Goal: Task Accomplishment & Management: Manage account settings

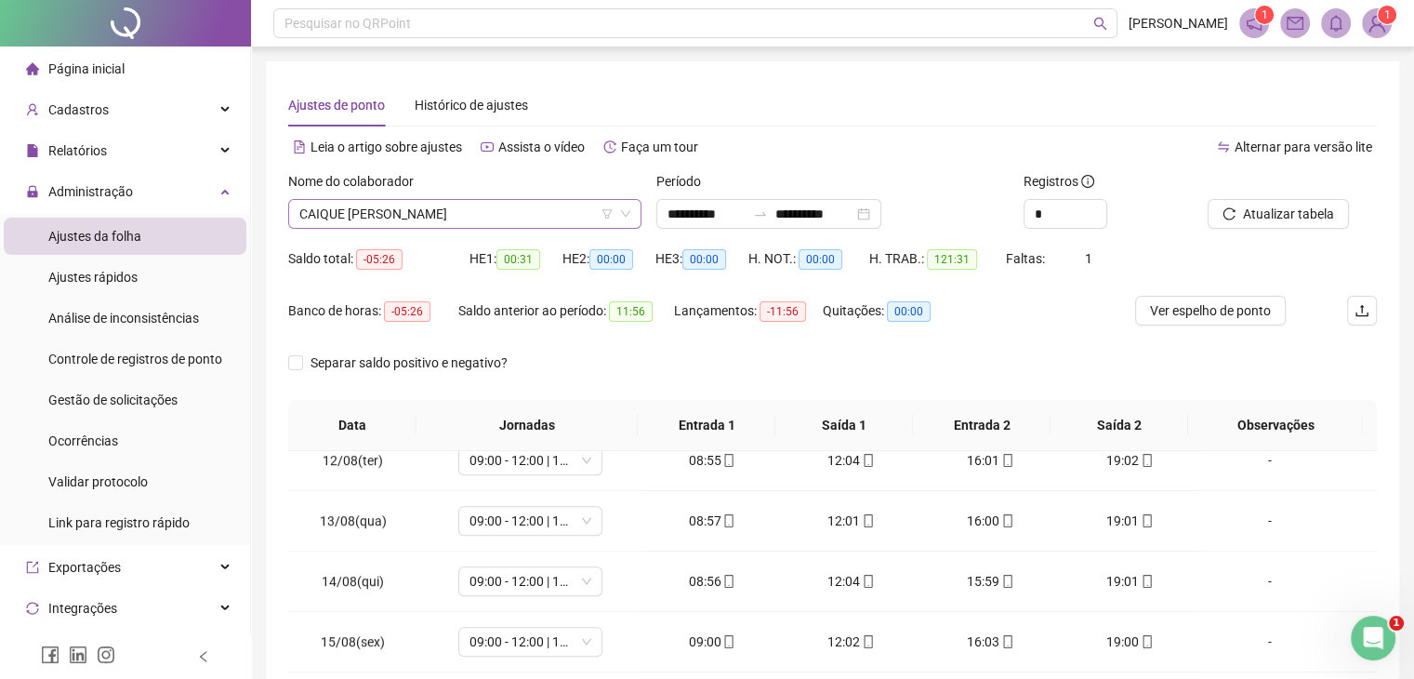
click at [565, 210] on span "CAIQUE RODRIGO LEMES SALLES" at bounding box center [464, 214] width 331 height 28
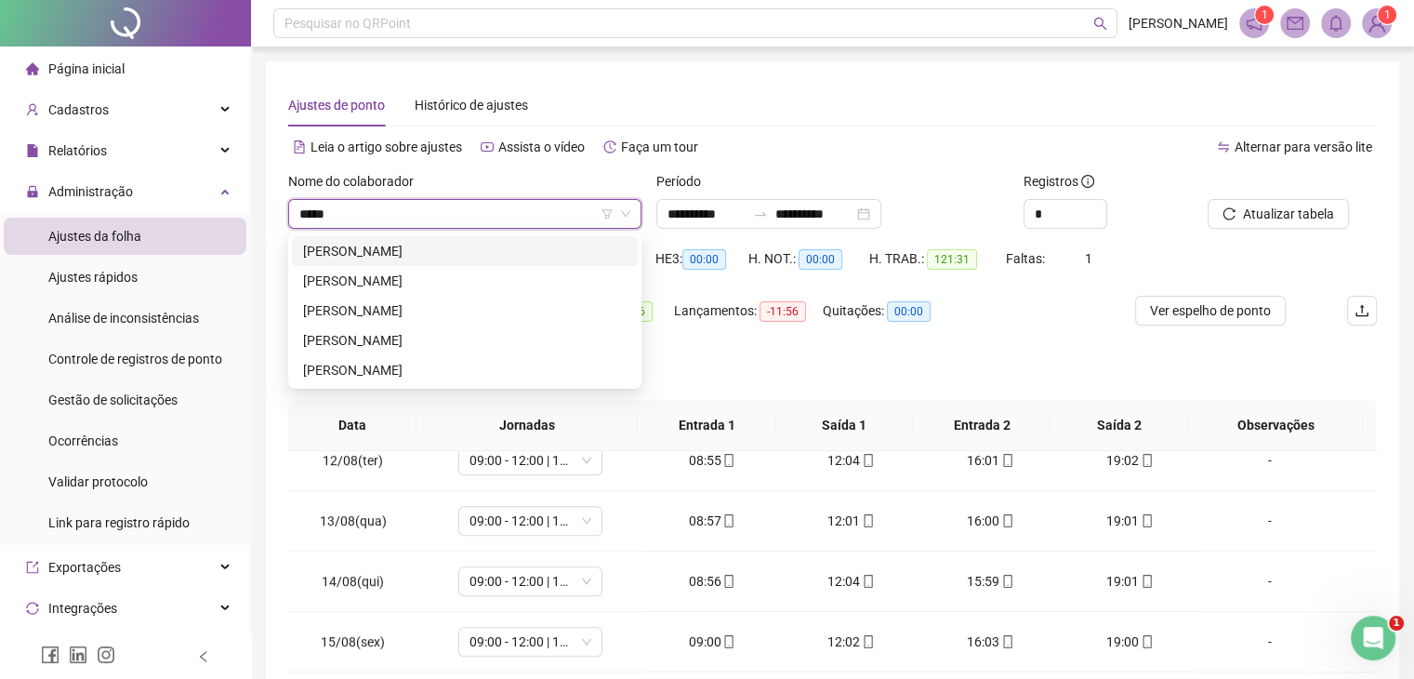
type input "******"
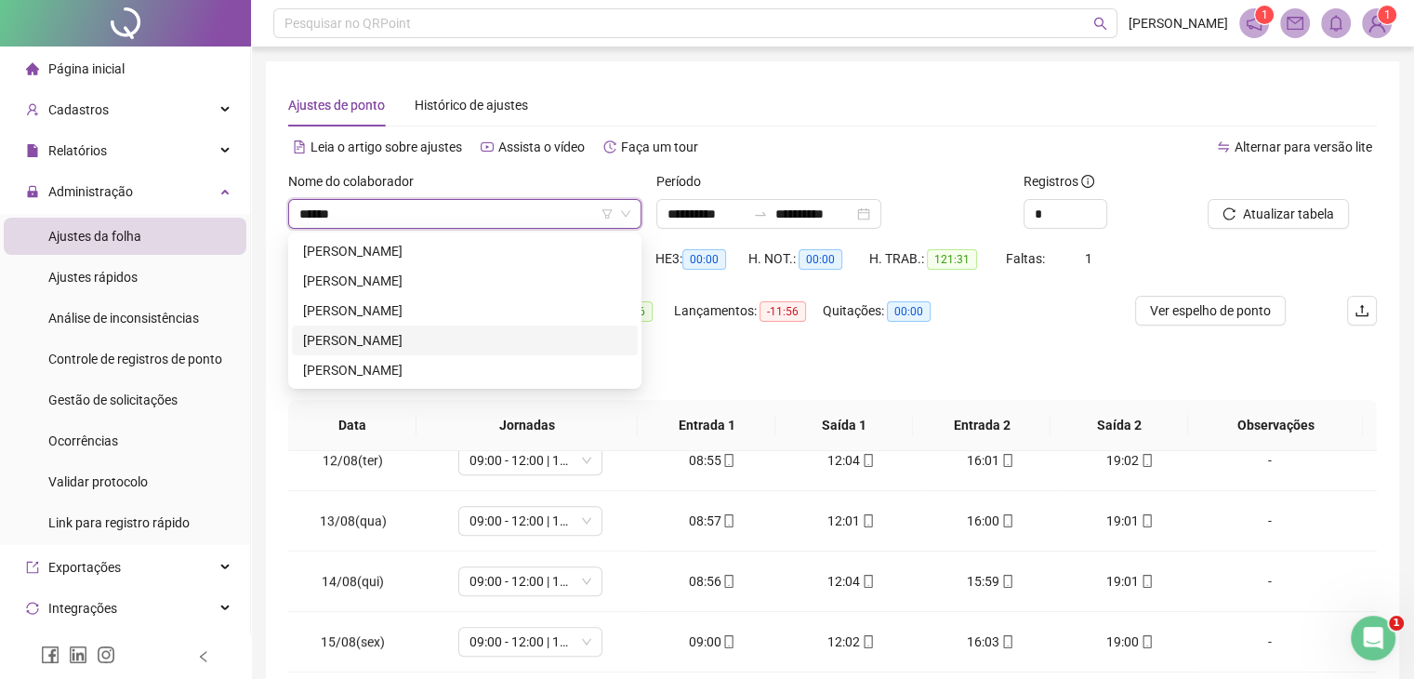
click at [509, 334] on div "DANIELE ARIAS DA SILVA BELISARIO" at bounding box center [465, 340] width 324 height 20
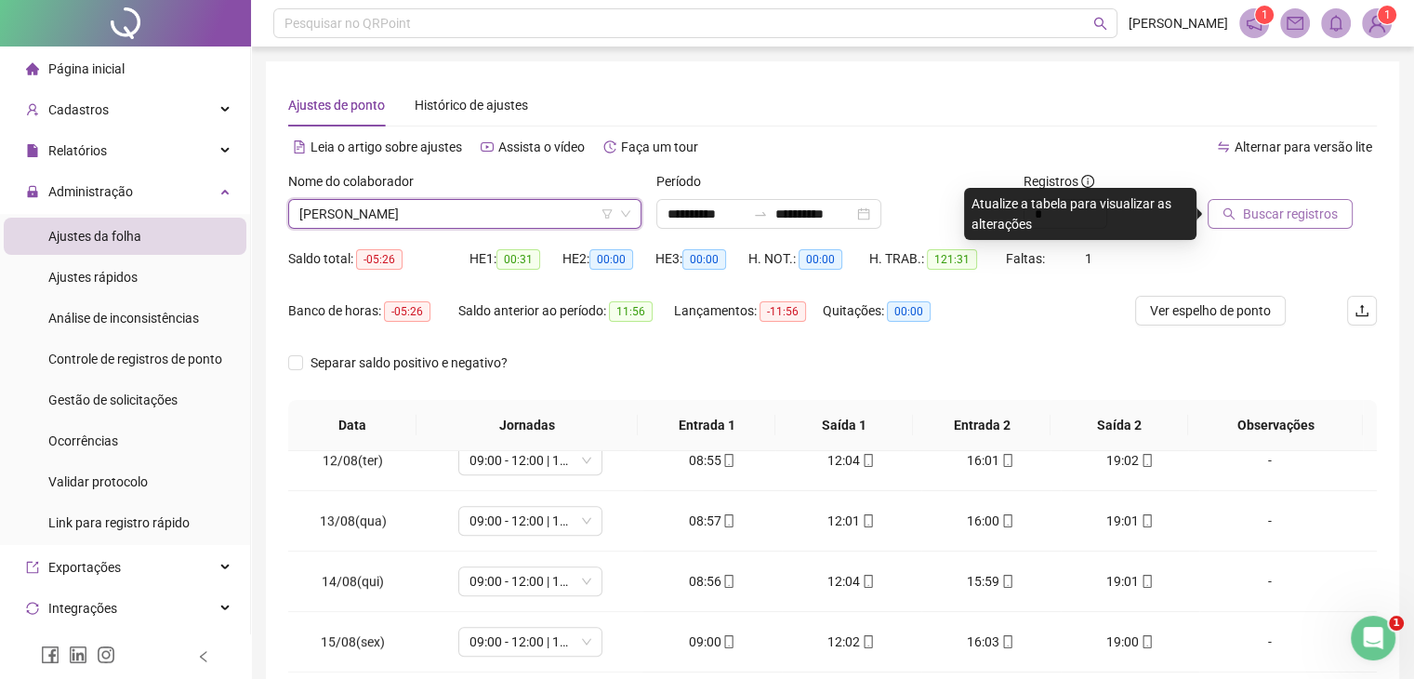
click at [1281, 210] on span "Buscar registros" at bounding box center [1290, 214] width 95 height 20
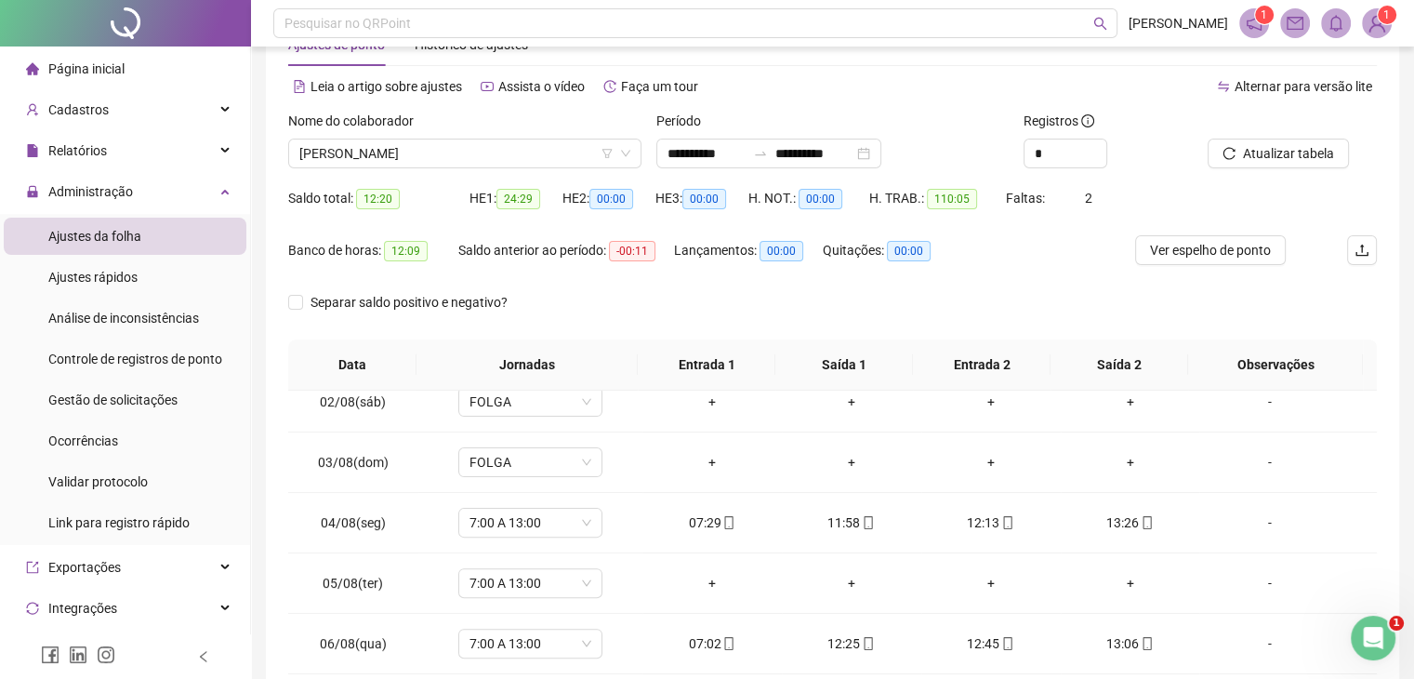
scroll to position [93, 0]
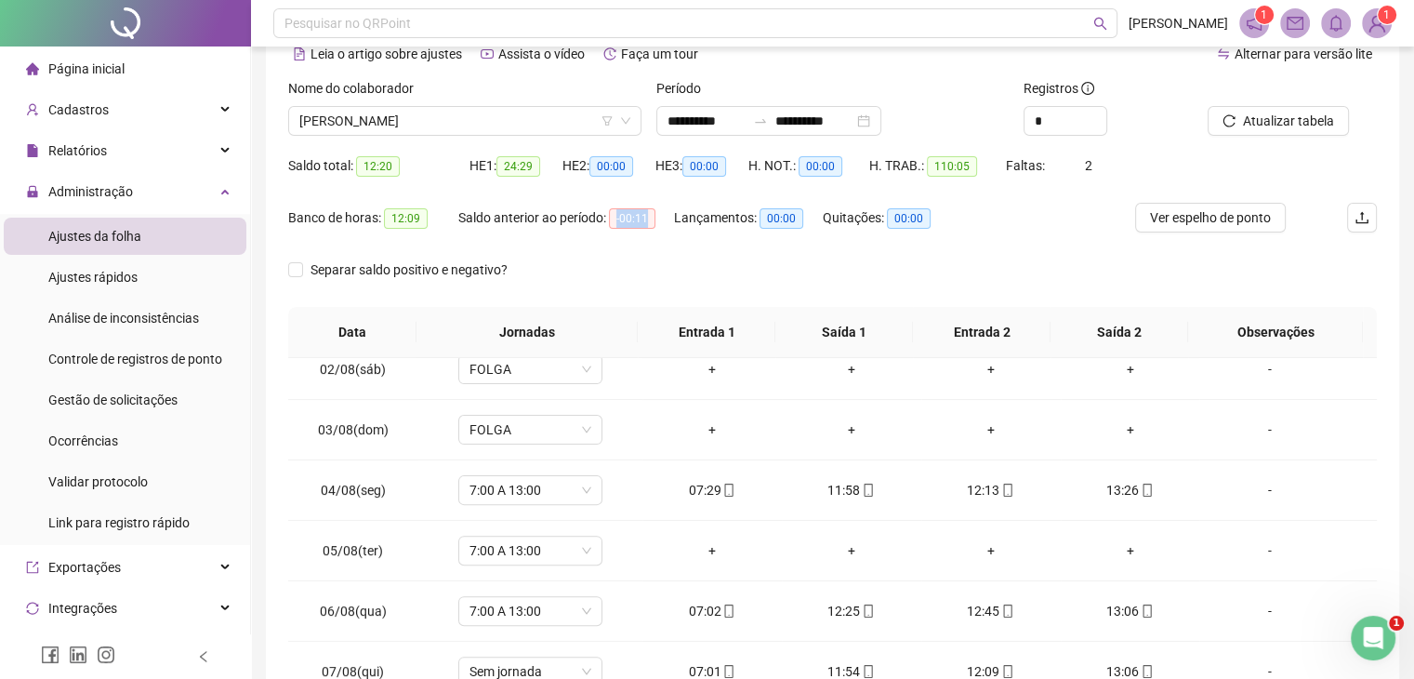
drag, startPoint x: 616, startPoint y: 219, endPoint x: 661, endPoint y: 219, distance: 45.6
click at [661, 219] on div "Saldo anterior ao período: -00:11" at bounding box center [566, 217] width 216 height 21
click at [617, 219] on span "-00:11" at bounding box center [632, 218] width 46 height 20
drag, startPoint x: 617, startPoint y: 221, endPoint x: 659, endPoint y: 224, distance: 41.9
click at [659, 224] on div "Saldo anterior ao período: -00:11" at bounding box center [566, 217] width 216 height 21
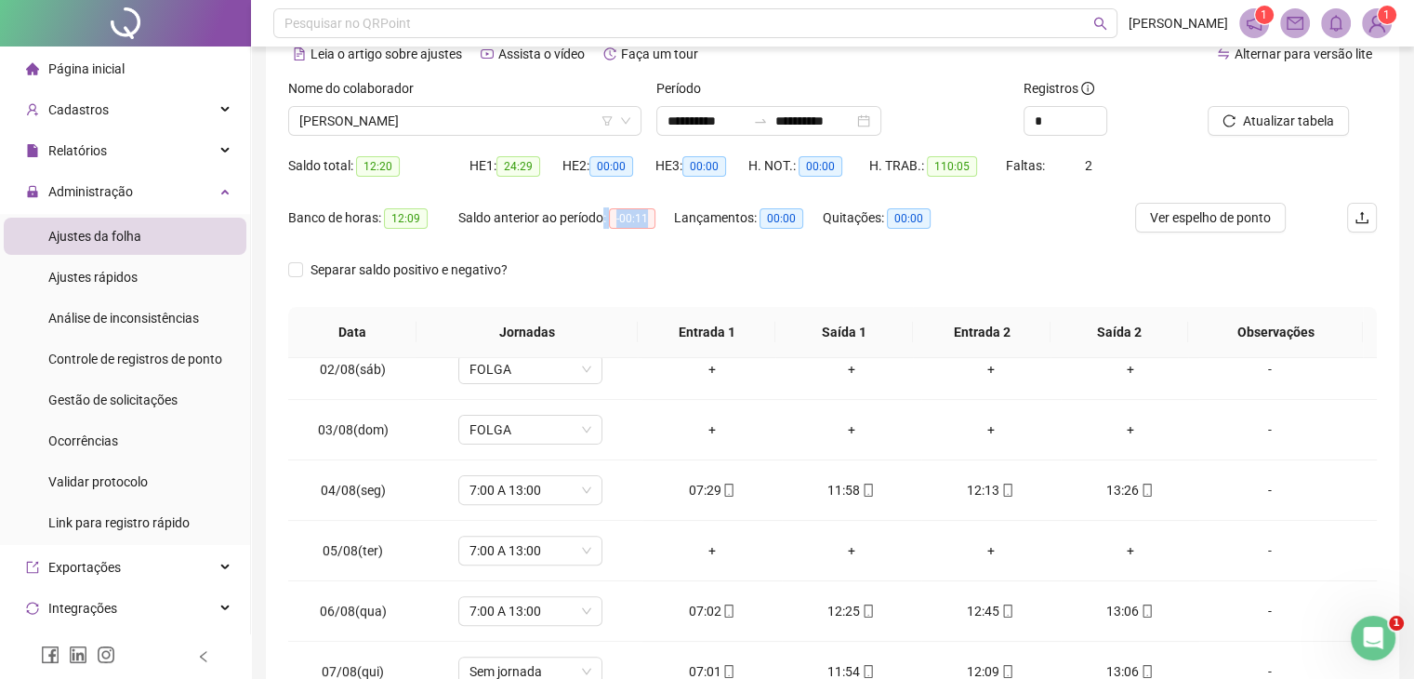
drag, startPoint x: 604, startPoint y: 216, endPoint x: 665, endPoint y: 219, distance: 60.5
click at [665, 219] on div "Saldo anterior ao período: -00:11" at bounding box center [566, 217] width 216 height 21
click at [688, 240] on div "Lançamentos: 00:00" at bounding box center [748, 229] width 149 height 52
drag, startPoint x: 647, startPoint y: 218, endPoint x: 664, endPoint y: 220, distance: 17.0
click at [664, 220] on div "Saldo anterior ao período: -00:11" at bounding box center [566, 217] width 216 height 21
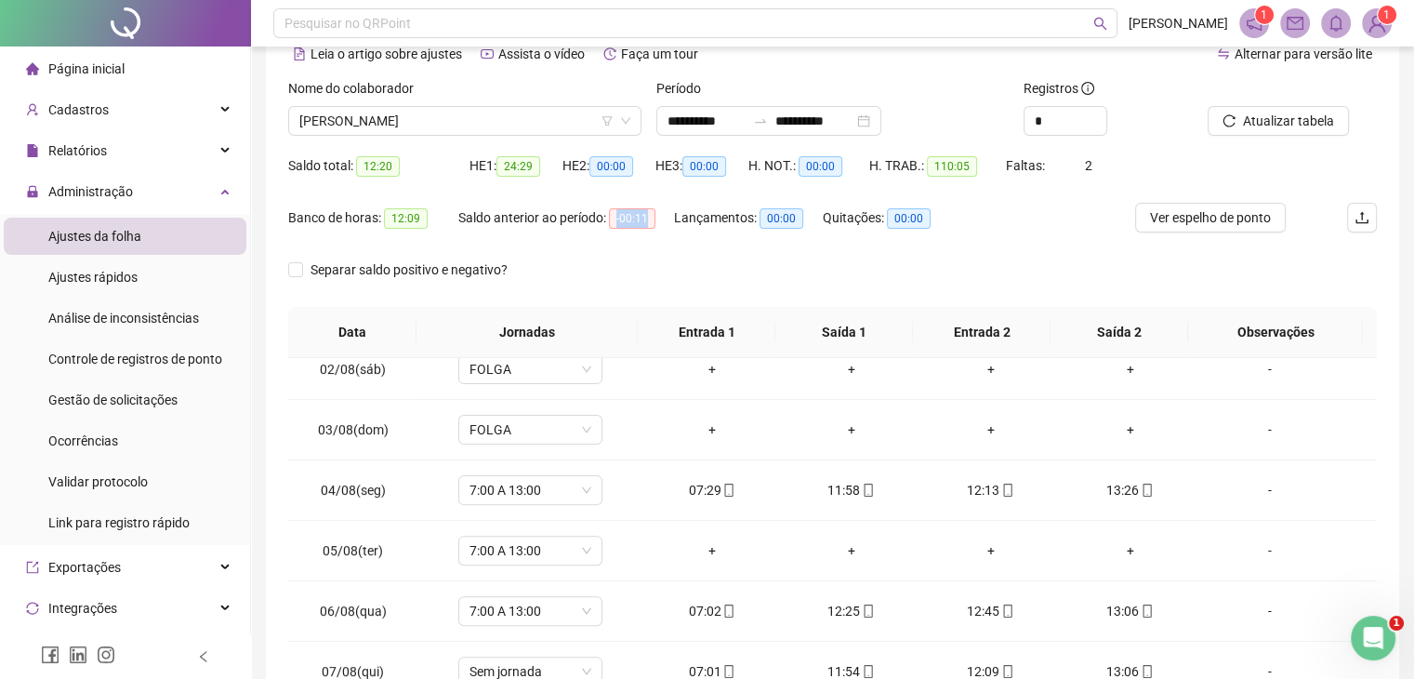
click at [626, 218] on span "-00:11" at bounding box center [632, 218] width 46 height 20
drag, startPoint x: 632, startPoint y: 217, endPoint x: 661, endPoint y: 216, distance: 28.8
click at [661, 216] on div "Saldo anterior ao período: -00:11" at bounding box center [566, 217] width 216 height 21
drag, startPoint x: 621, startPoint y: 220, endPoint x: 643, endPoint y: 221, distance: 22.3
click at [643, 221] on span "-00:11" at bounding box center [632, 218] width 46 height 20
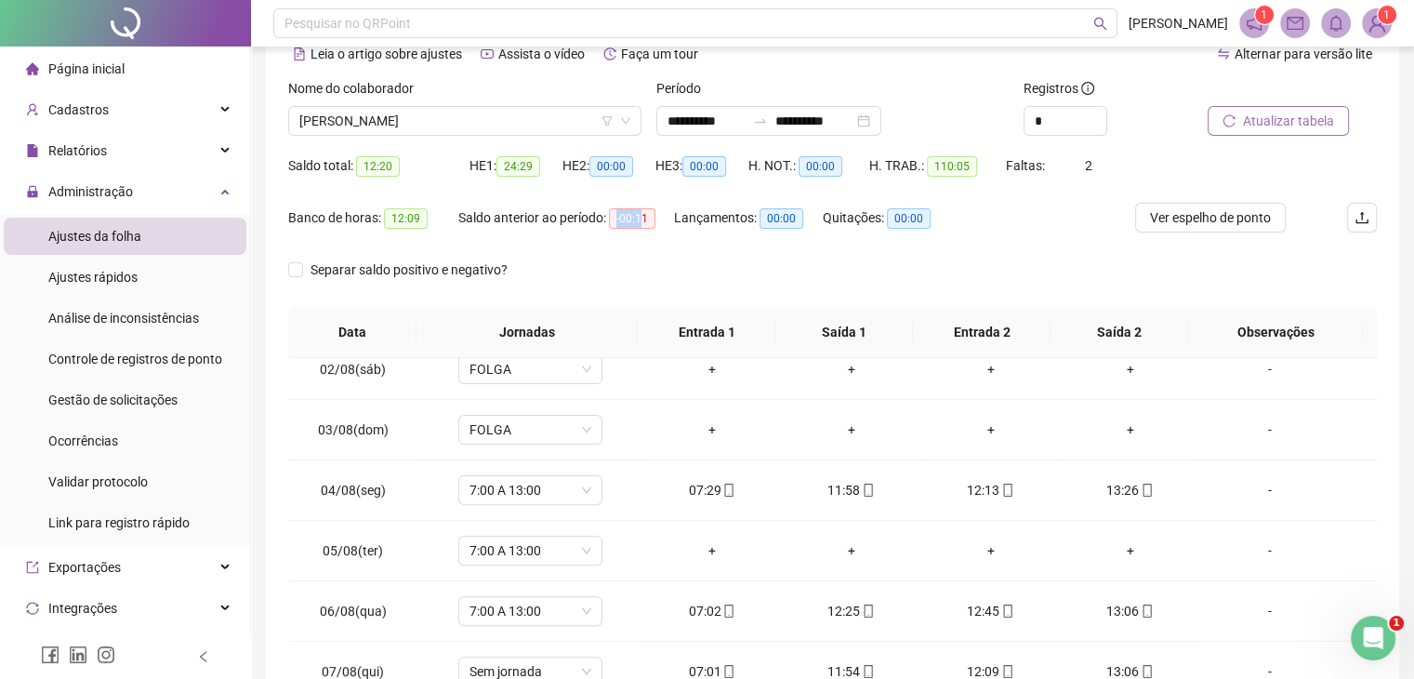
click at [1302, 129] on span "Atualizar tabela" at bounding box center [1288, 121] width 91 height 20
click at [872, 269] on div "Separar saldo positivo e negativo?" at bounding box center [832, 281] width 1089 height 52
click at [483, 261] on span "Separar saldo positivo e negativo?" at bounding box center [409, 269] width 212 height 20
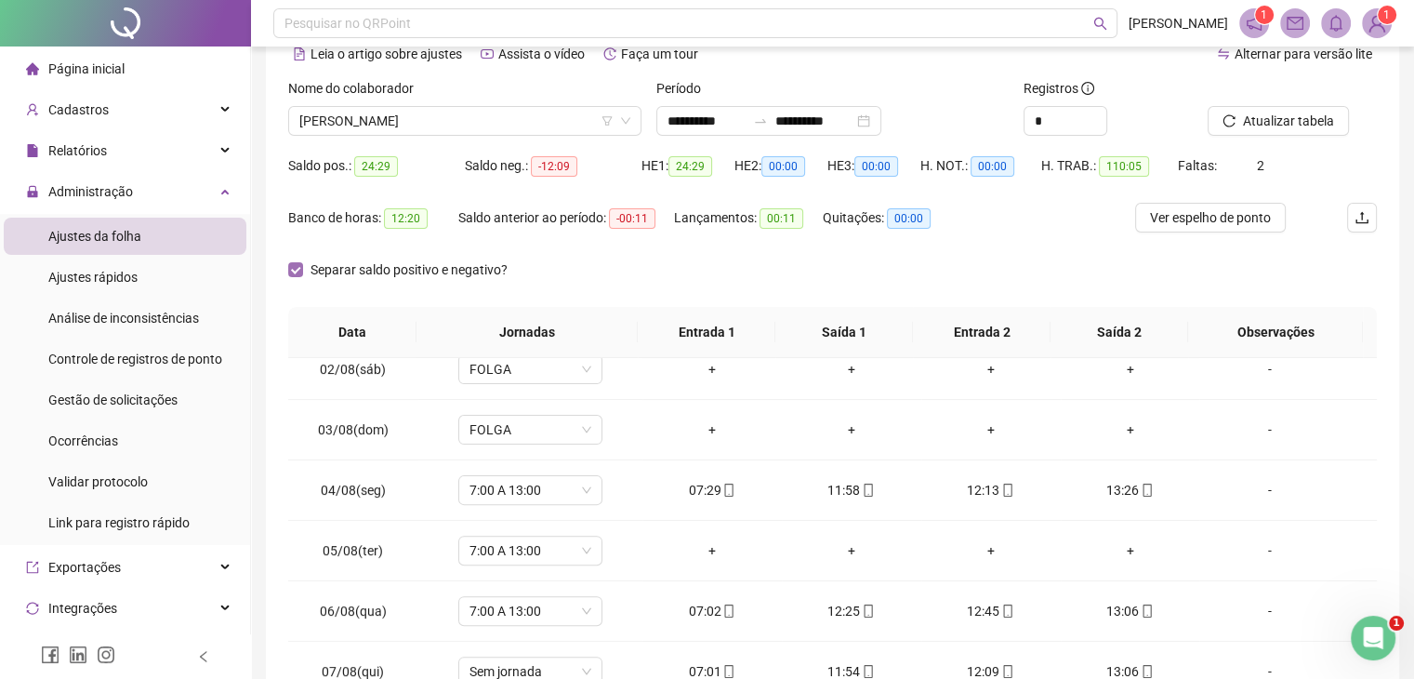
click at [483, 261] on span "Separar saldo positivo e negativo?" at bounding box center [409, 269] width 212 height 20
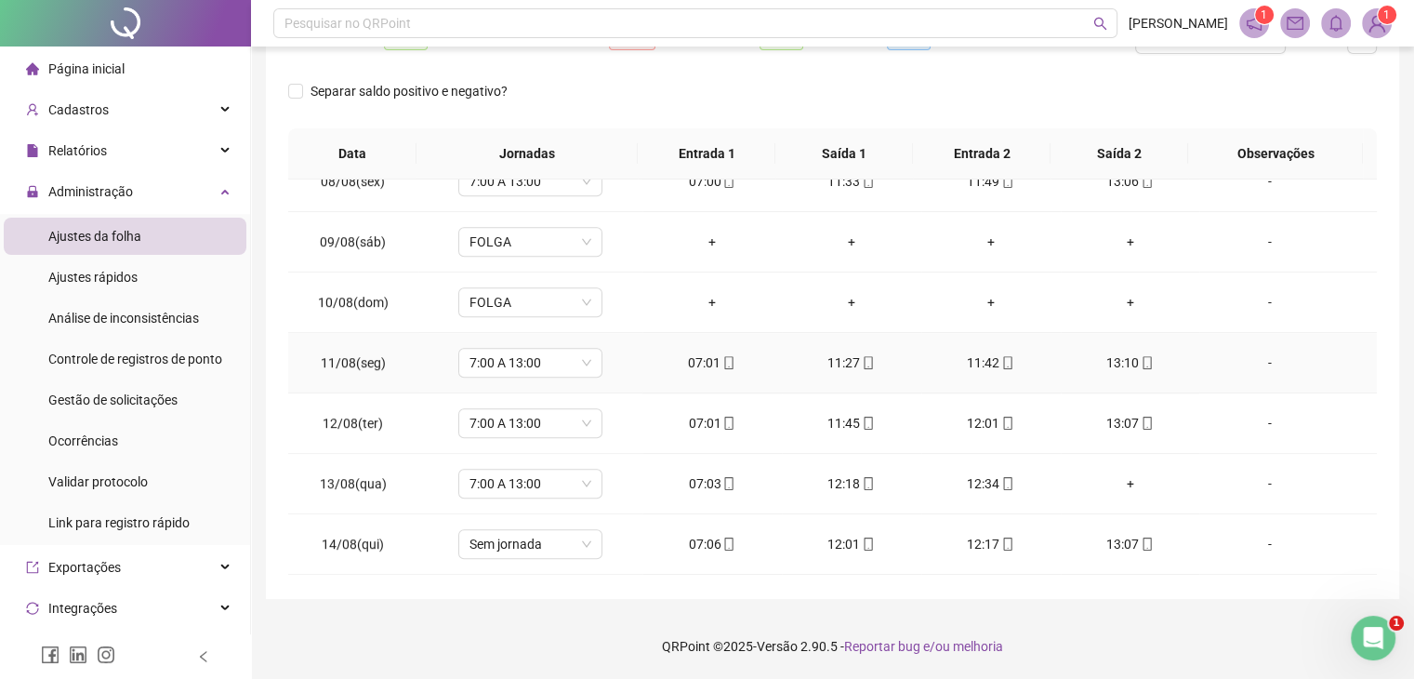
scroll to position [1302, 0]
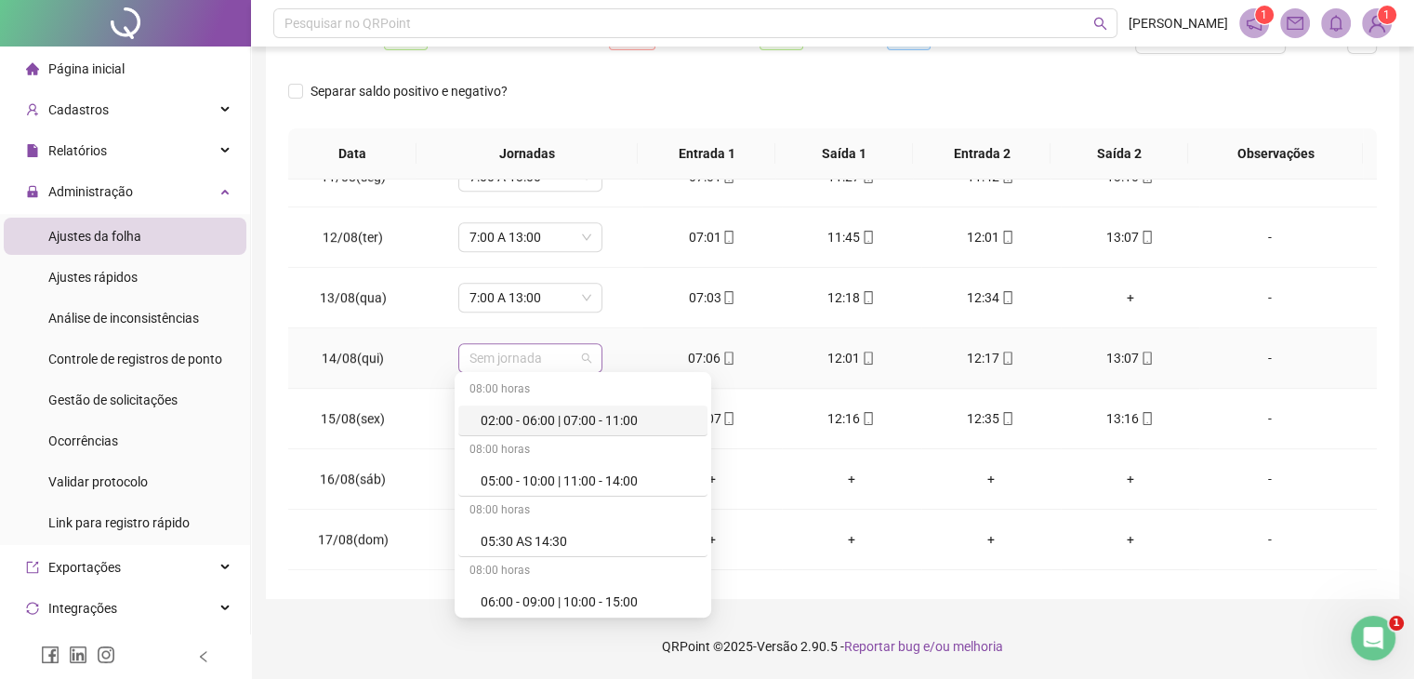
click at [526, 355] on span "Sem jornada" at bounding box center [531, 358] width 122 height 28
click at [760, 101] on div "Separar saldo positivo e negativo?" at bounding box center [832, 102] width 1089 height 52
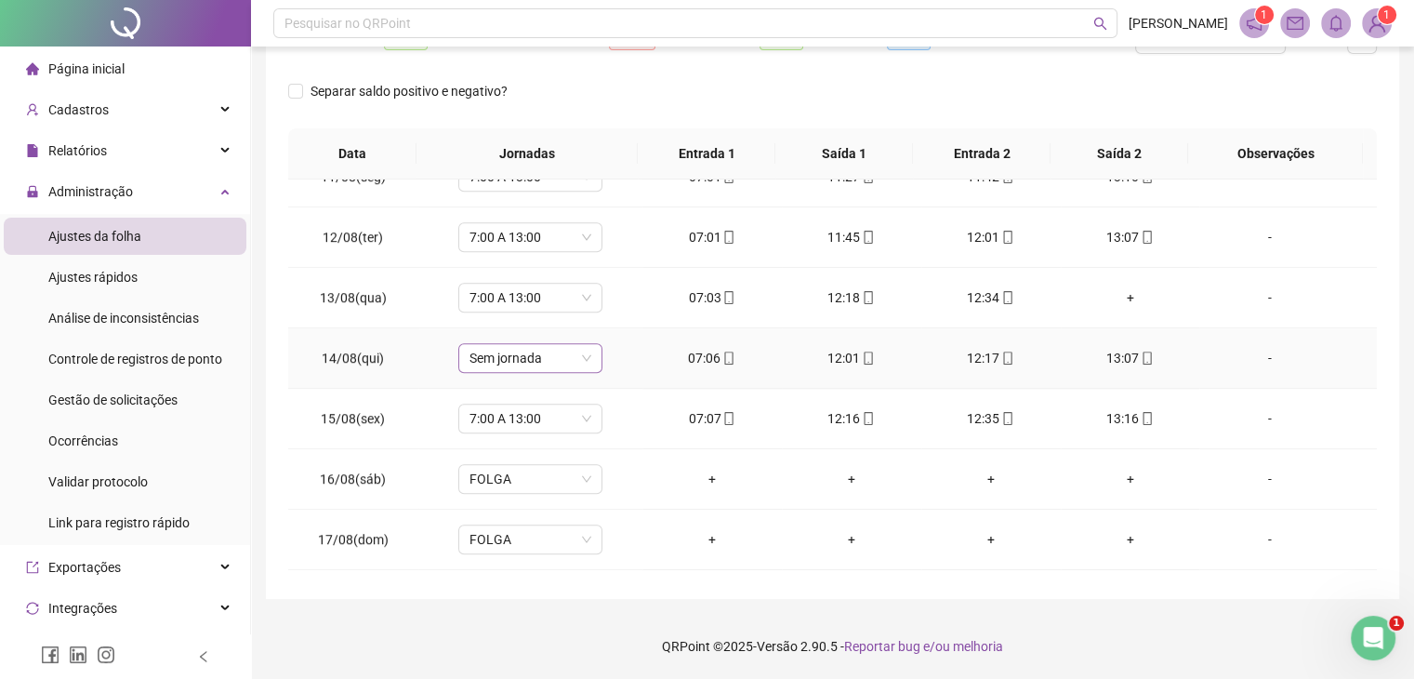
click at [500, 358] on span "Sem jornada" at bounding box center [531, 358] width 122 height 28
click at [663, 95] on div "Separar saldo positivo e negativo?" at bounding box center [832, 102] width 1089 height 52
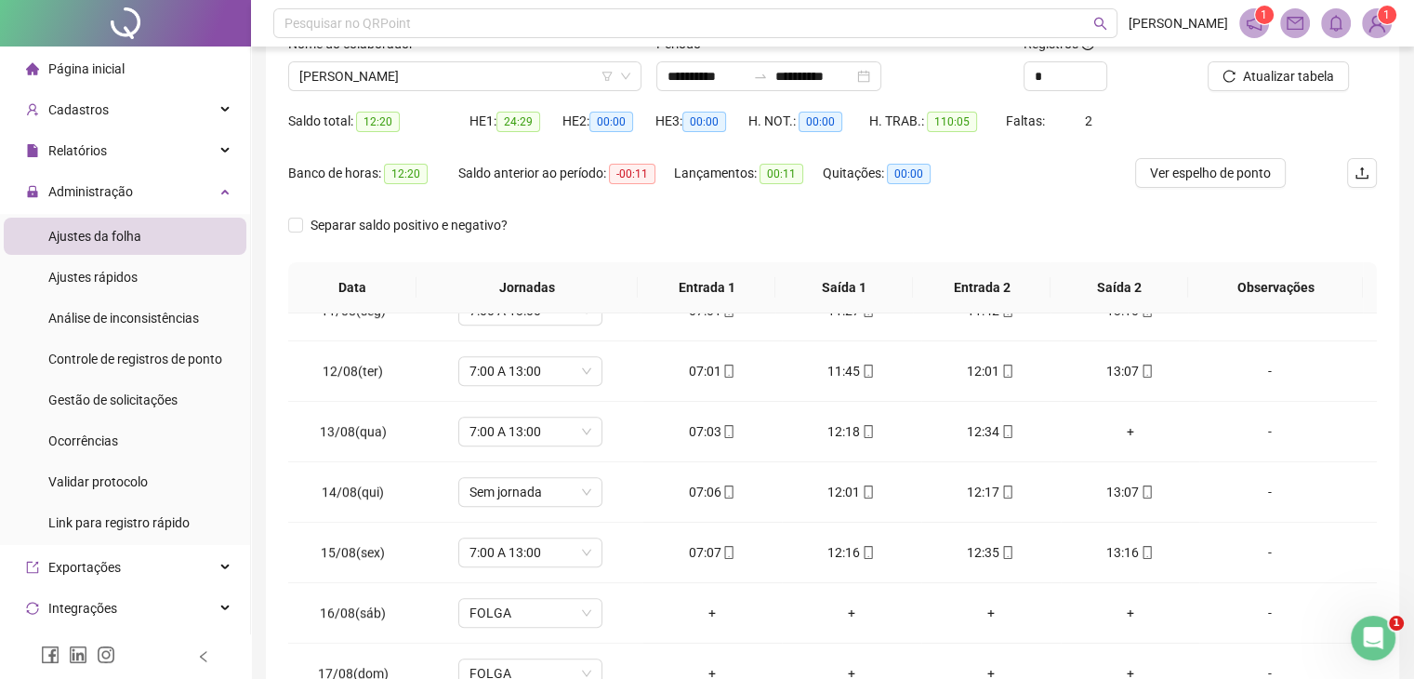
scroll to position [86, 0]
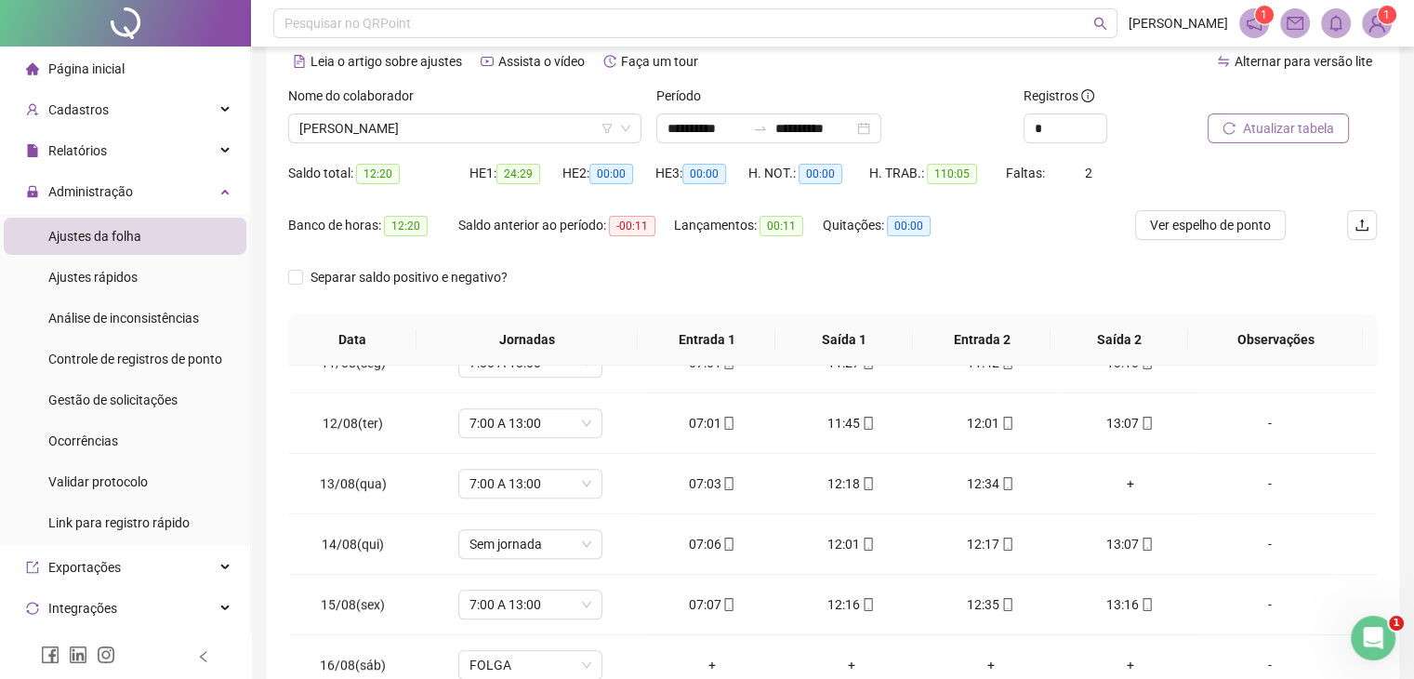
click at [1305, 128] on span "Atualizar tabela" at bounding box center [1288, 128] width 91 height 20
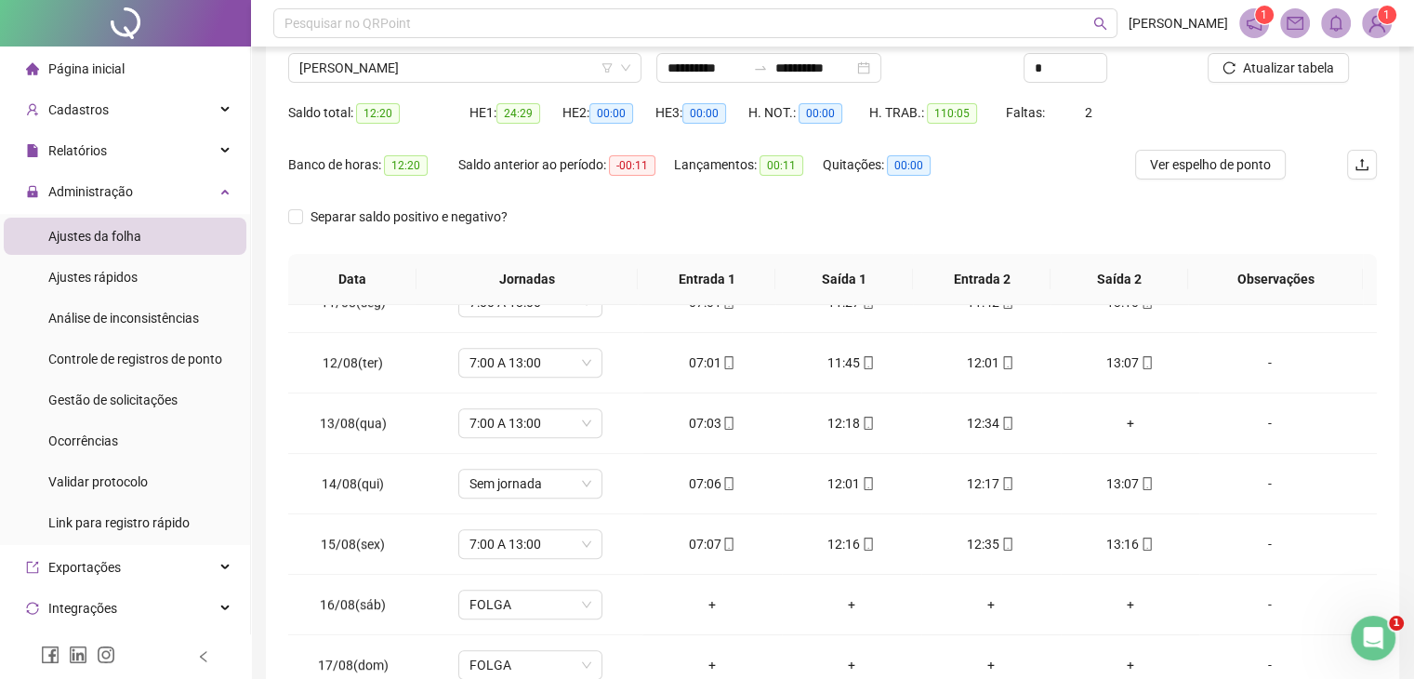
scroll to position [179, 0]
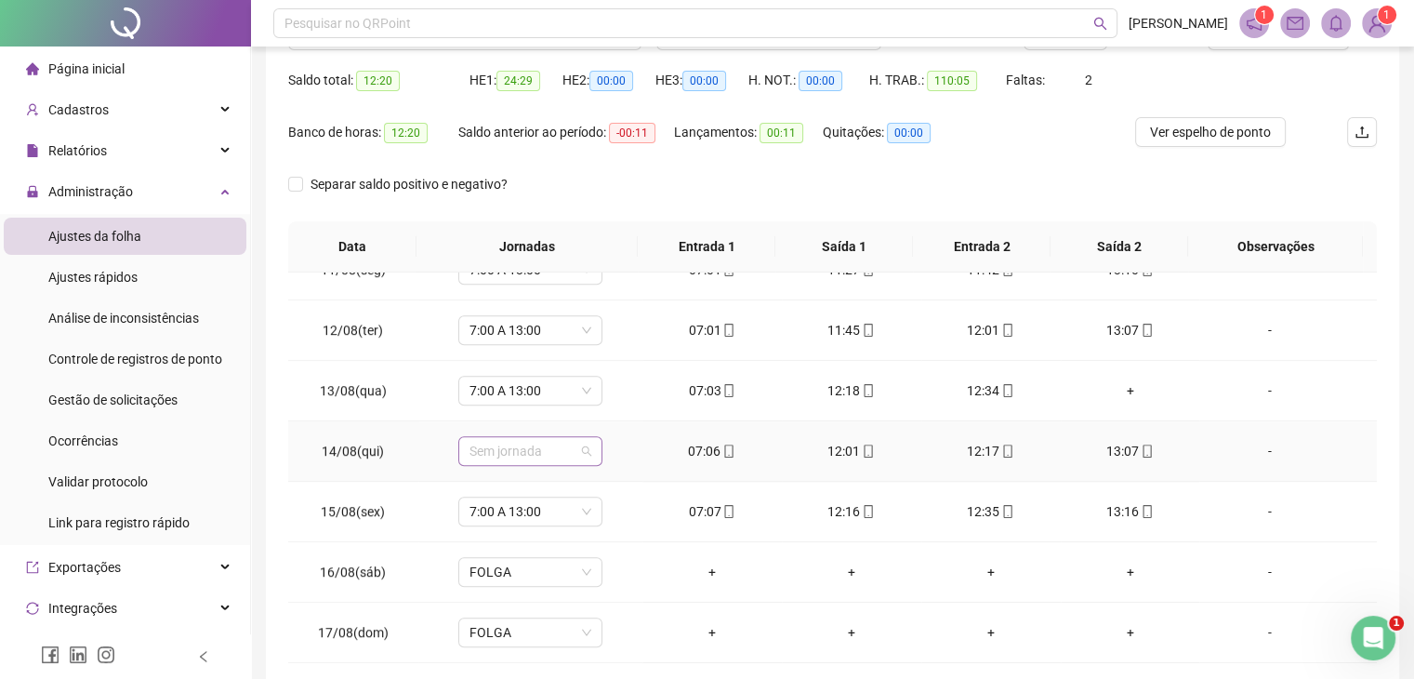
click at [524, 448] on span "Sem jornada" at bounding box center [531, 451] width 122 height 28
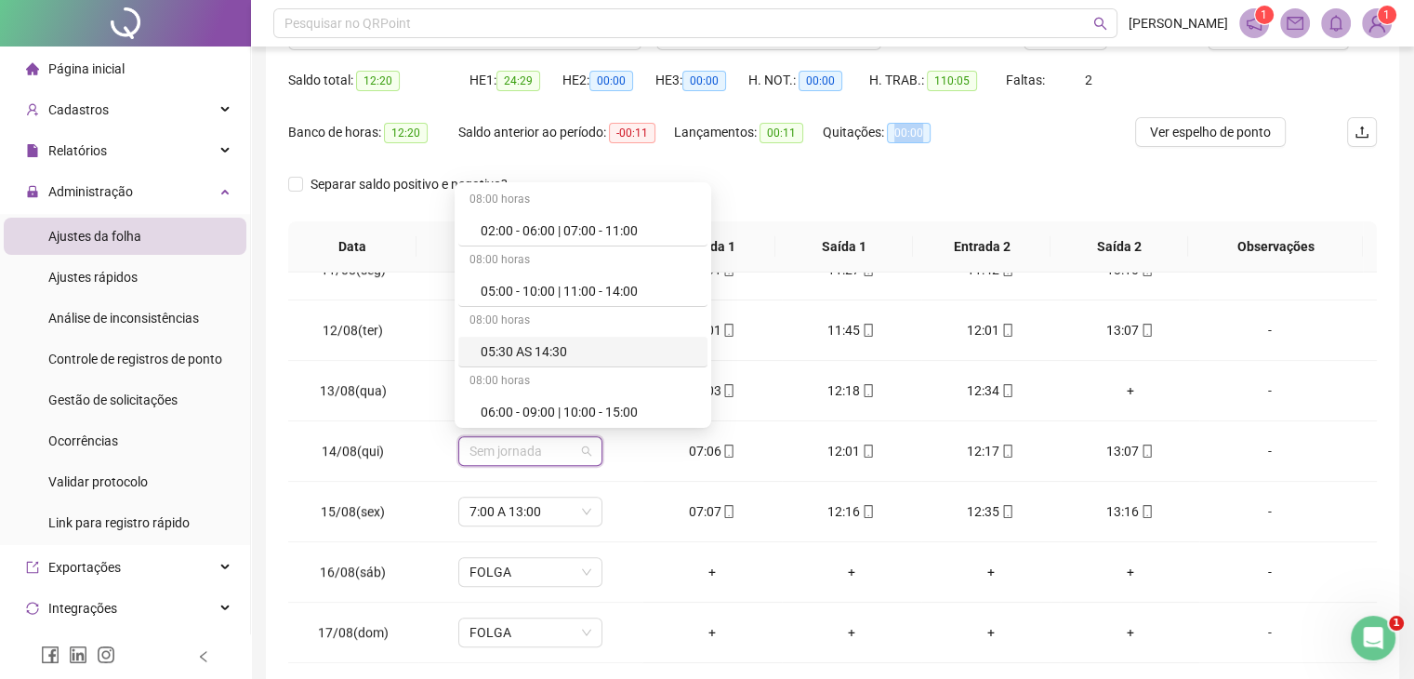
click at [886, 162] on div "Quitações: 00:00" at bounding box center [891, 143] width 136 height 52
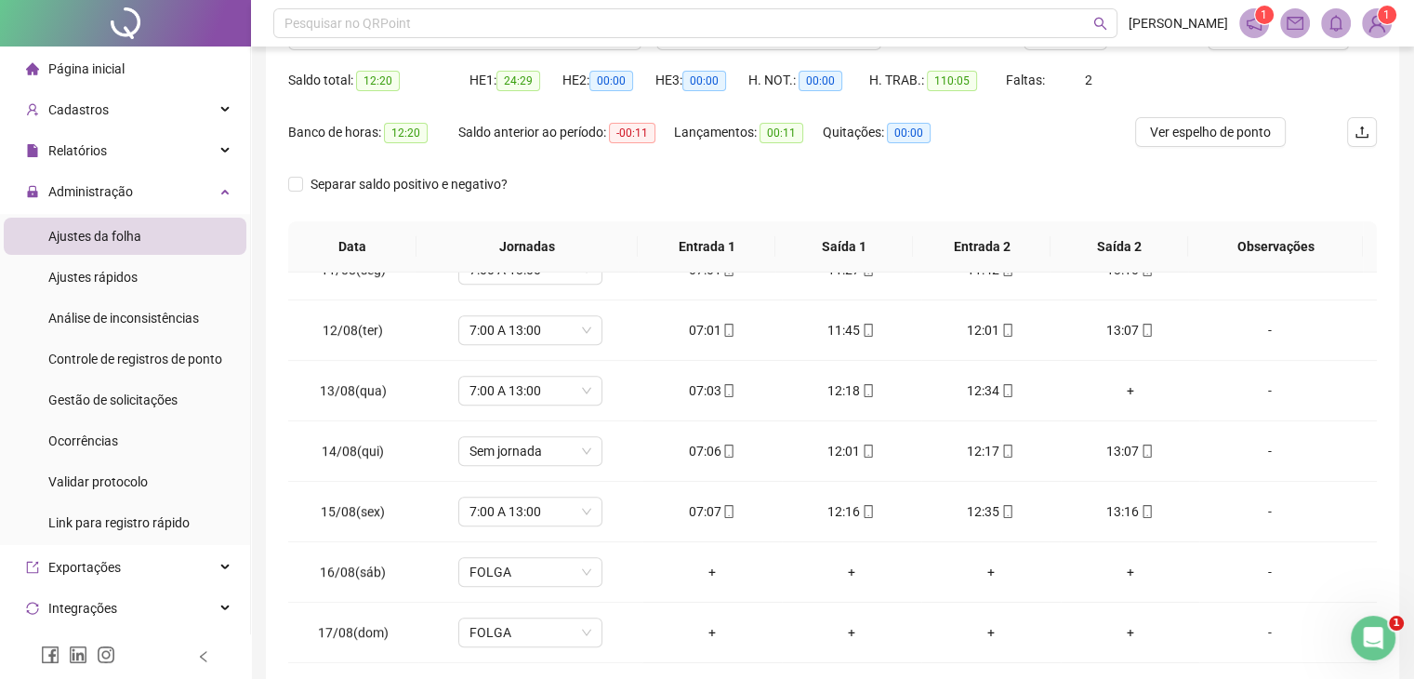
click at [725, 196] on div "Separar saldo positivo e negativo?" at bounding box center [832, 195] width 1089 height 52
click at [551, 450] on span "Sem jornada" at bounding box center [531, 451] width 122 height 28
click at [863, 184] on div "Separar saldo positivo e negativo?" at bounding box center [832, 195] width 1089 height 52
click at [536, 454] on span "Sem jornada" at bounding box center [531, 451] width 122 height 28
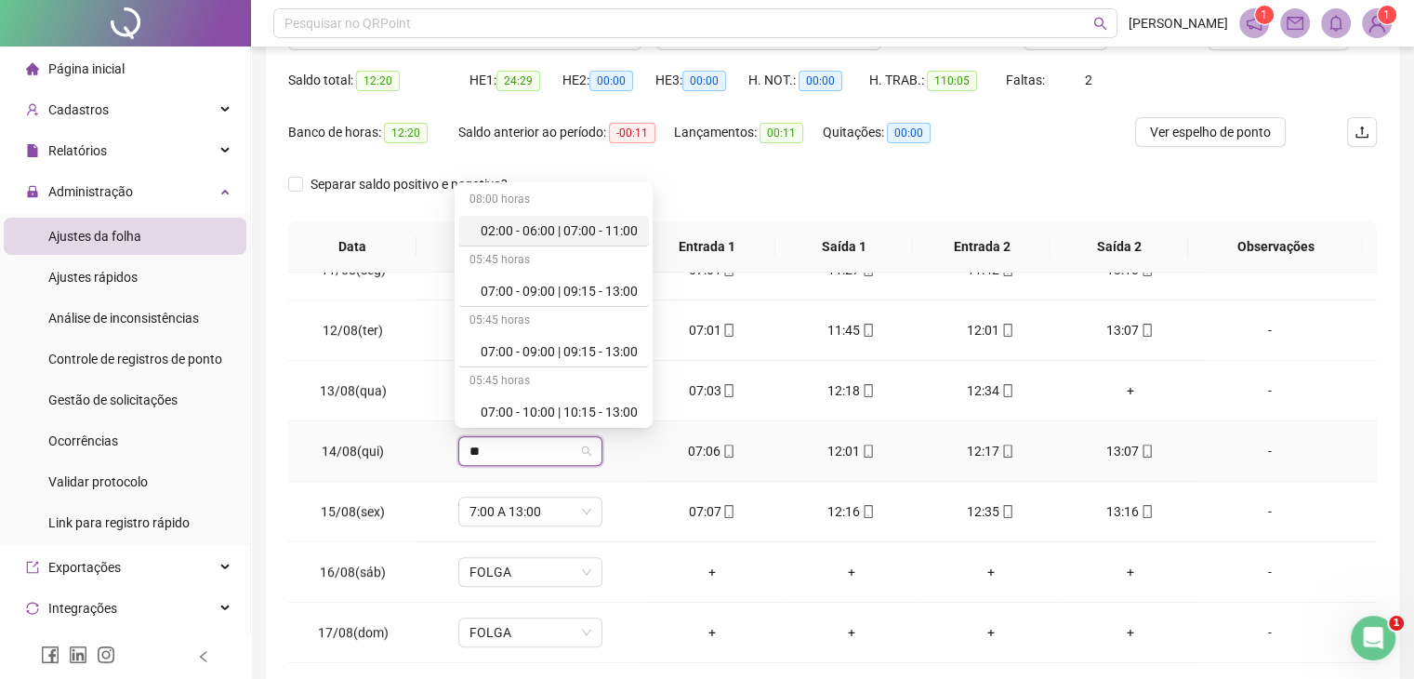
type input "*"
type input "*********"
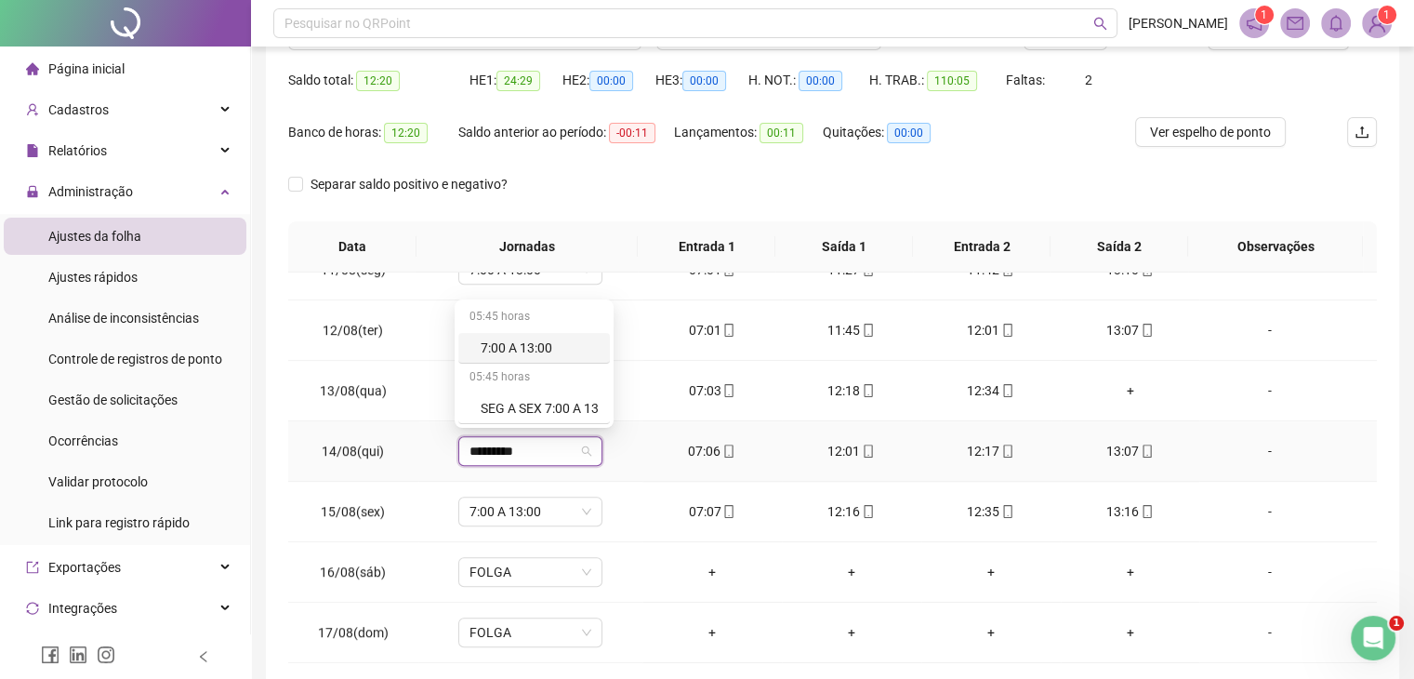
click at [514, 345] on div "7:00 A 13:00" at bounding box center [540, 348] width 118 height 20
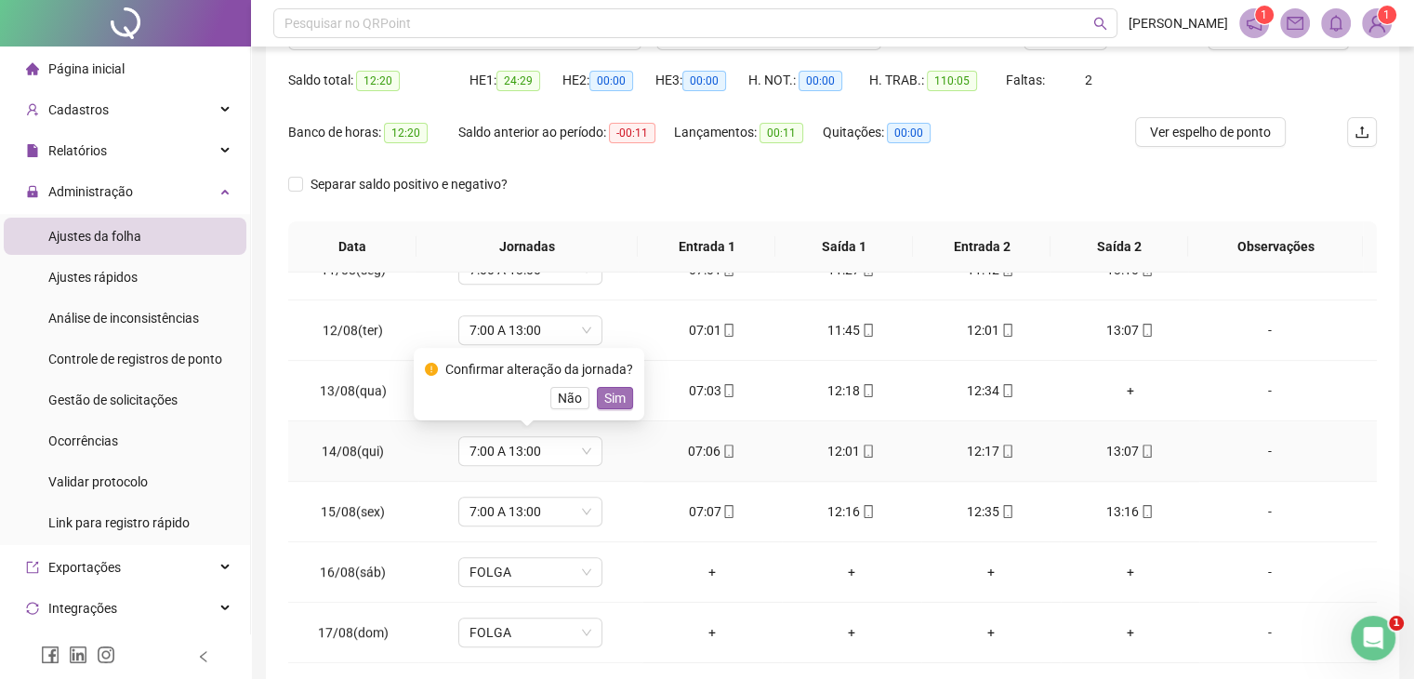
click at [616, 394] on span "Sim" at bounding box center [614, 398] width 21 height 20
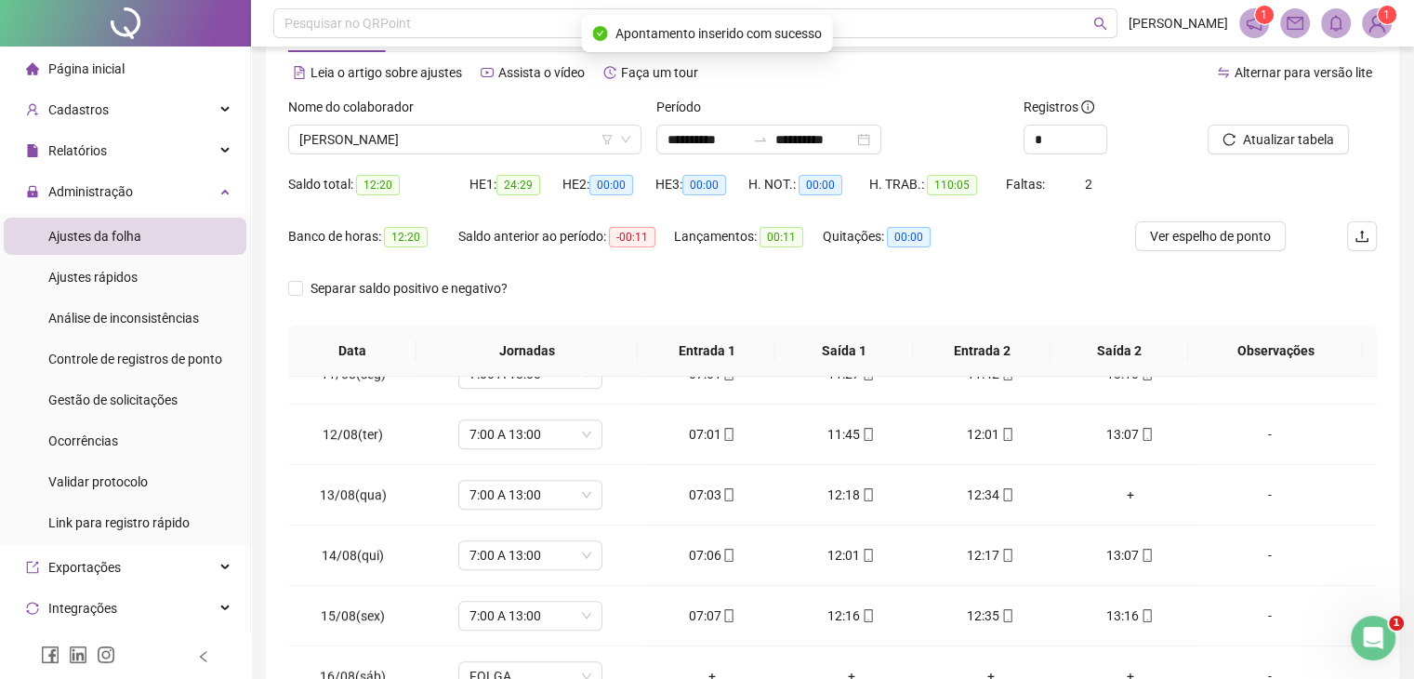
scroll to position [0, 0]
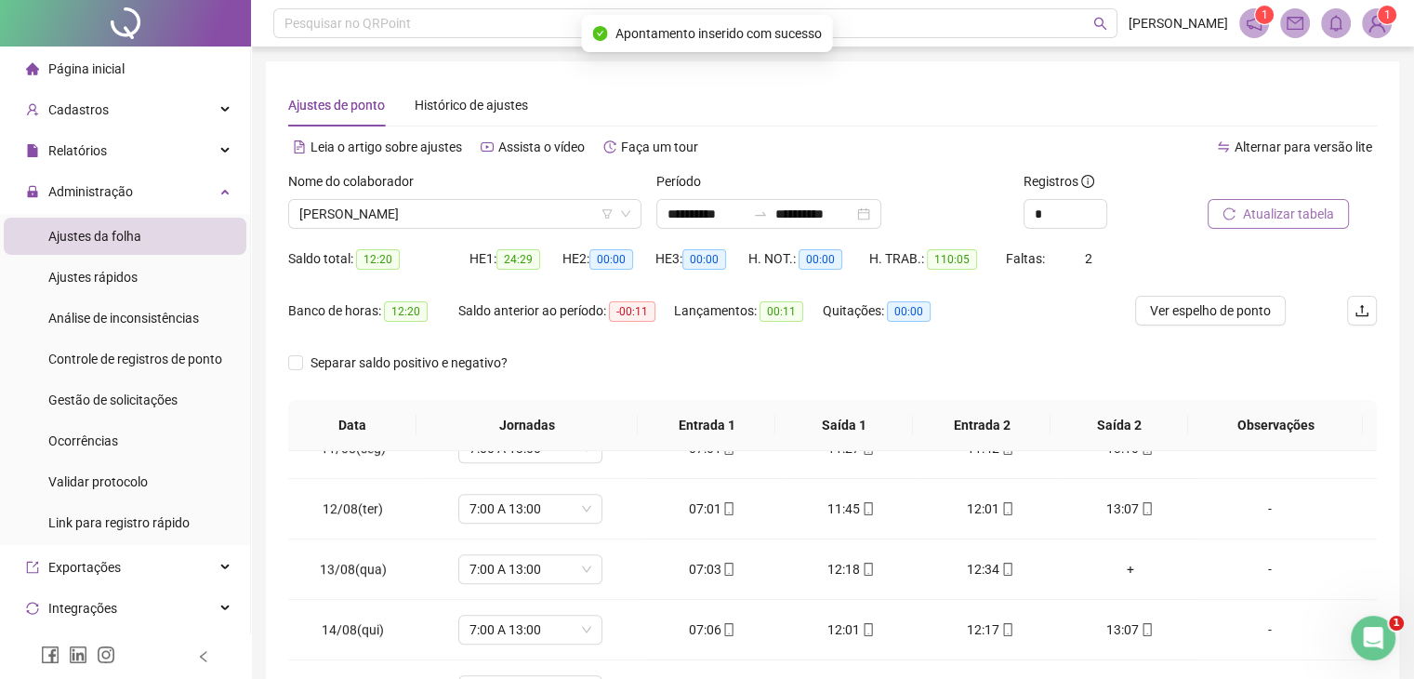
click at [1305, 209] on span "Atualizar tabela" at bounding box center [1288, 214] width 91 height 20
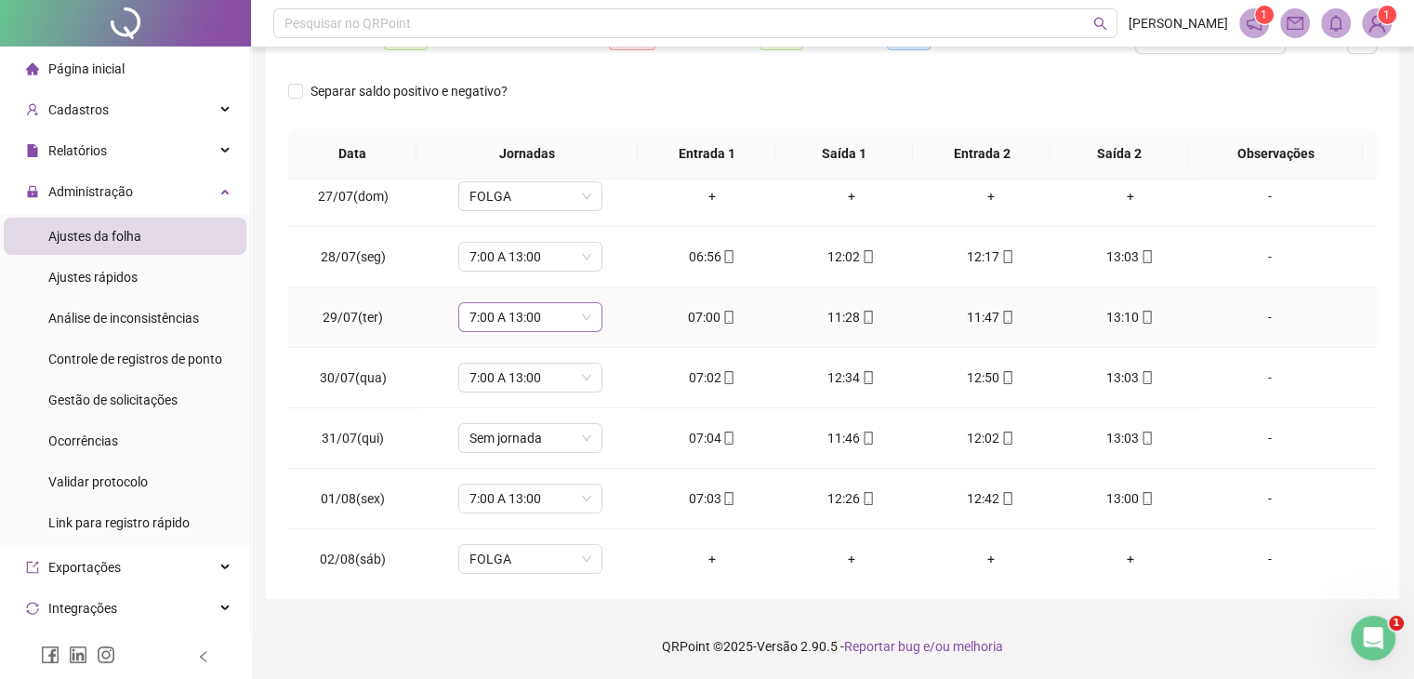
scroll to position [327, 0]
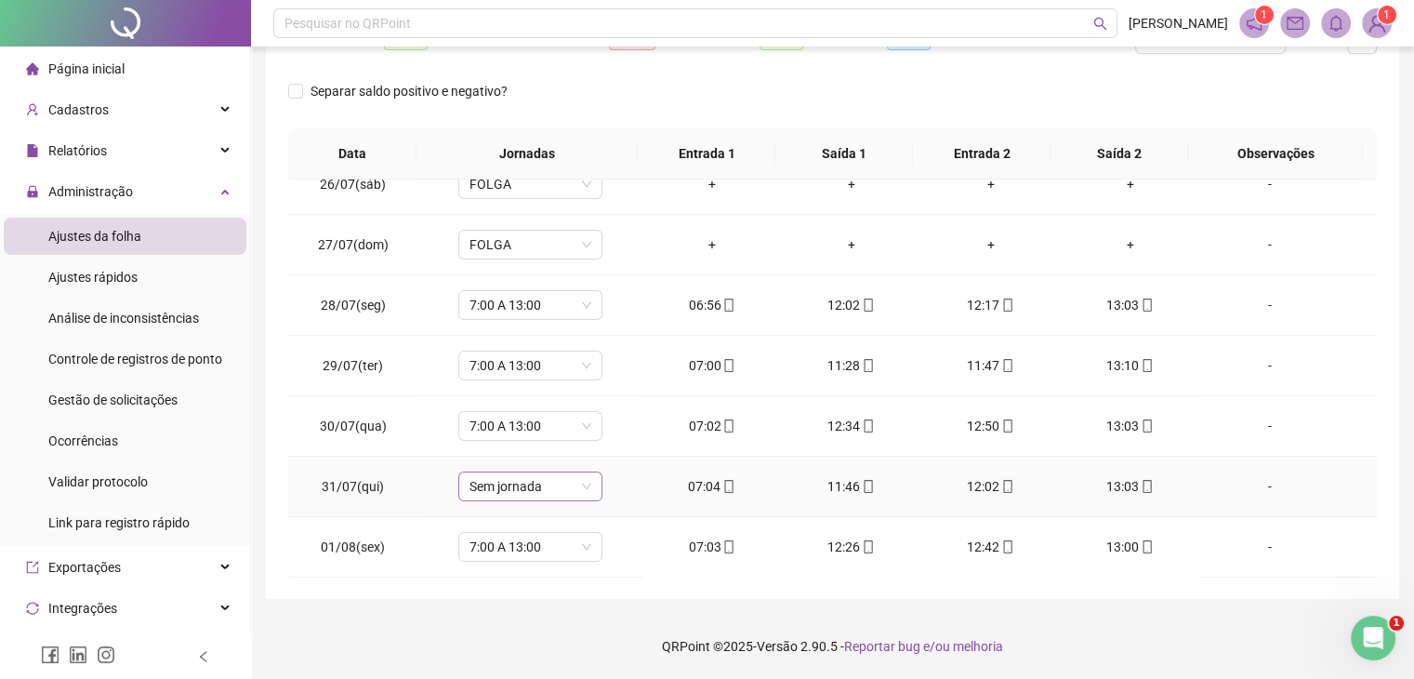
click at [521, 486] on span "Sem jornada" at bounding box center [531, 486] width 122 height 28
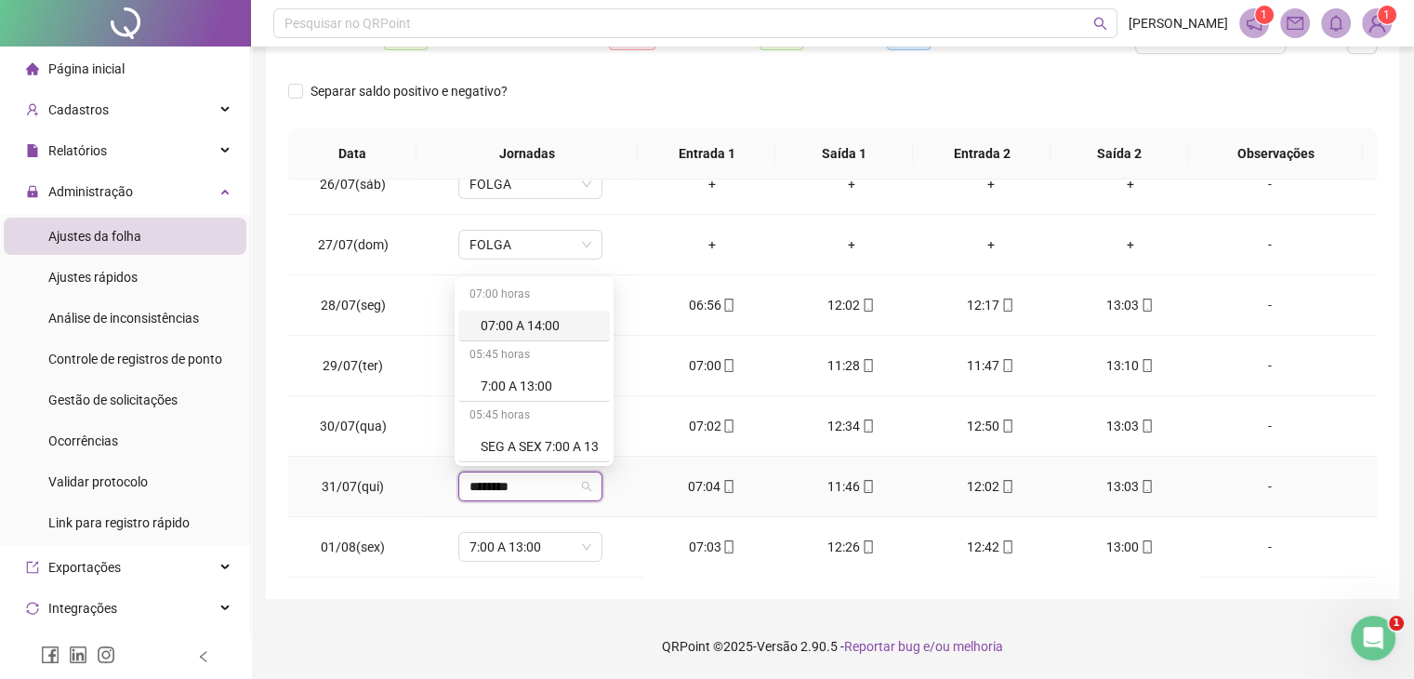
type input "*********"
click at [550, 387] on div "7:00 A 13:00" at bounding box center [540, 386] width 118 height 20
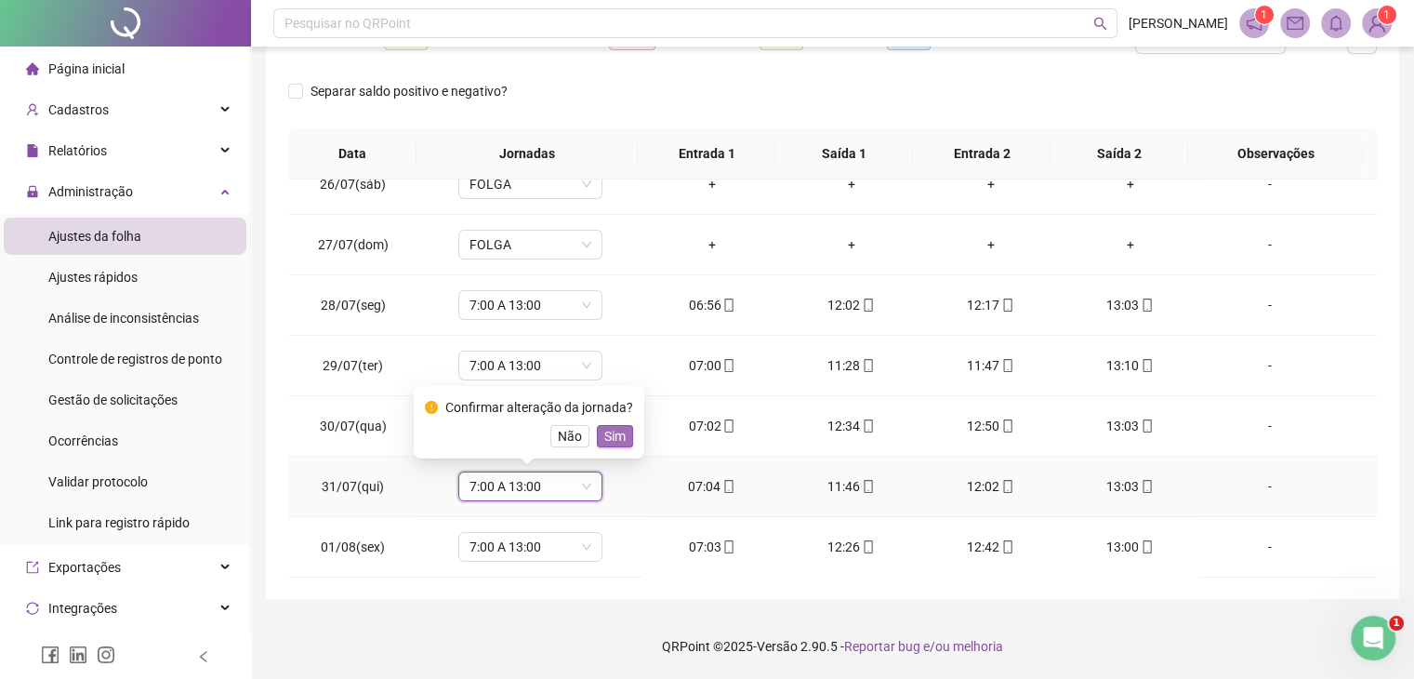
click at [614, 432] on span "Sim" at bounding box center [614, 436] width 21 height 20
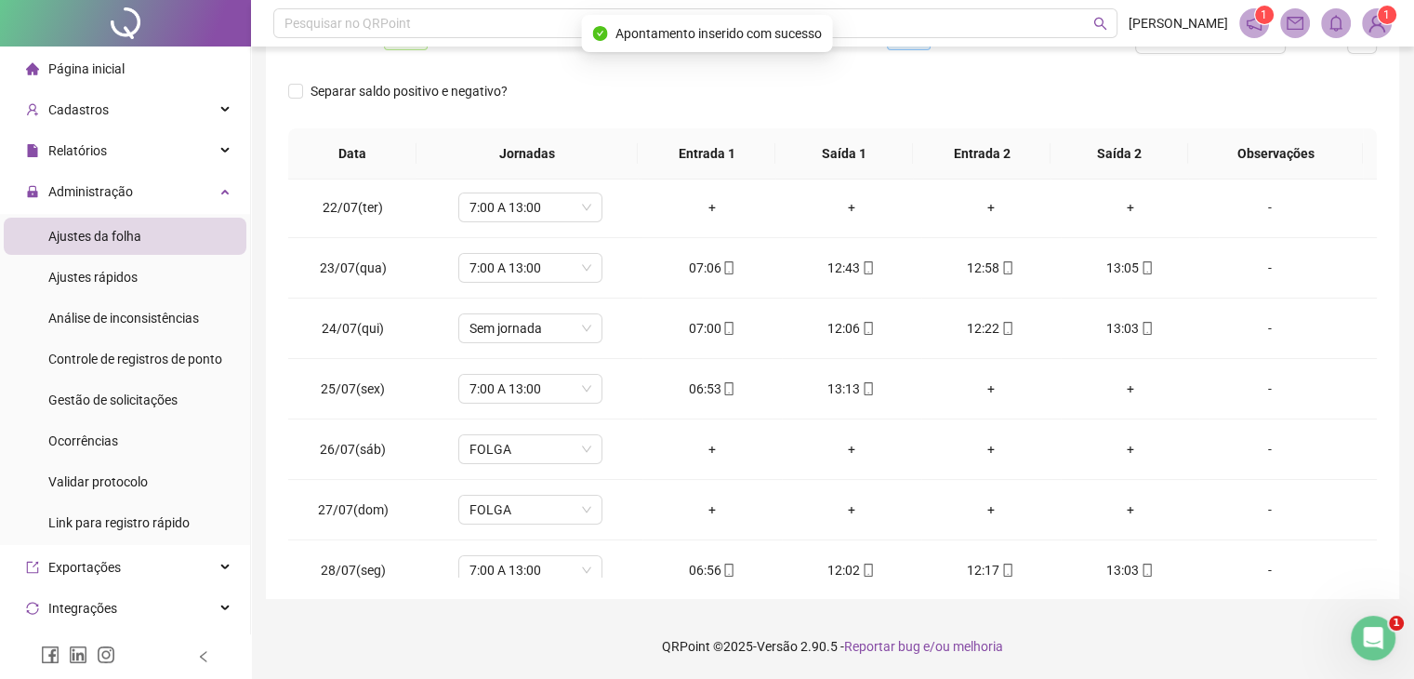
scroll to position [0, 0]
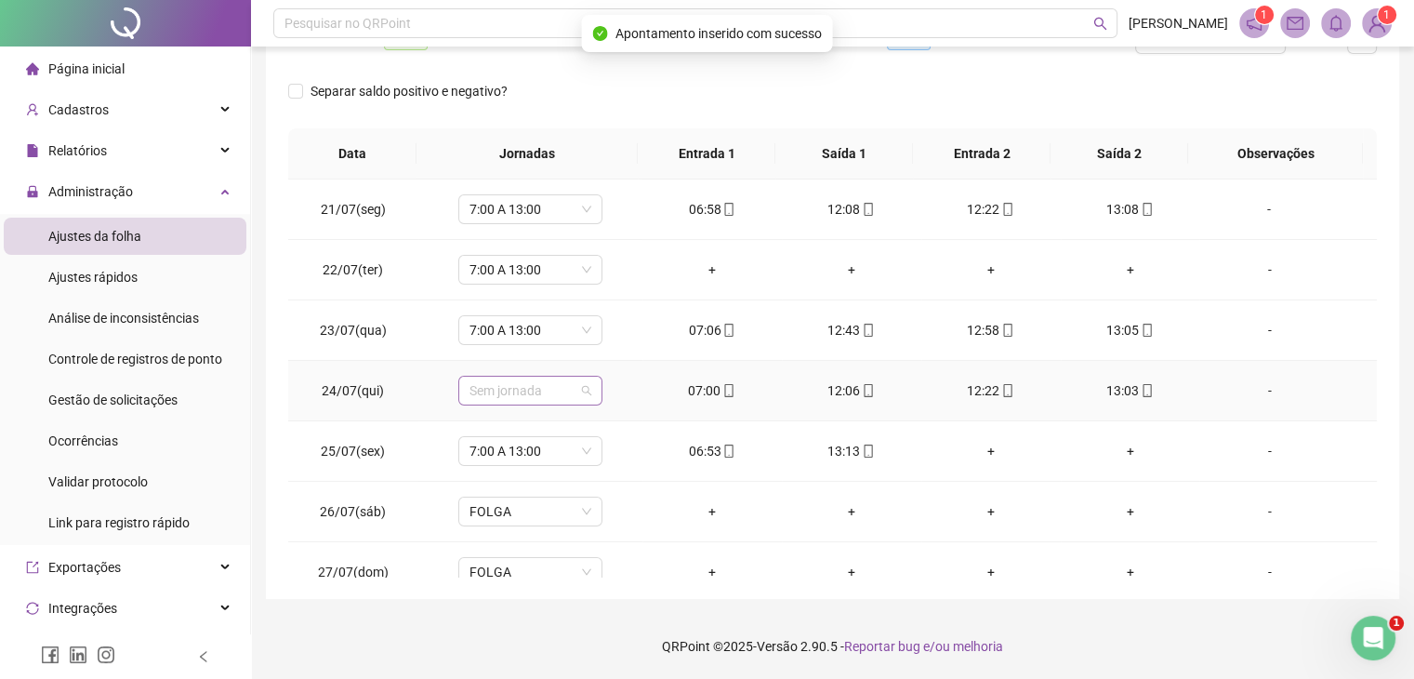
click at [472, 395] on span "Sem jornada" at bounding box center [531, 391] width 122 height 28
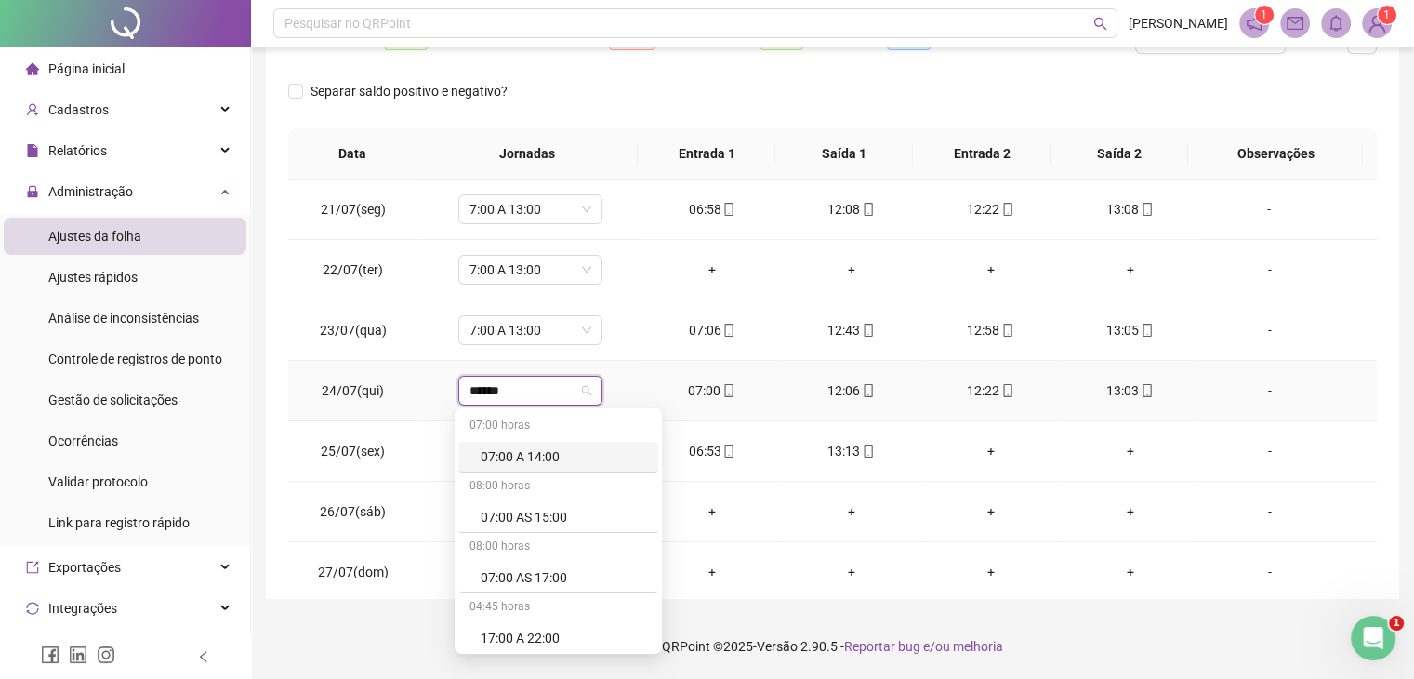
type input "******"
click at [546, 583] on div "7:00 A 13:00" at bounding box center [540, 577] width 118 height 20
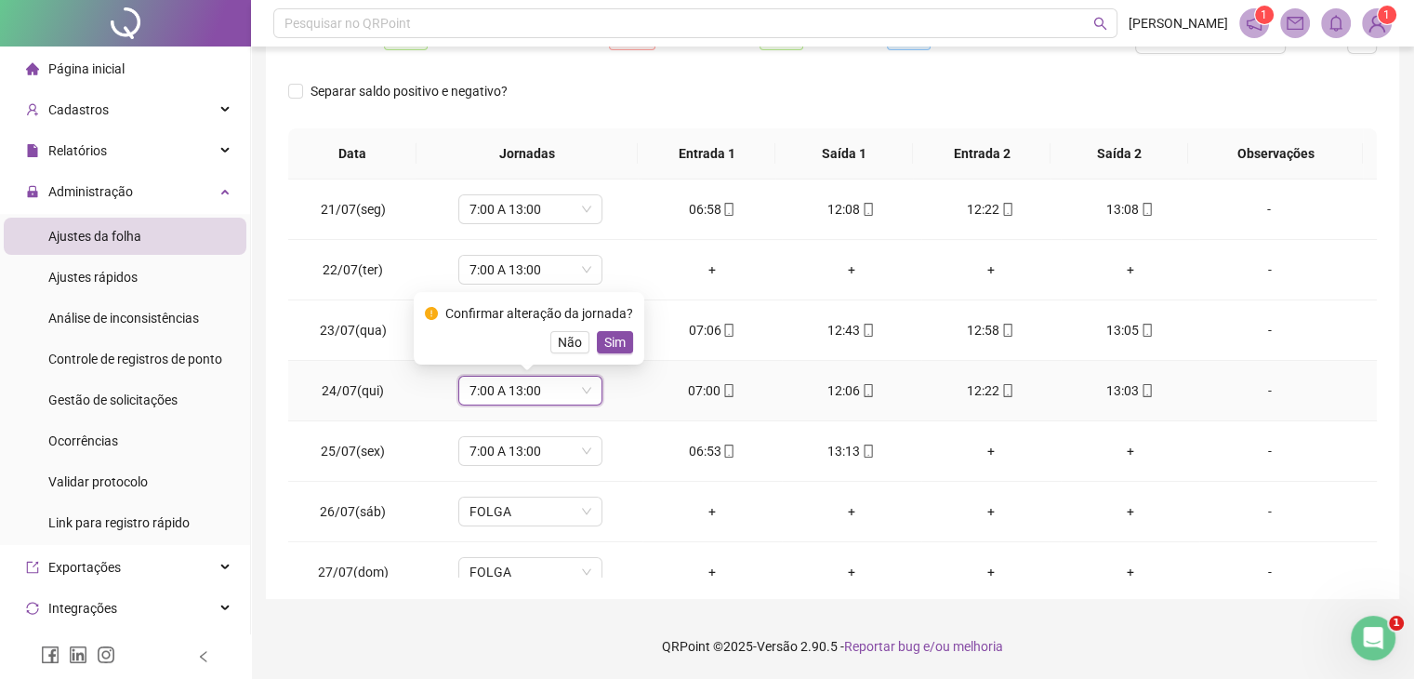
click at [616, 344] on span "Sim" at bounding box center [614, 342] width 21 height 20
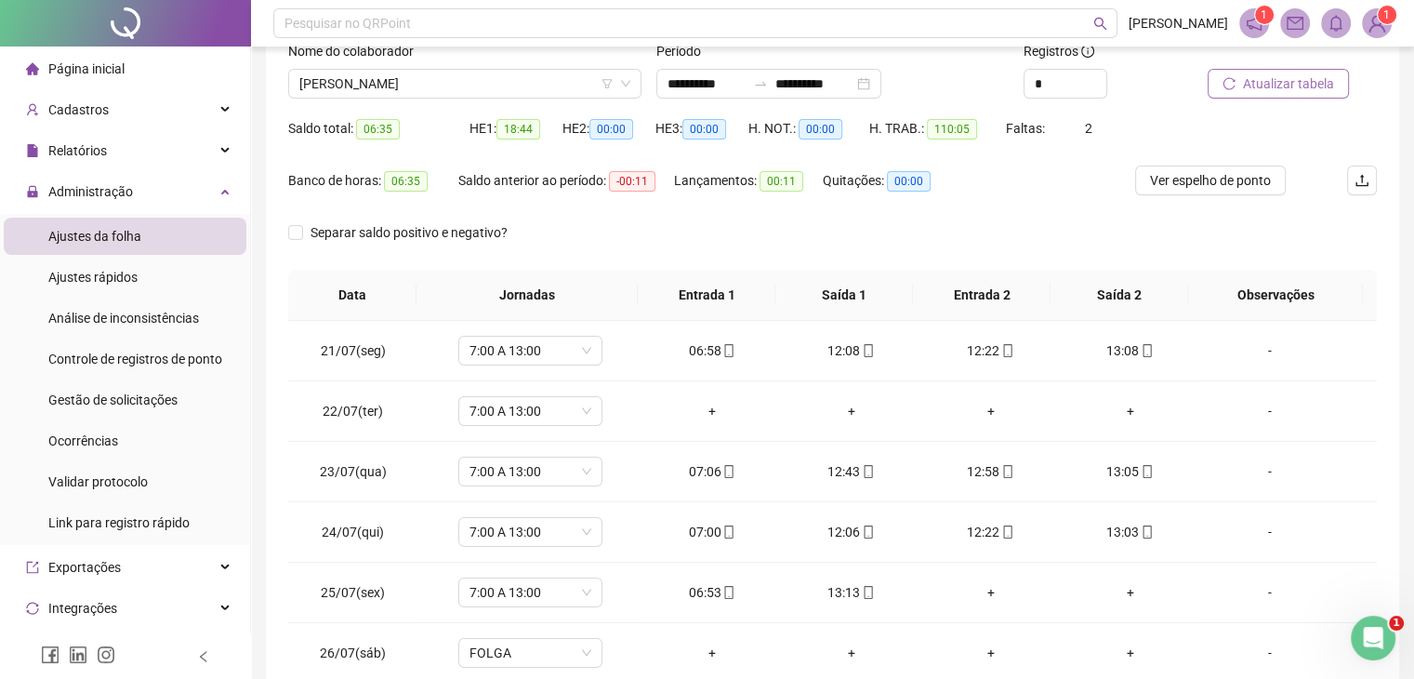
scroll to position [86, 0]
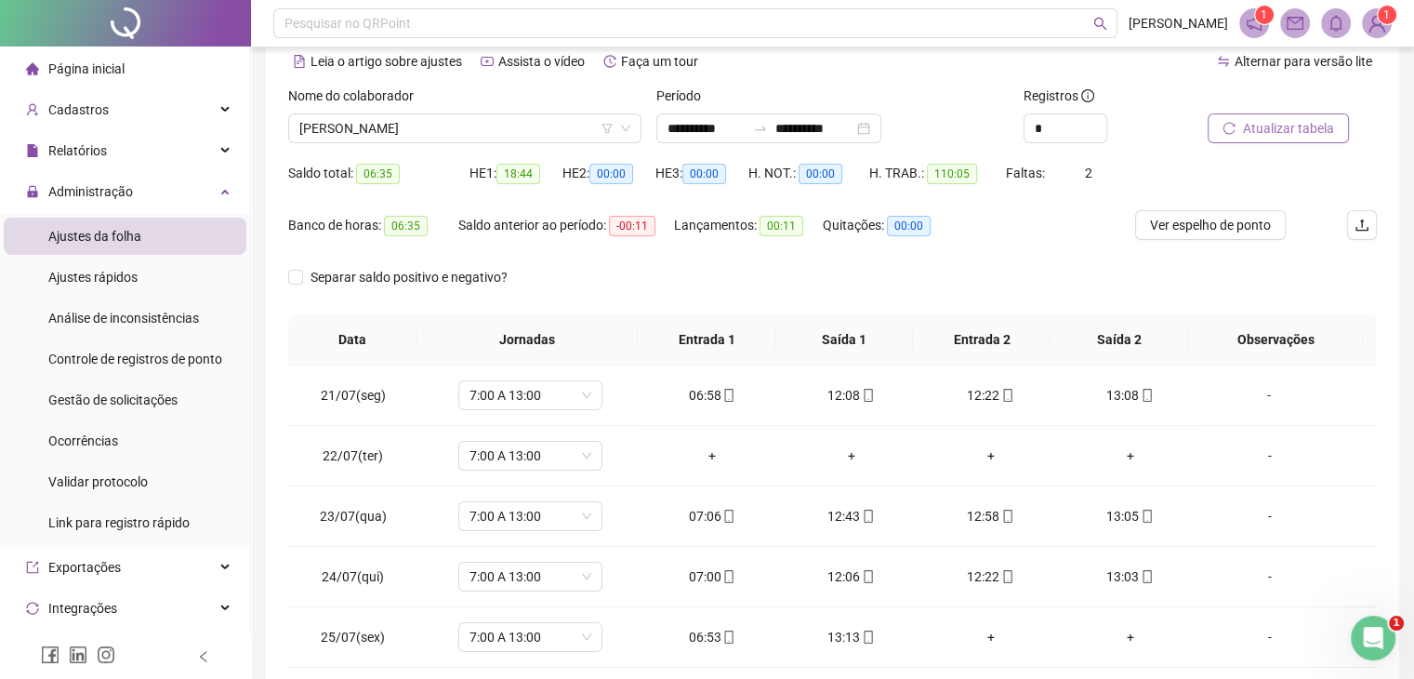
click at [1305, 124] on span "Atualizar tabela" at bounding box center [1288, 128] width 91 height 20
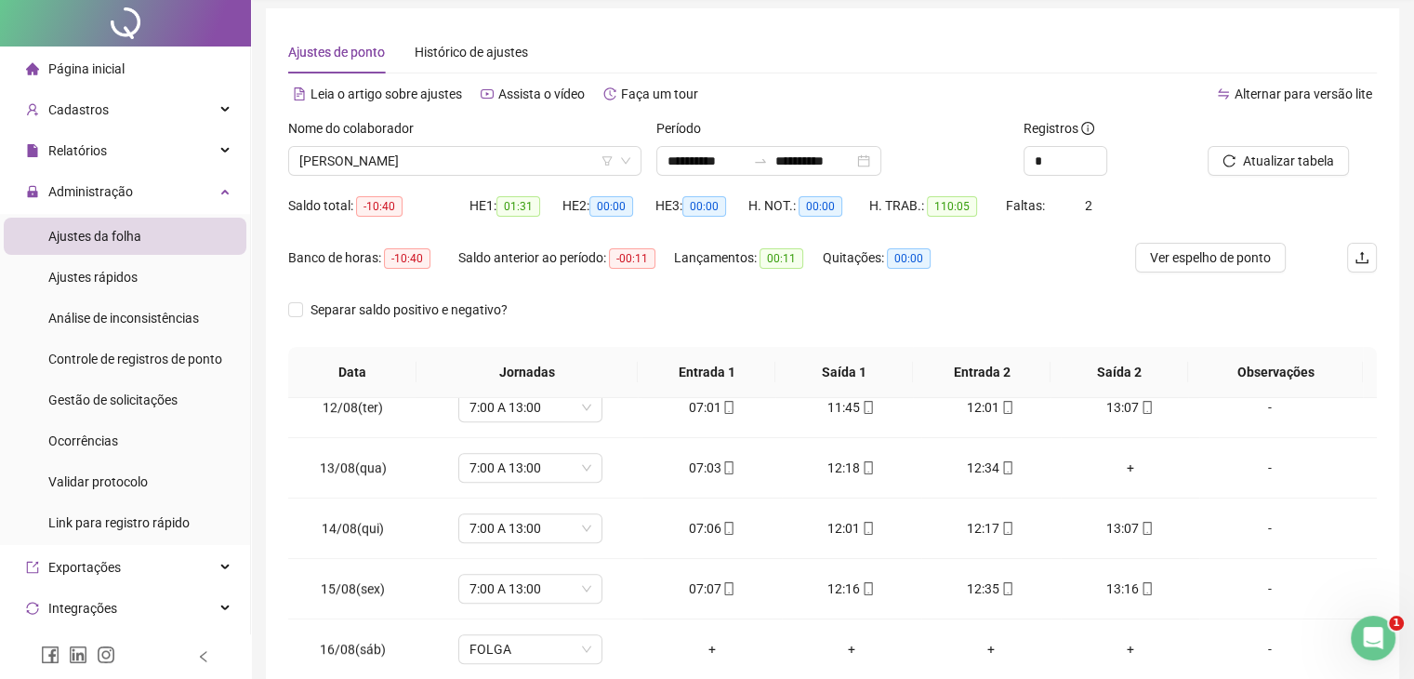
scroll to position [0, 0]
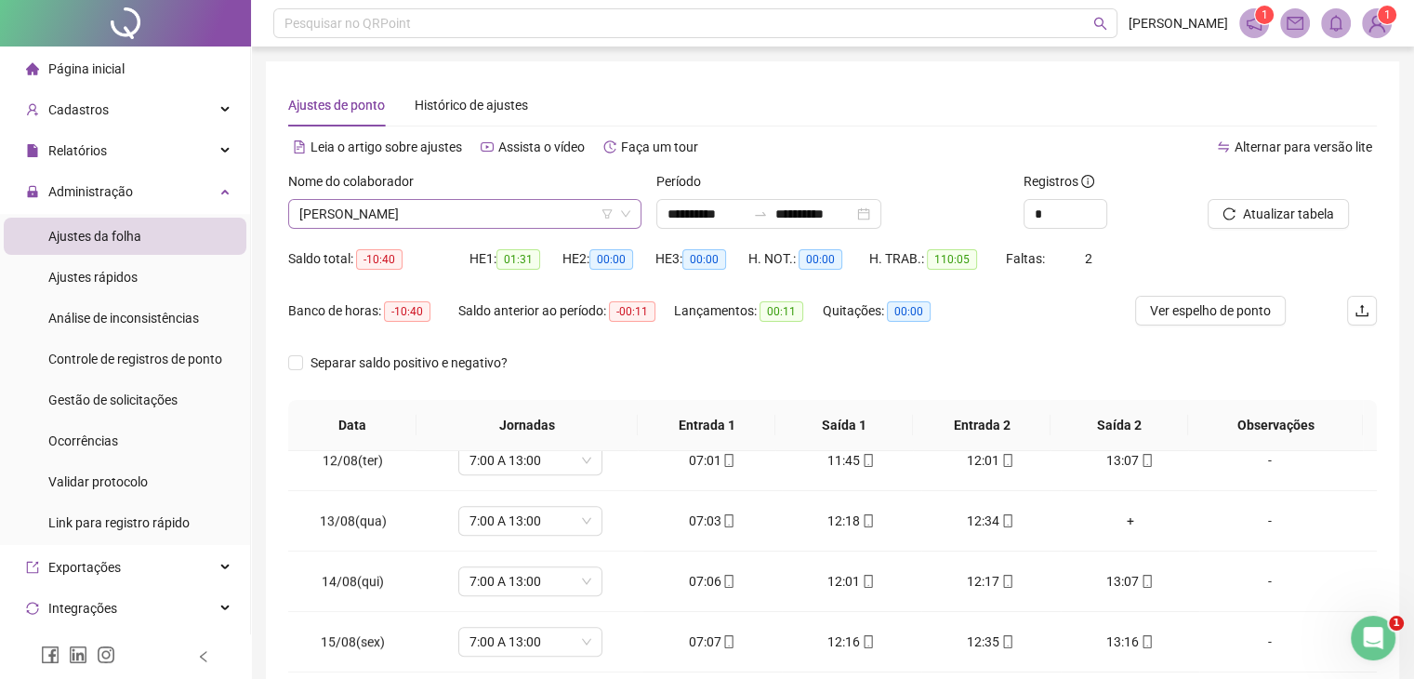
click at [544, 205] on span "DANIELE ARIAS DA SILVA BELISARIO" at bounding box center [464, 214] width 331 height 28
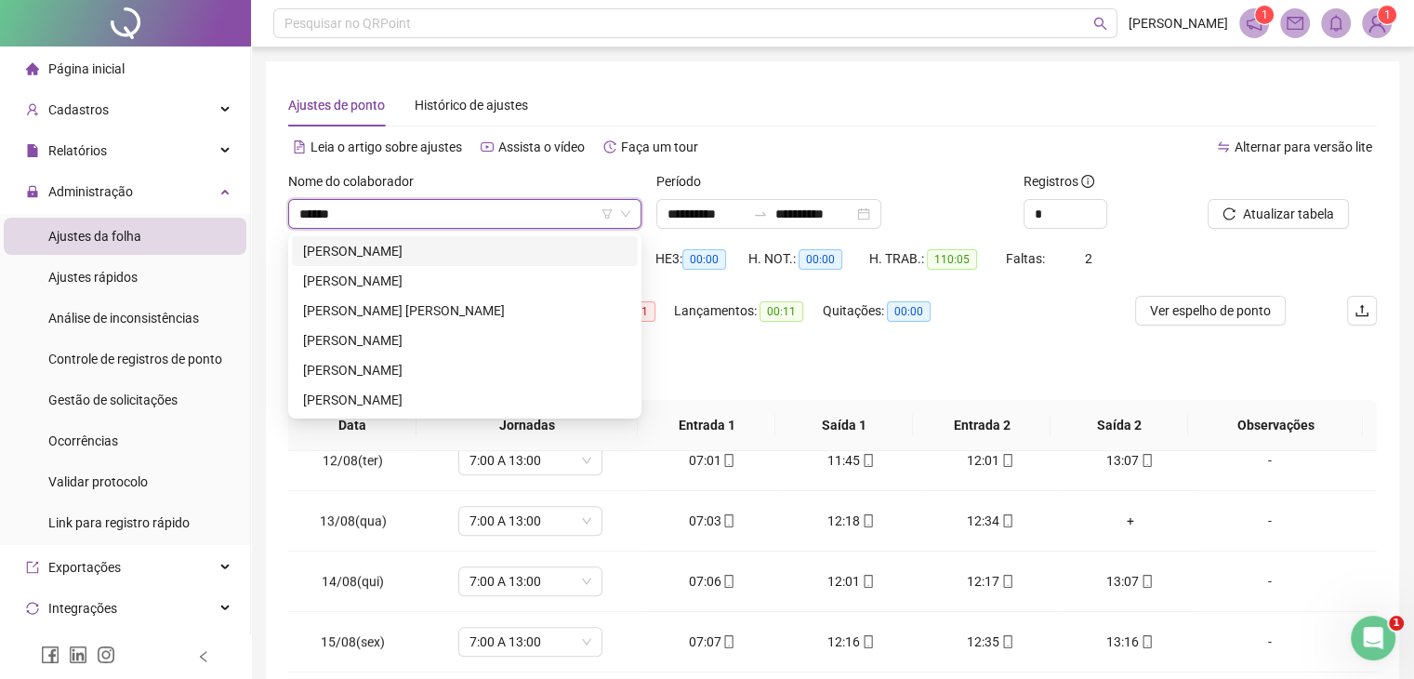
type input "******"
click at [487, 284] on div "FELIPE KINOCITA GARCIA" at bounding box center [465, 281] width 324 height 20
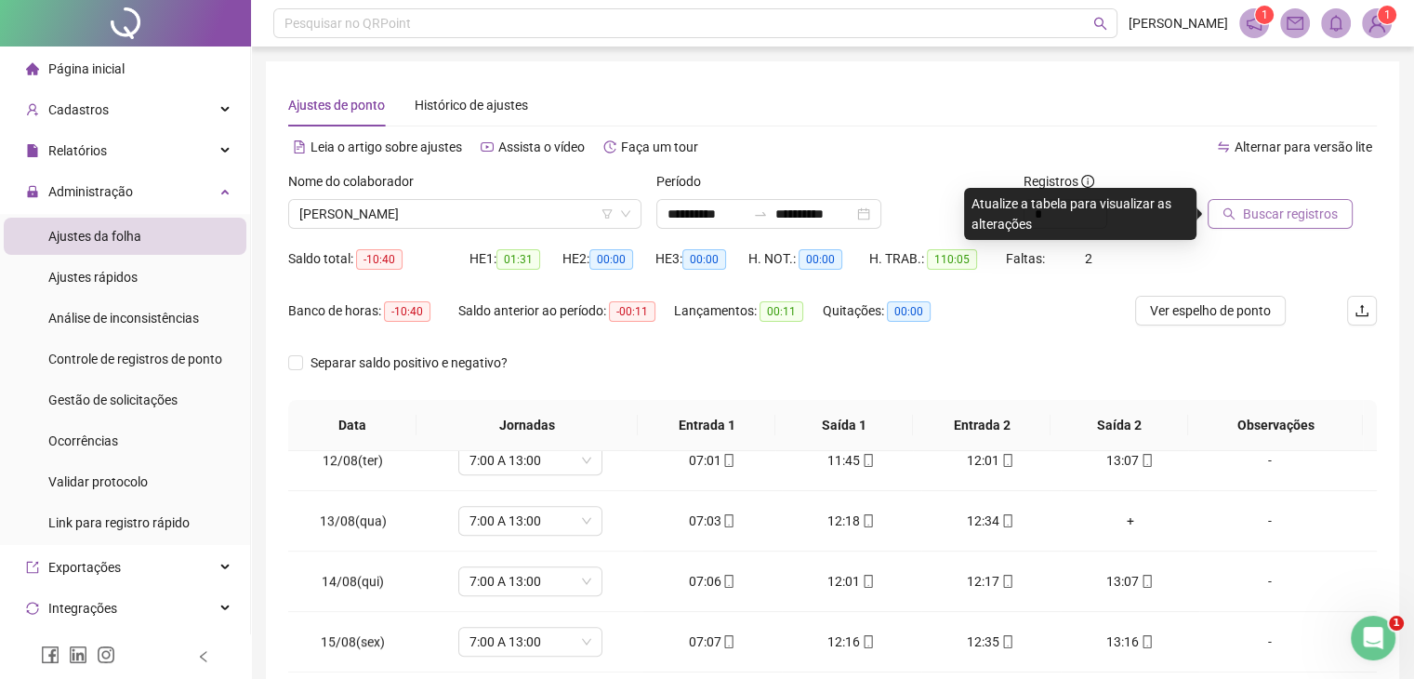
click at [1229, 221] on button "Buscar registros" at bounding box center [1280, 214] width 145 height 30
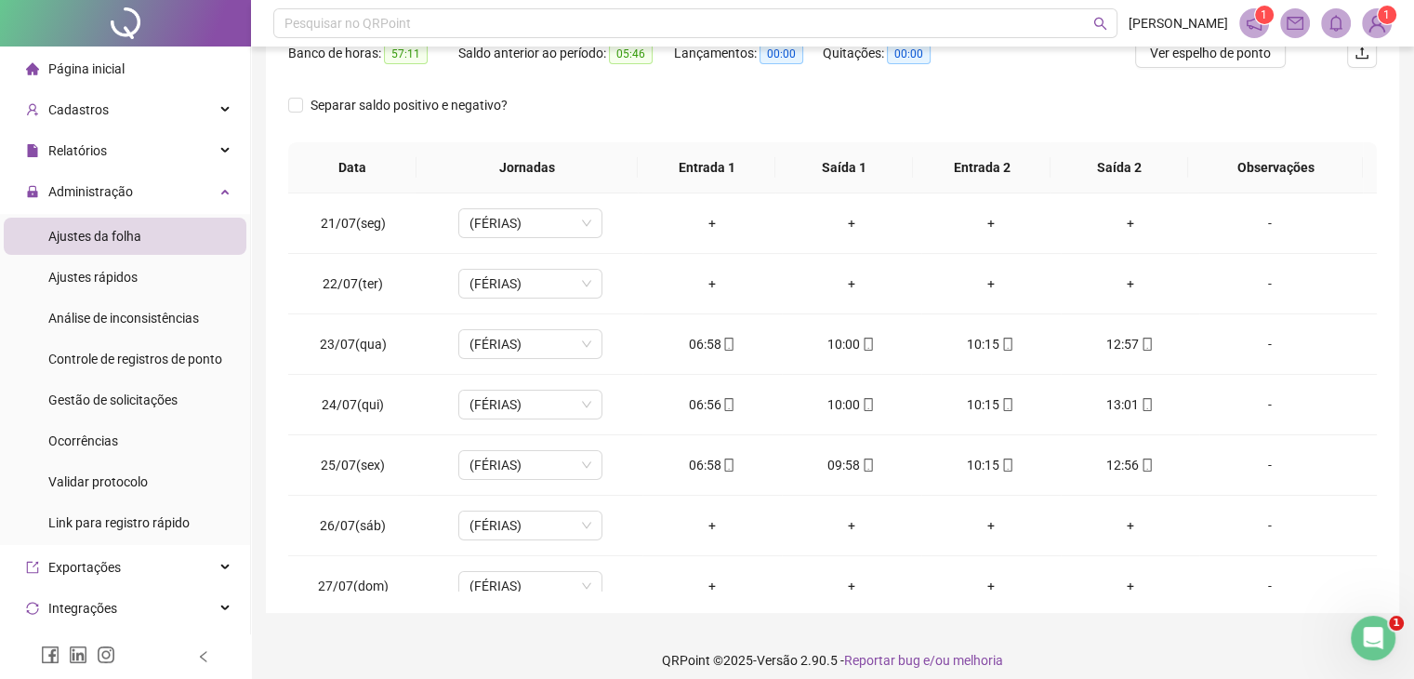
scroll to position [86, 0]
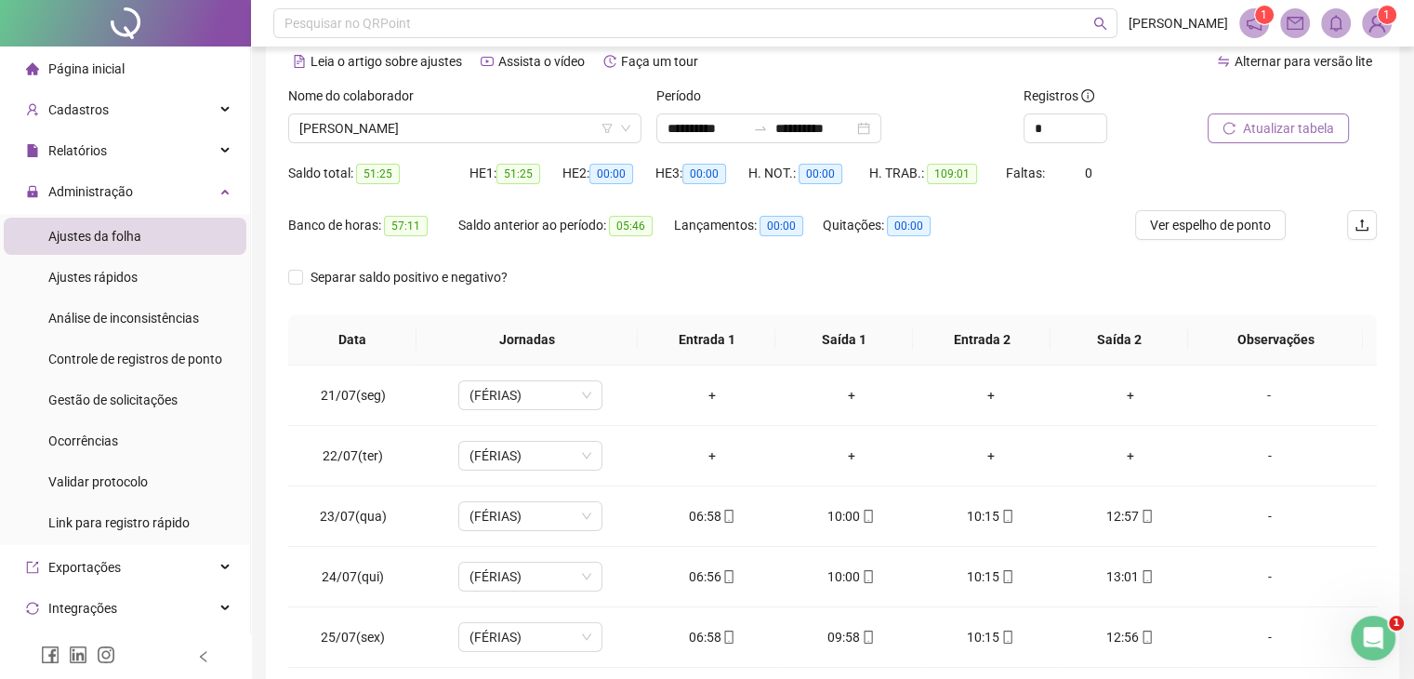
click at [1289, 131] on span "Atualizar tabela" at bounding box center [1288, 128] width 91 height 20
click at [1284, 128] on span "Atualizar tabela" at bounding box center [1288, 128] width 91 height 20
drag, startPoint x: 1276, startPoint y: 147, endPoint x: 1251, endPoint y: 98, distance: 55.3
click at [1275, 148] on div "Atualizar tabela" at bounding box center [1292, 122] width 184 height 73
click at [1249, 96] on div at bounding box center [1269, 100] width 123 height 28
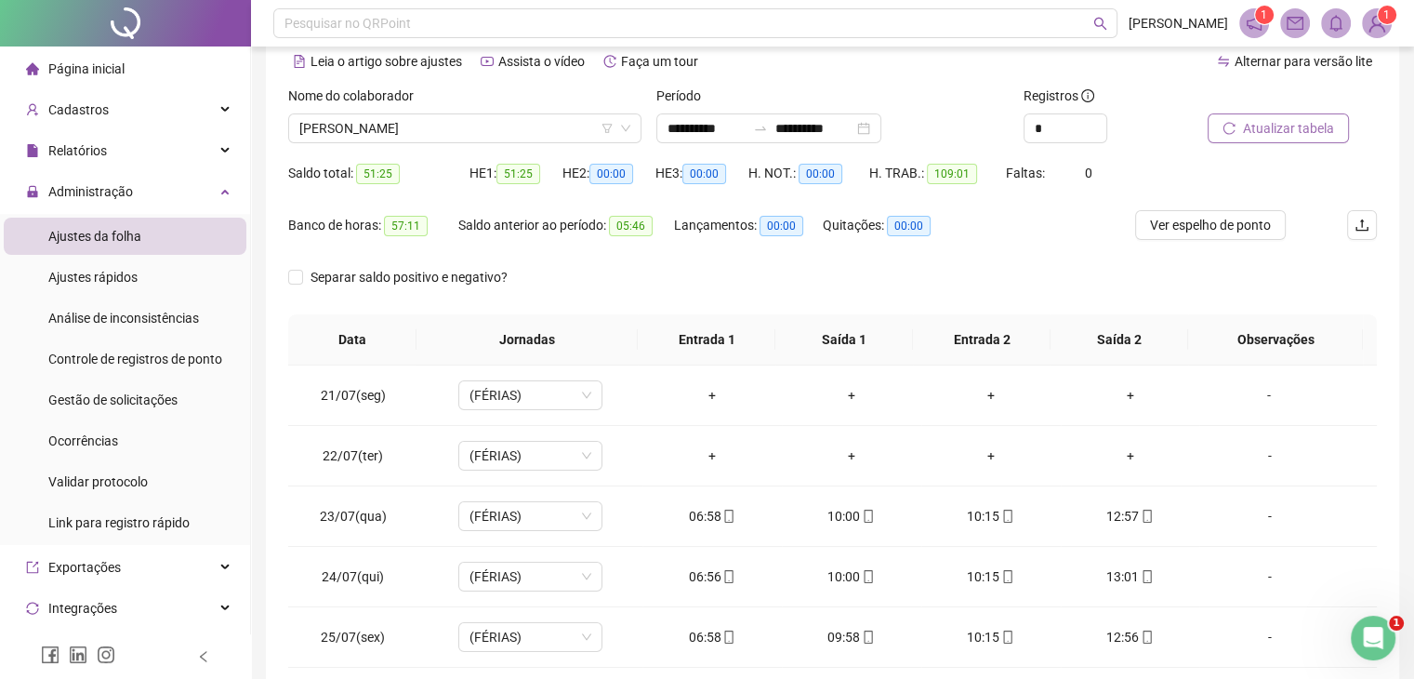
click at [1283, 124] on span "Atualizar tabela" at bounding box center [1288, 128] width 91 height 20
click at [1319, 109] on div at bounding box center [1269, 100] width 123 height 28
click at [1324, 120] on span "Atualizar tabela" at bounding box center [1288, 128] width 91 height 20
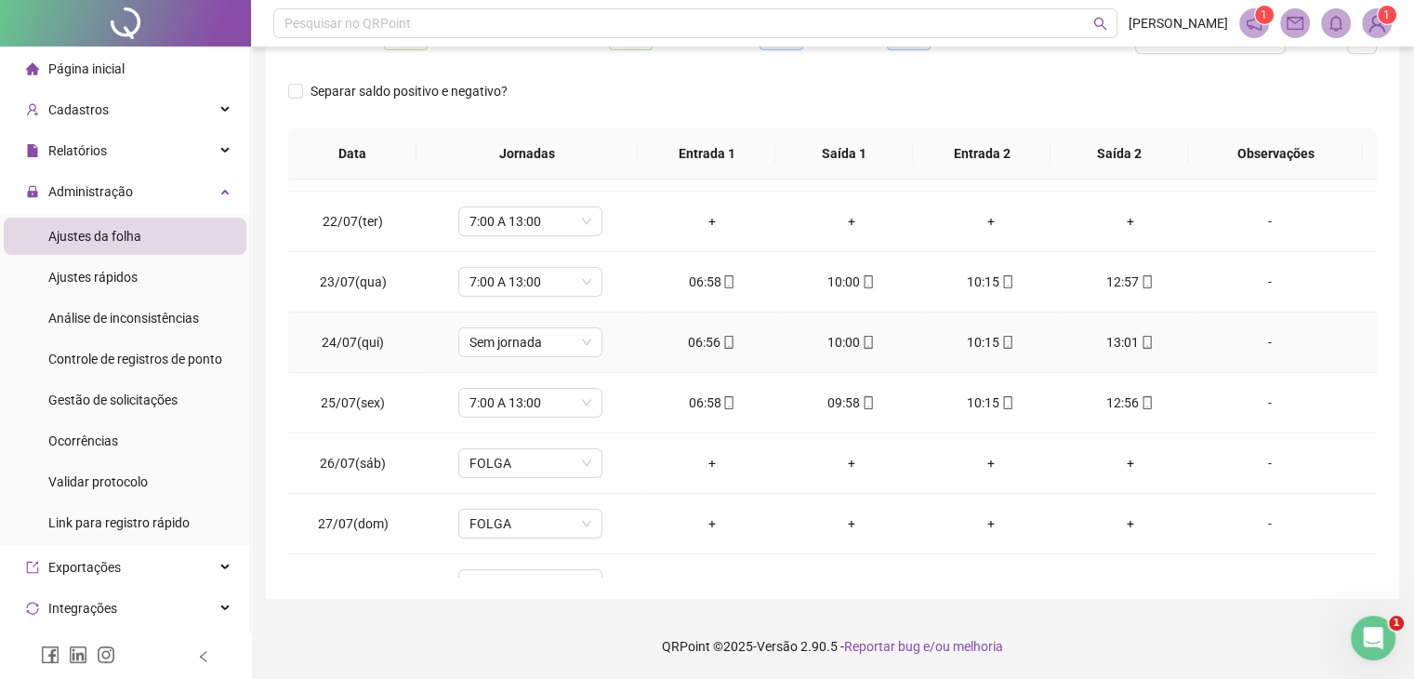
scroll to position [0, 0]
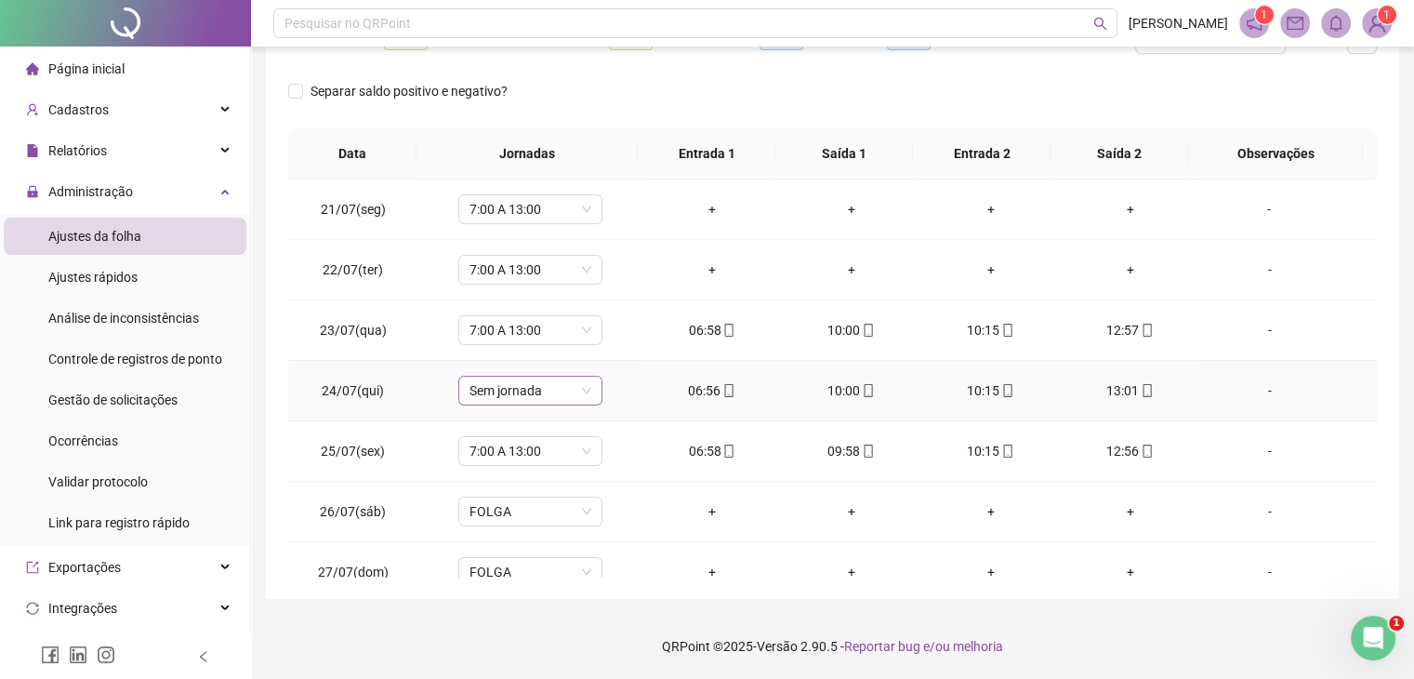
click at [536, 389] on span "Sem jornada" at bounding box center [531, 391] width 122 height 28
type input "*********"
drag, startPoint x: 599, startPoint y: 336, endPoint x: 608, endPoint y: 351, distance: 17.5
click at [599, 338] on button "Sim" at bounding box center [615, 342] width 36 height 22
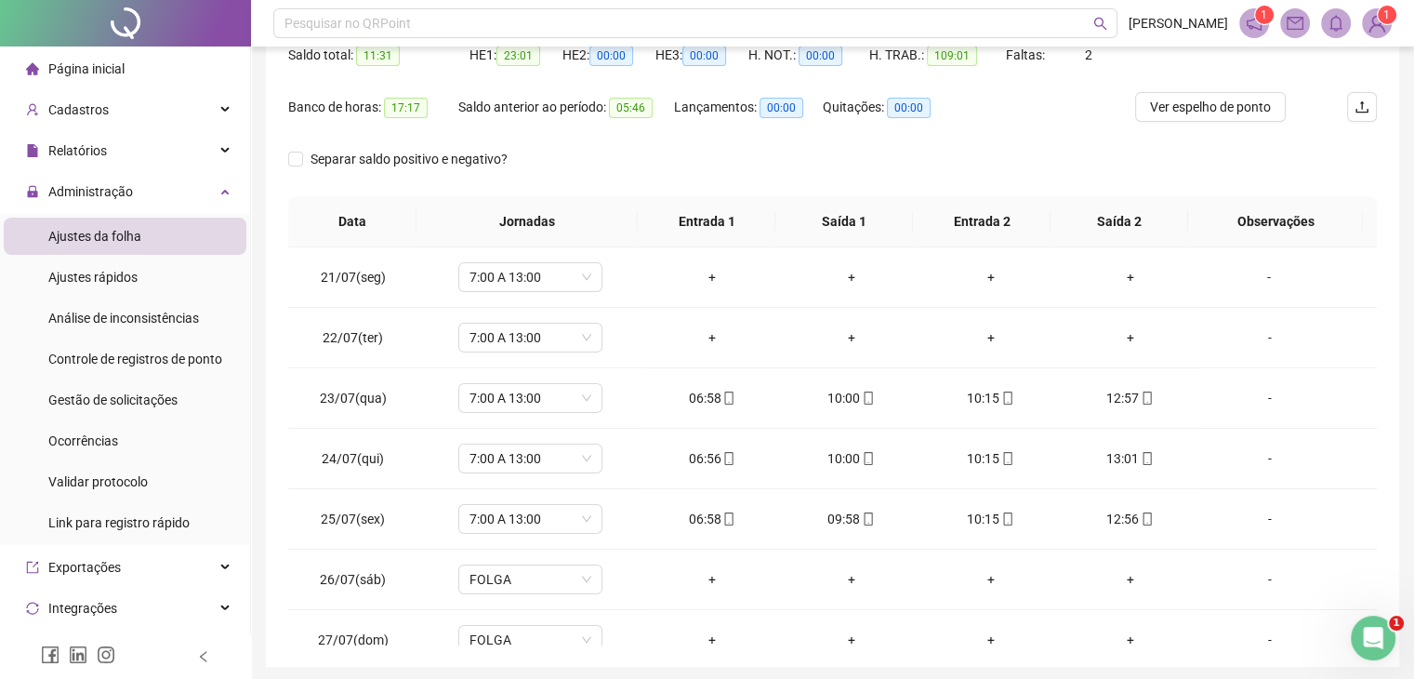
scroll to position [86, 0]
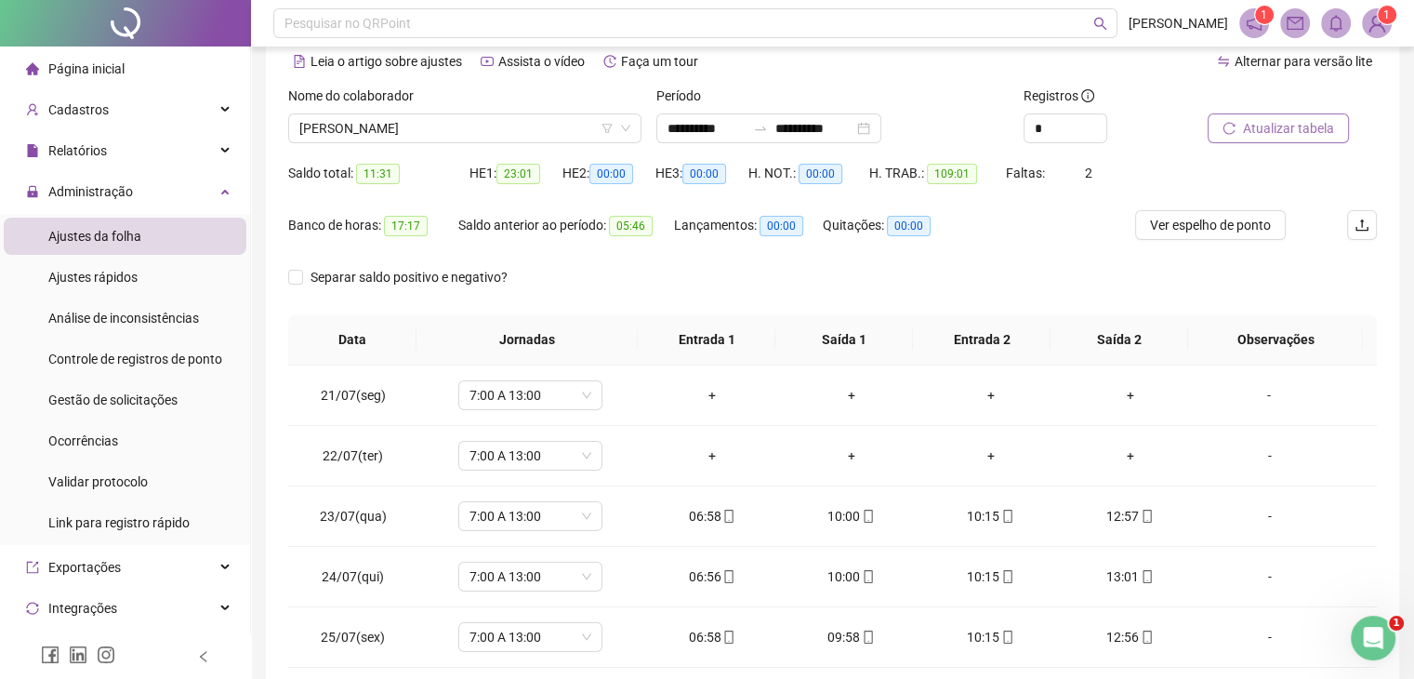
click at [1313, 121] on span "Atualizar tabela" at bounding box center [1288, 128] width 91 height 20
click at [716, 392] on div "+" at bounding box center [712, 395] width 110 height 20
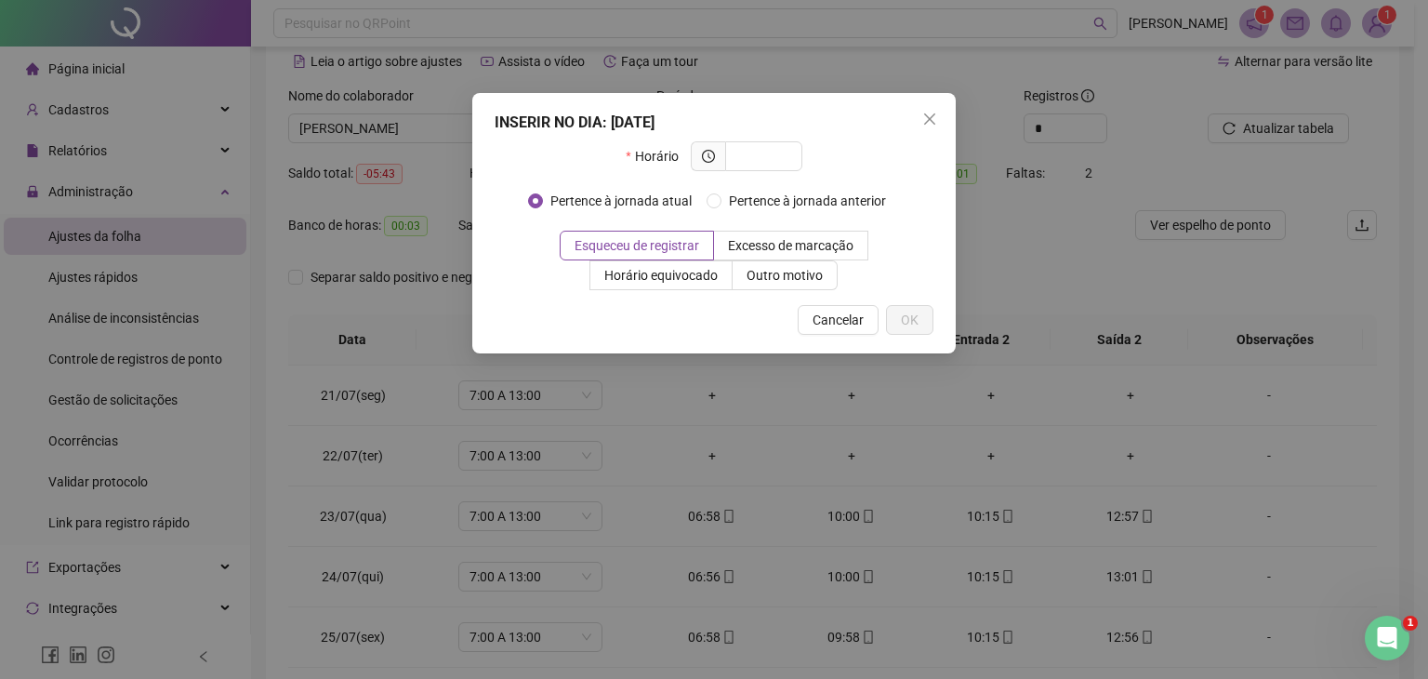
click at [932, 110] on button "Close" at bounding box center [930, 119] width 30 height 30
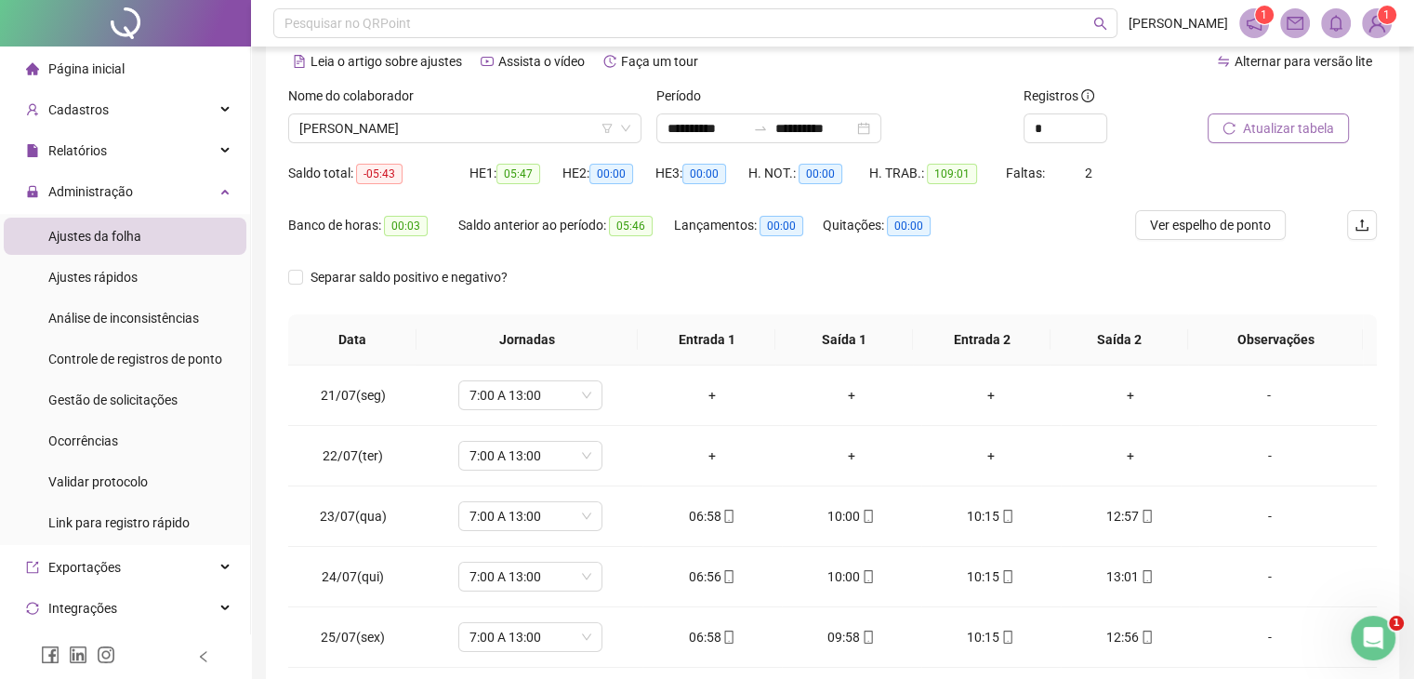
click at [1272, 123] on span "Atualizar tabela" at bounding box center [1288, 128] width 91 height 20
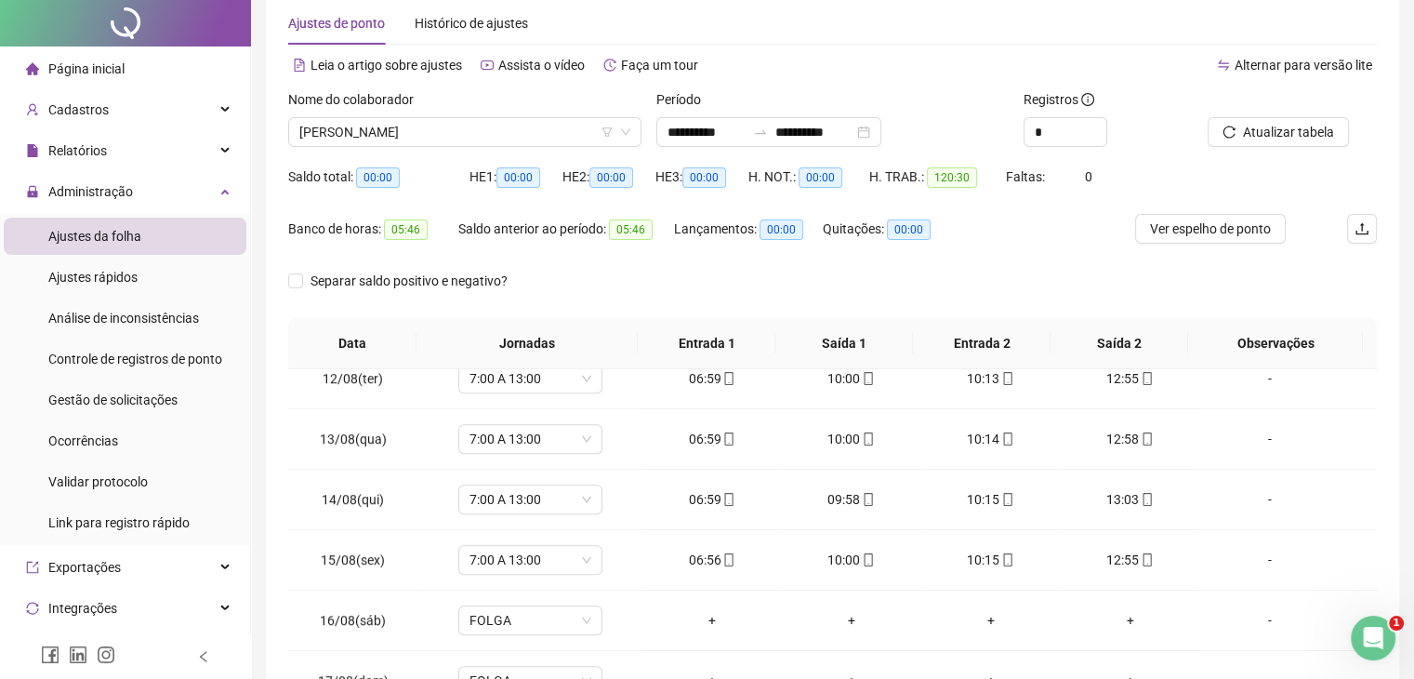
scroll to position [0, 0]
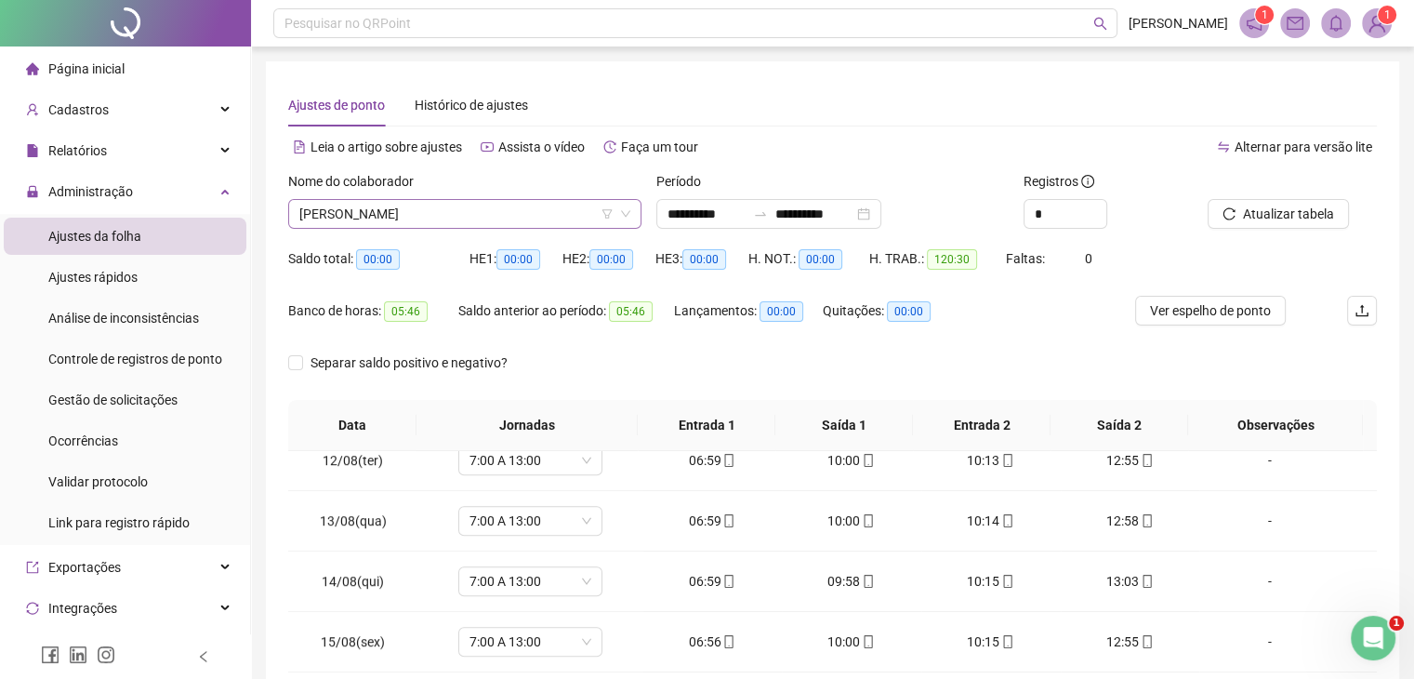
click at [509, 202] on span "FELIPE KINOCITA GARCIA" at bounding box center [464, 214] width 331 height 28
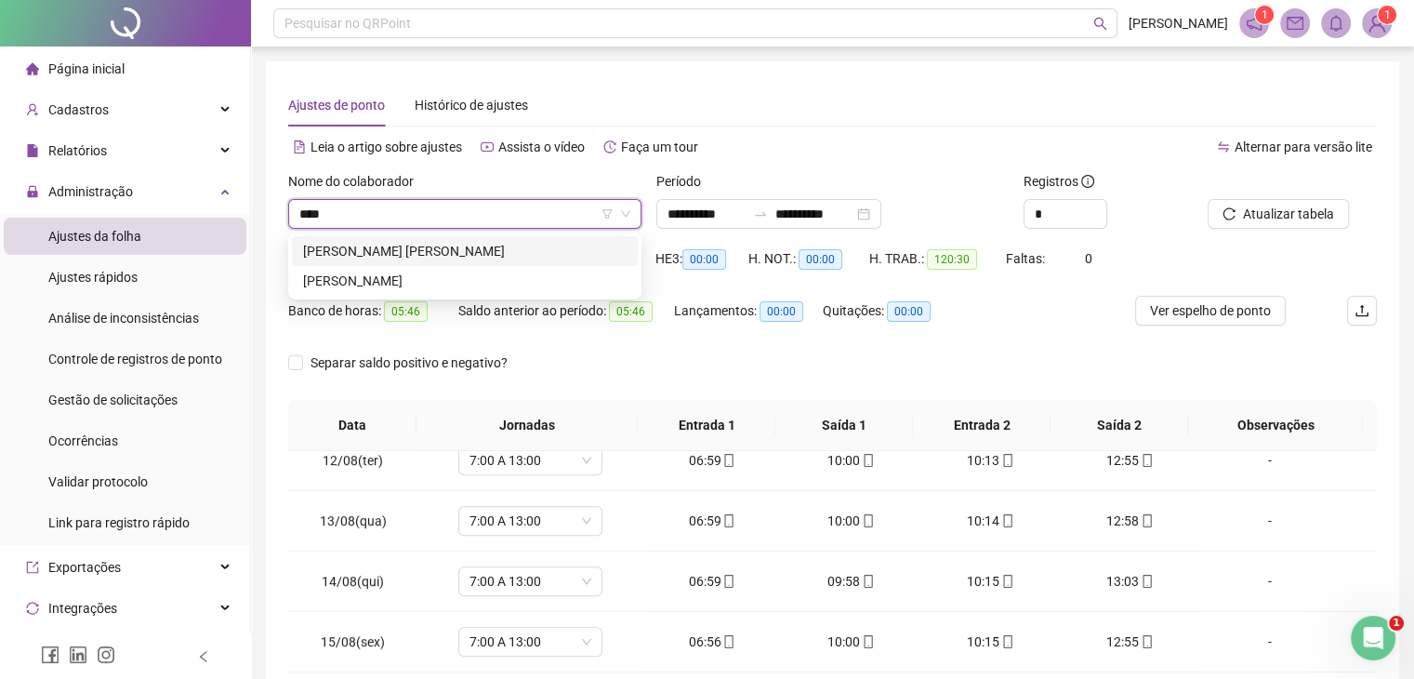
type input "*****"
click at [596, 255] on div "[PERSON_NAME] [PERSON_NAME]" at bounding box center [465, 251] width 324 height 20
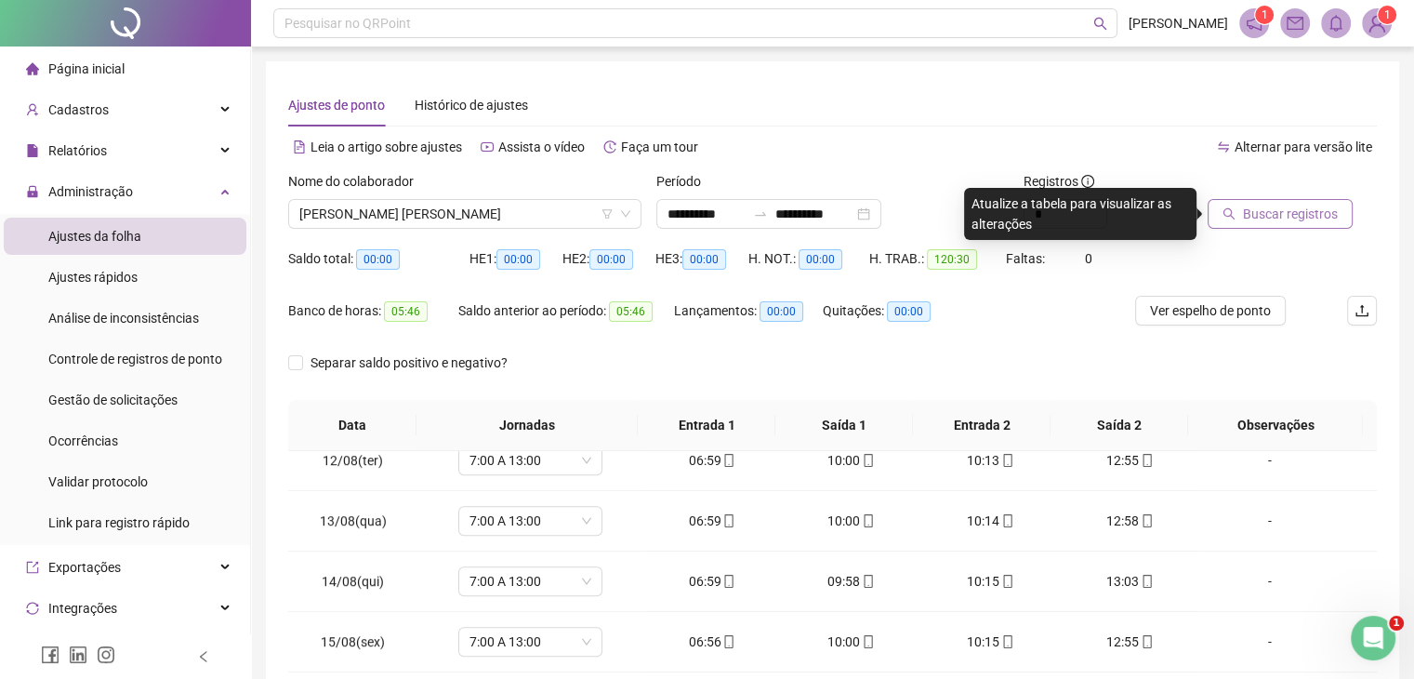
click at [1294, 210] on span "Buscar registros" at bounding box center [1290, 214] width 95 height 20
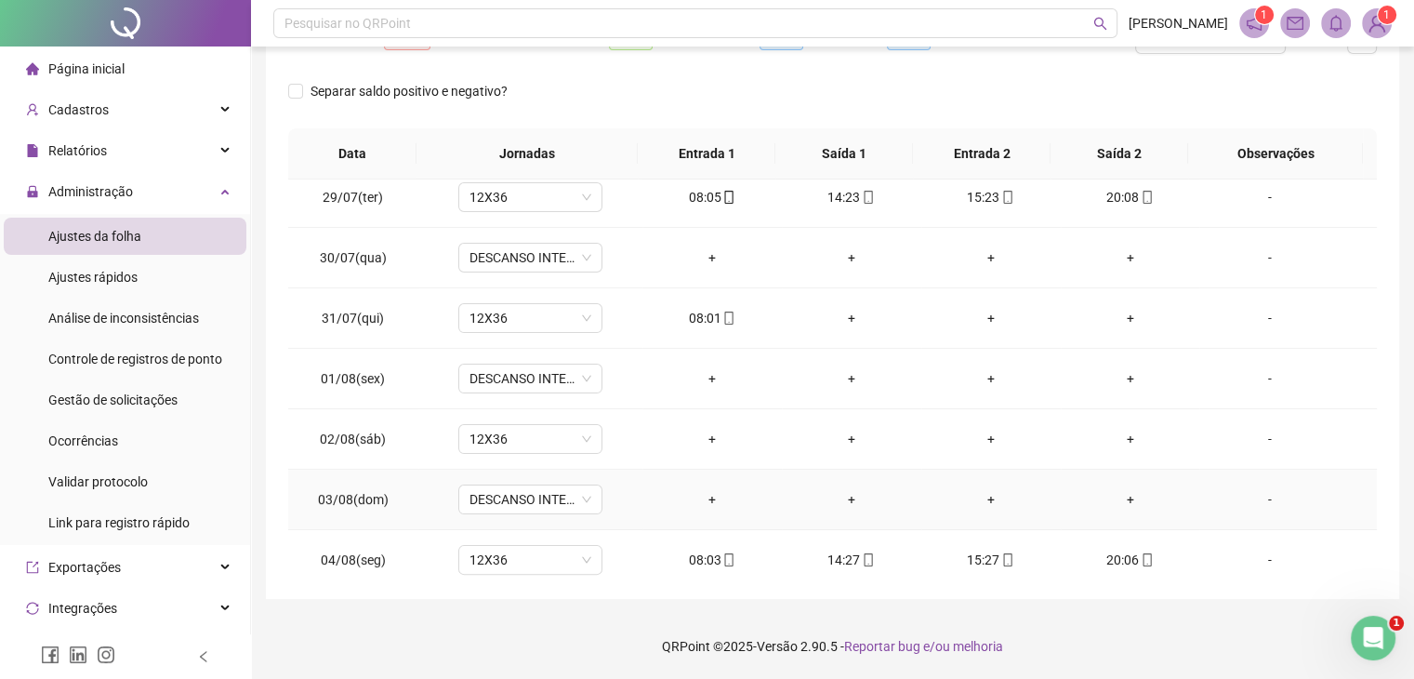
scroll to position [465, 0]
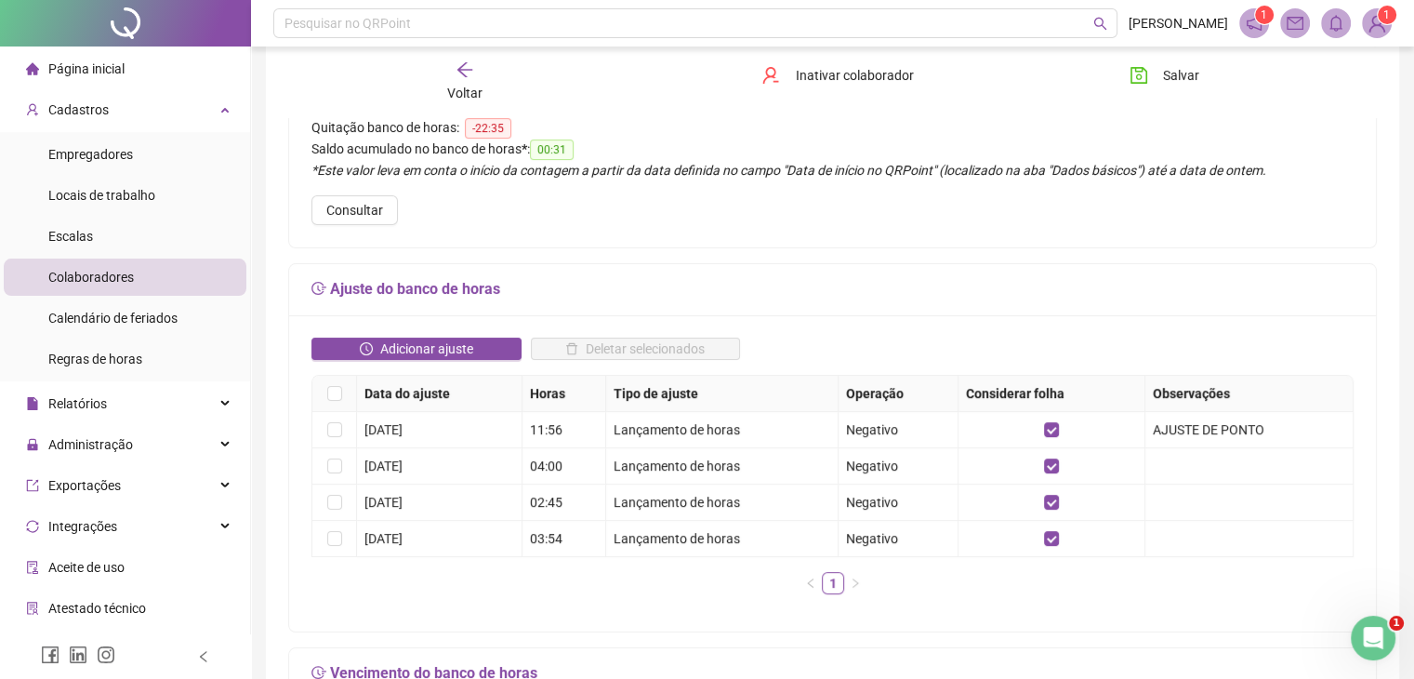
scroll to position [186, 0]
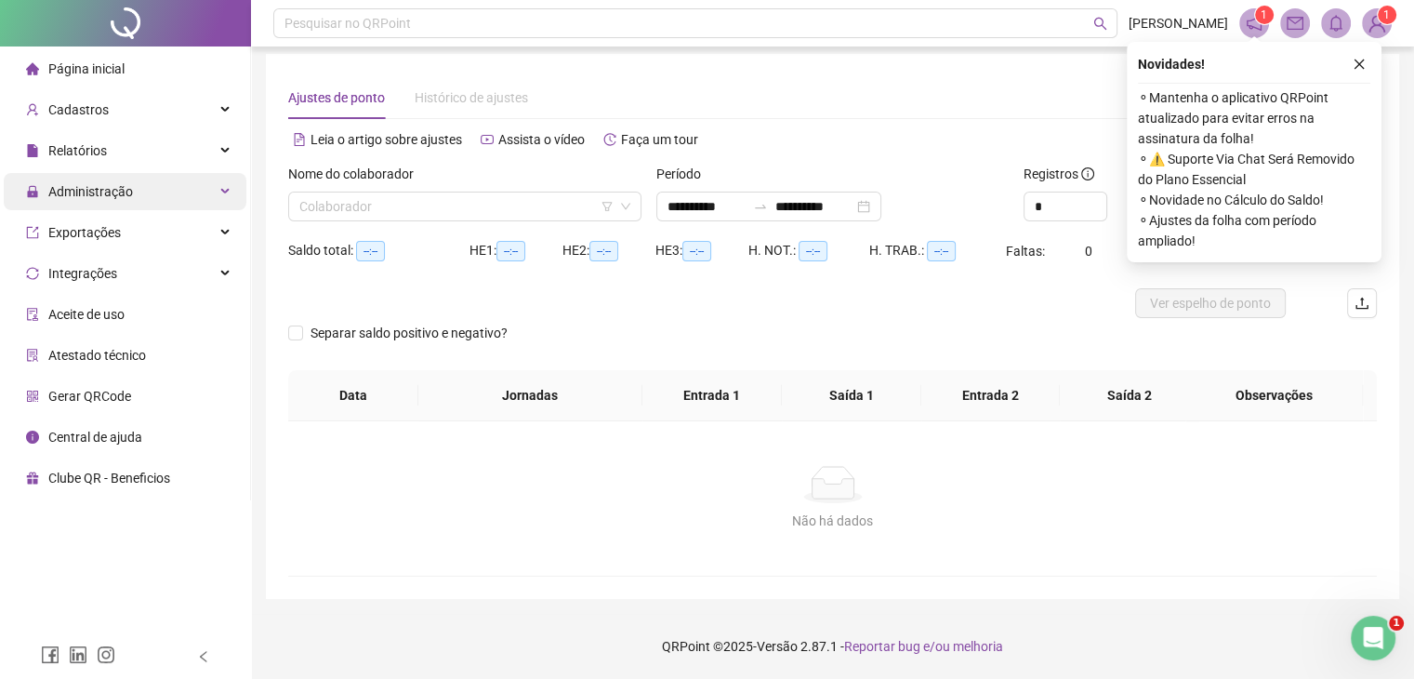
click at [163, 199] on div "Administração" at bounding box center [125, 191] width 243 height 37
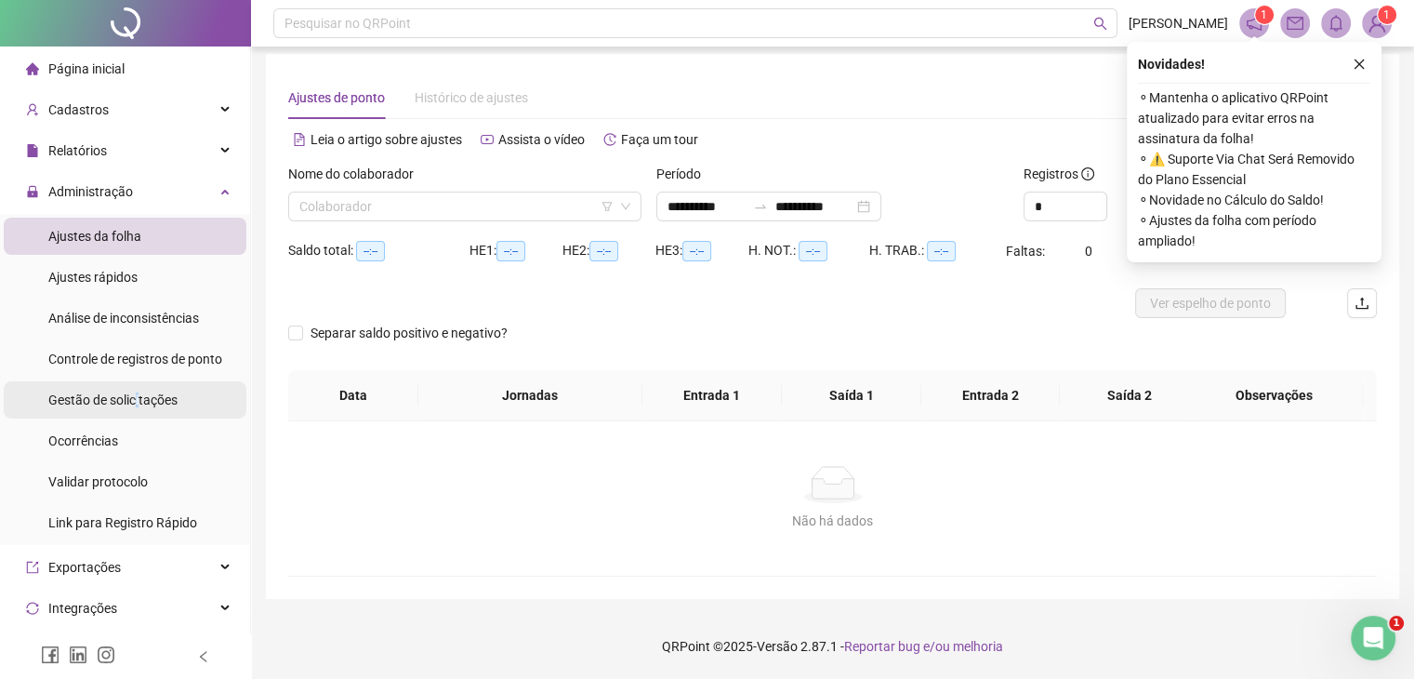
click at [137, 396] on span "Gestão de solicitações" at bounding box center [112, 399] width 129 height 15
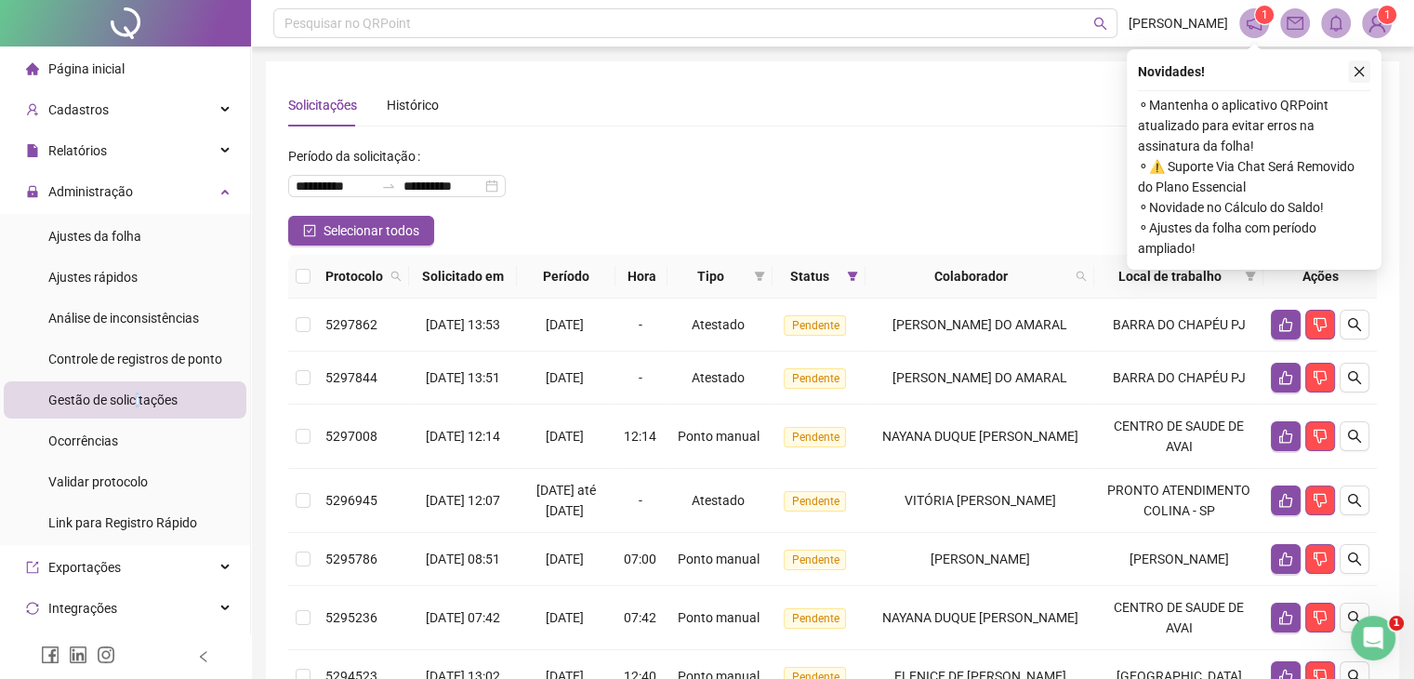
click at [1357, 80] on button "button" at bounding box center [1359, 71] width 22 height 22
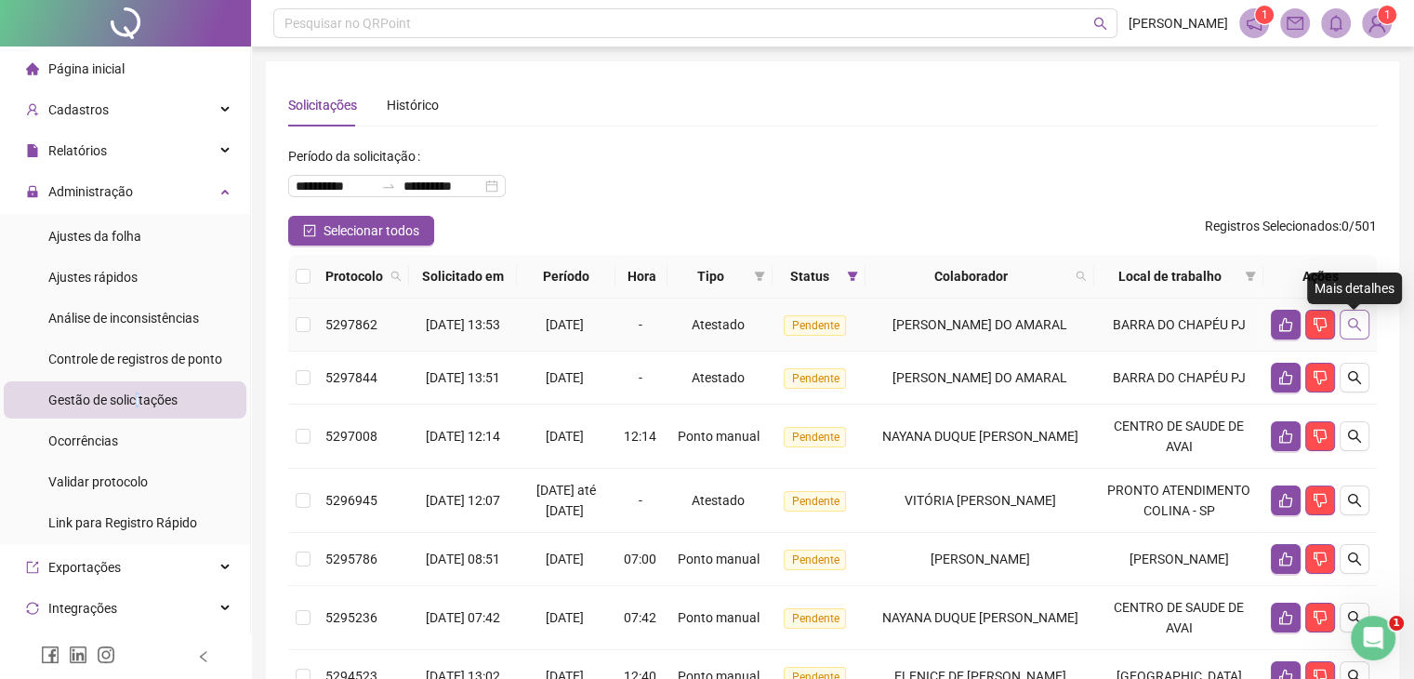
click at [1365, 332] on button "button" at bounding box center [1355, 325] width 30 height 30
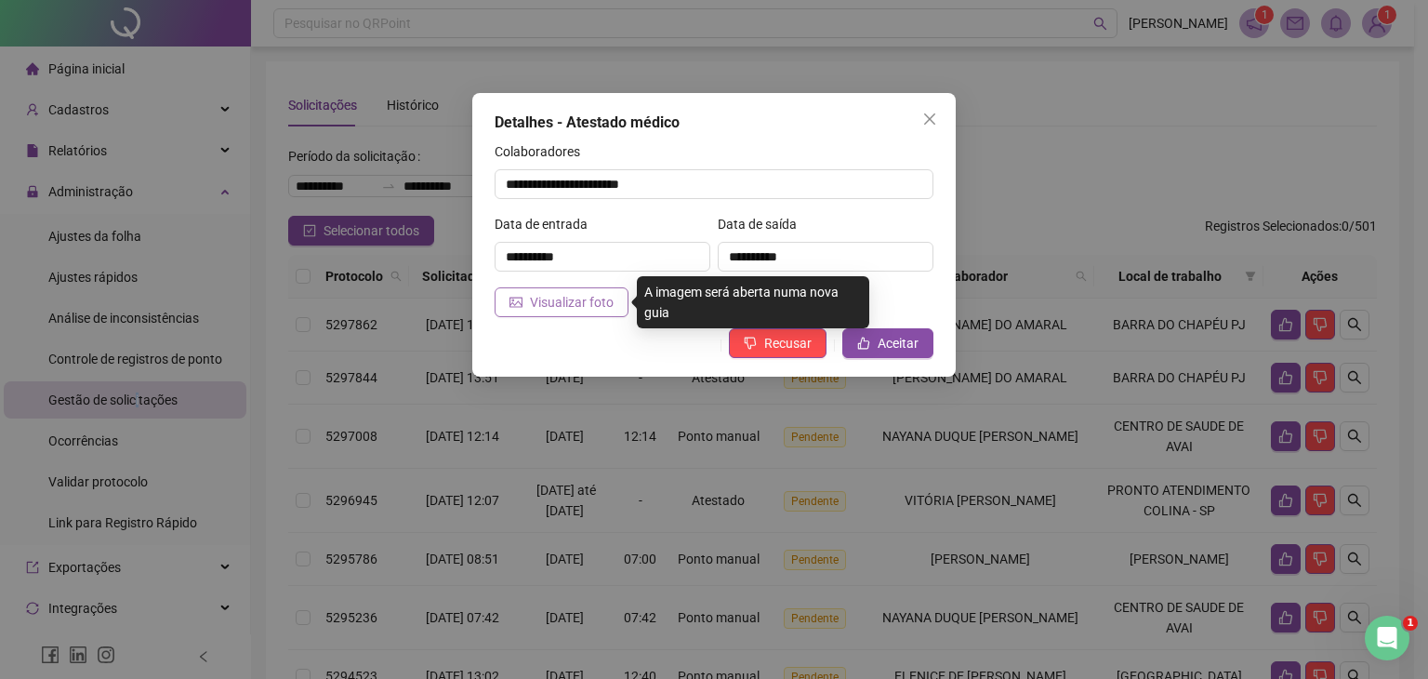
click at [591, 309] on span "Visualizar foto" at bounding box center [572, 302] width 84 height 20
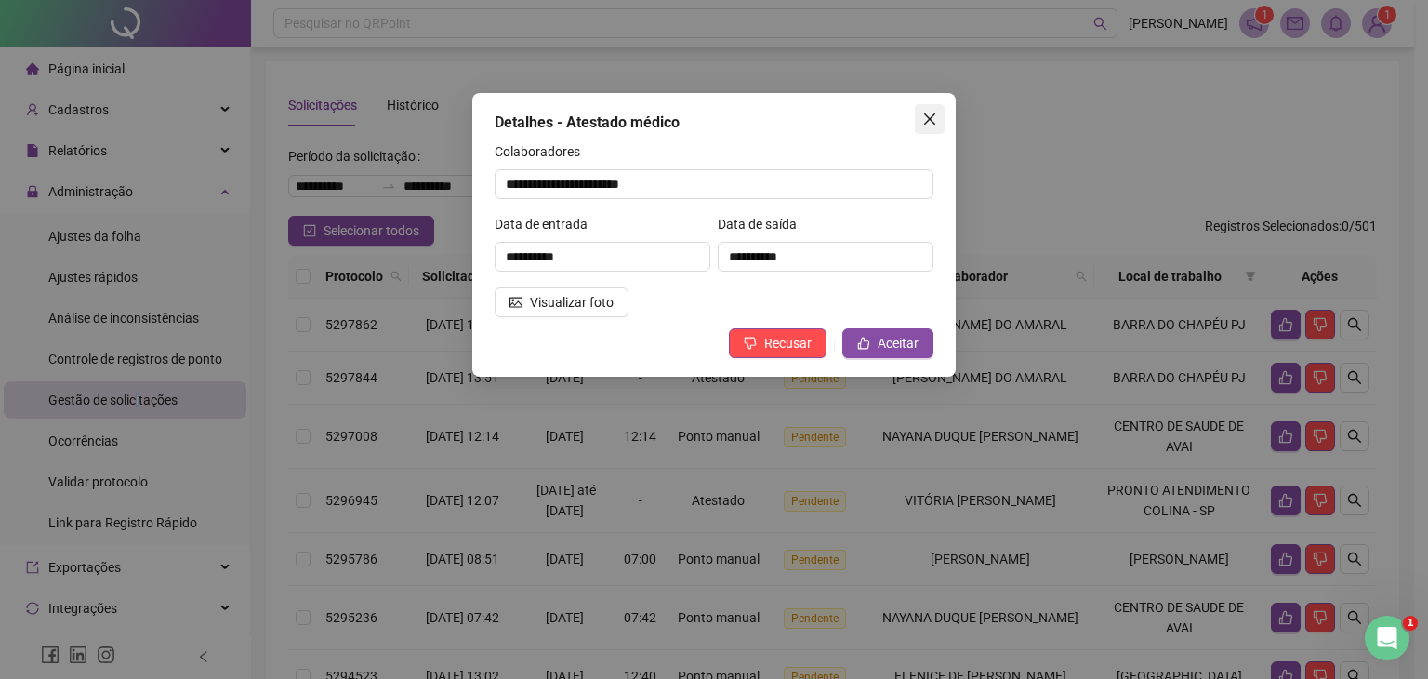
click at [934, 120] on icon "close" at bounding box center [929, 119] width 15 height 15
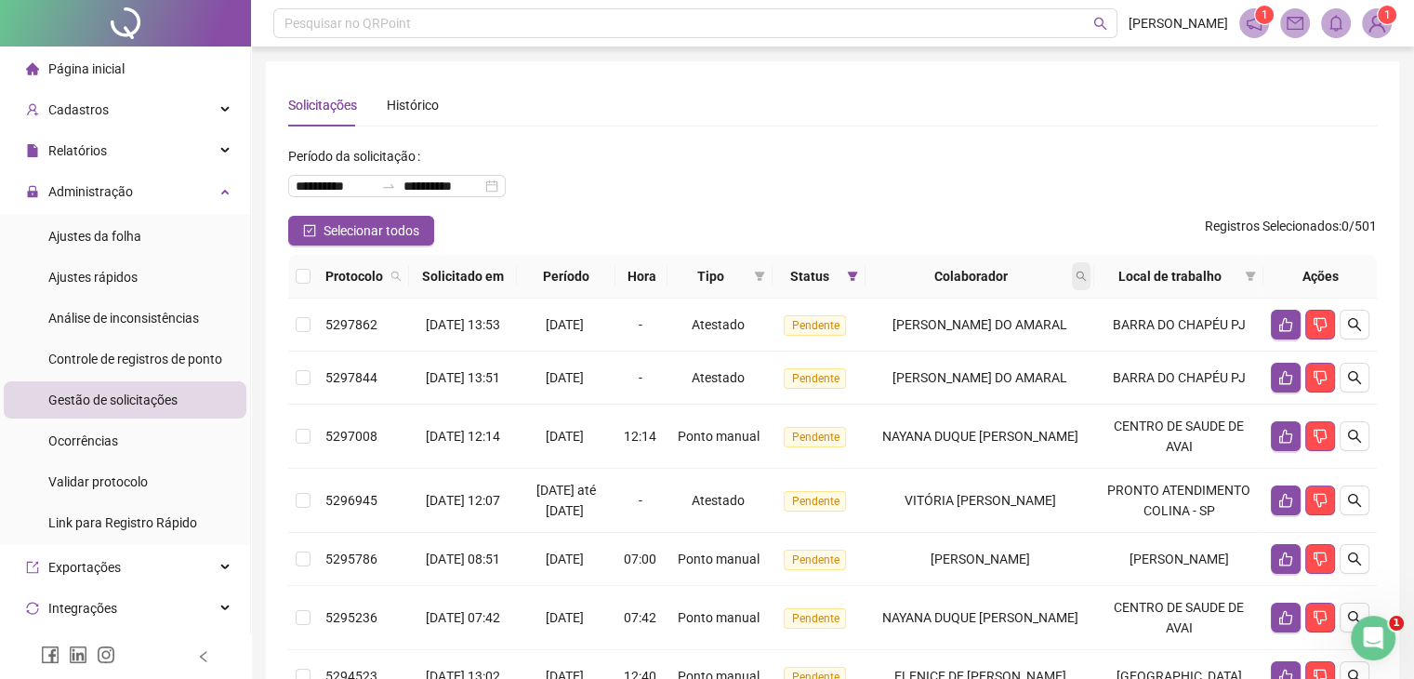
click at [1087, 280] on icon "search" at bounding box center [1081, 276] width 11 height 11
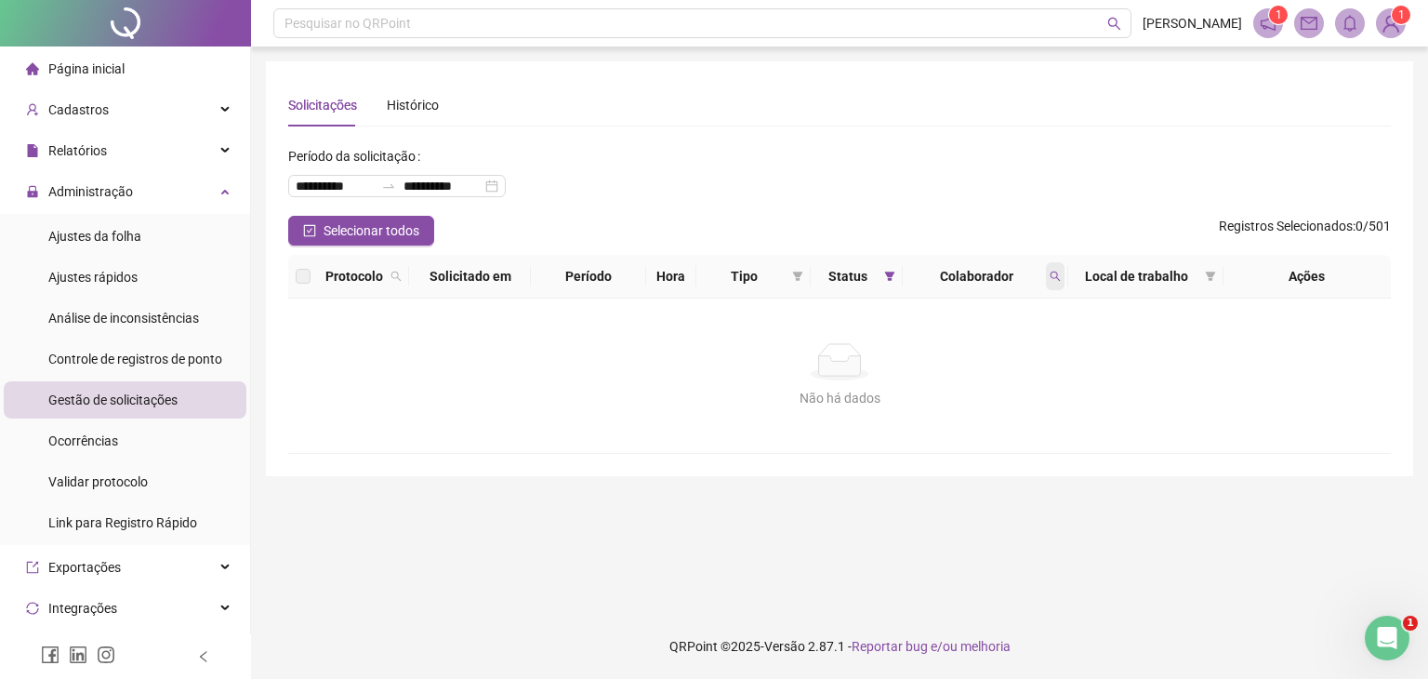
click at [1050, 272] on icon "search" at bounding box center [1055, 276] width 11 height 11
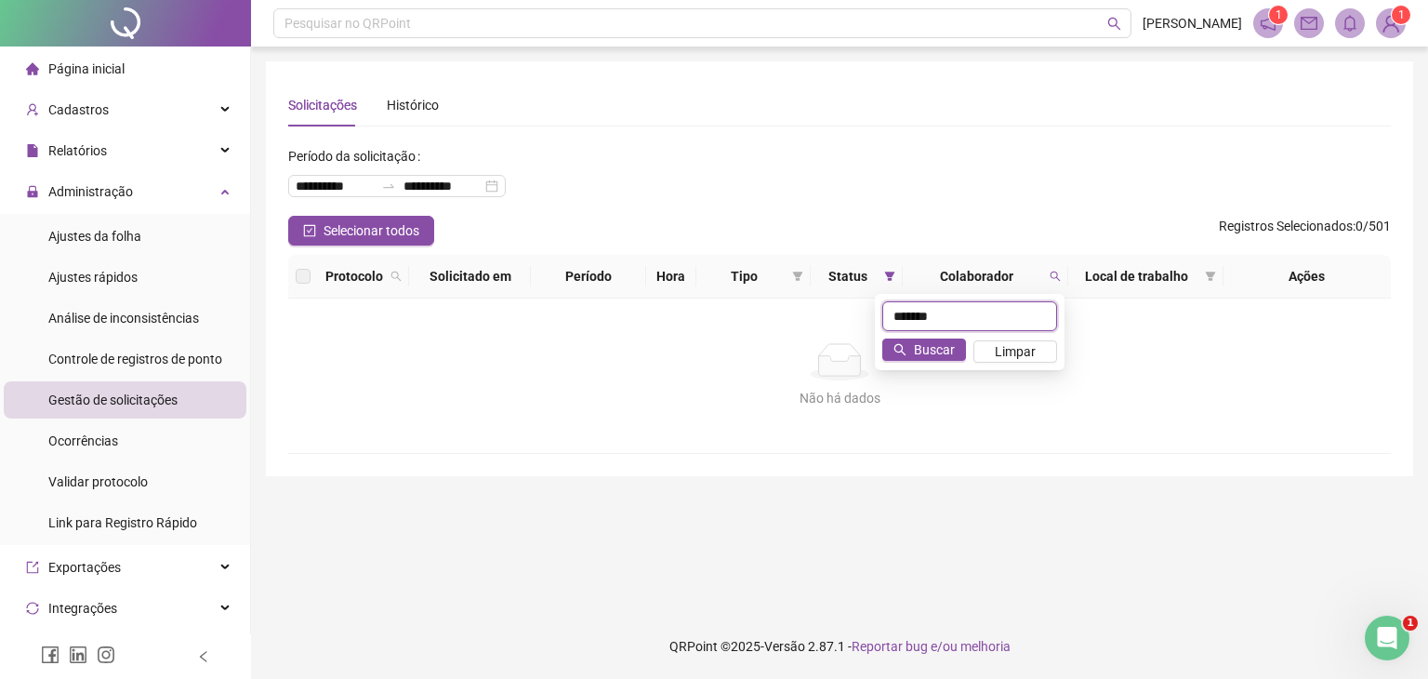
type input "*******"
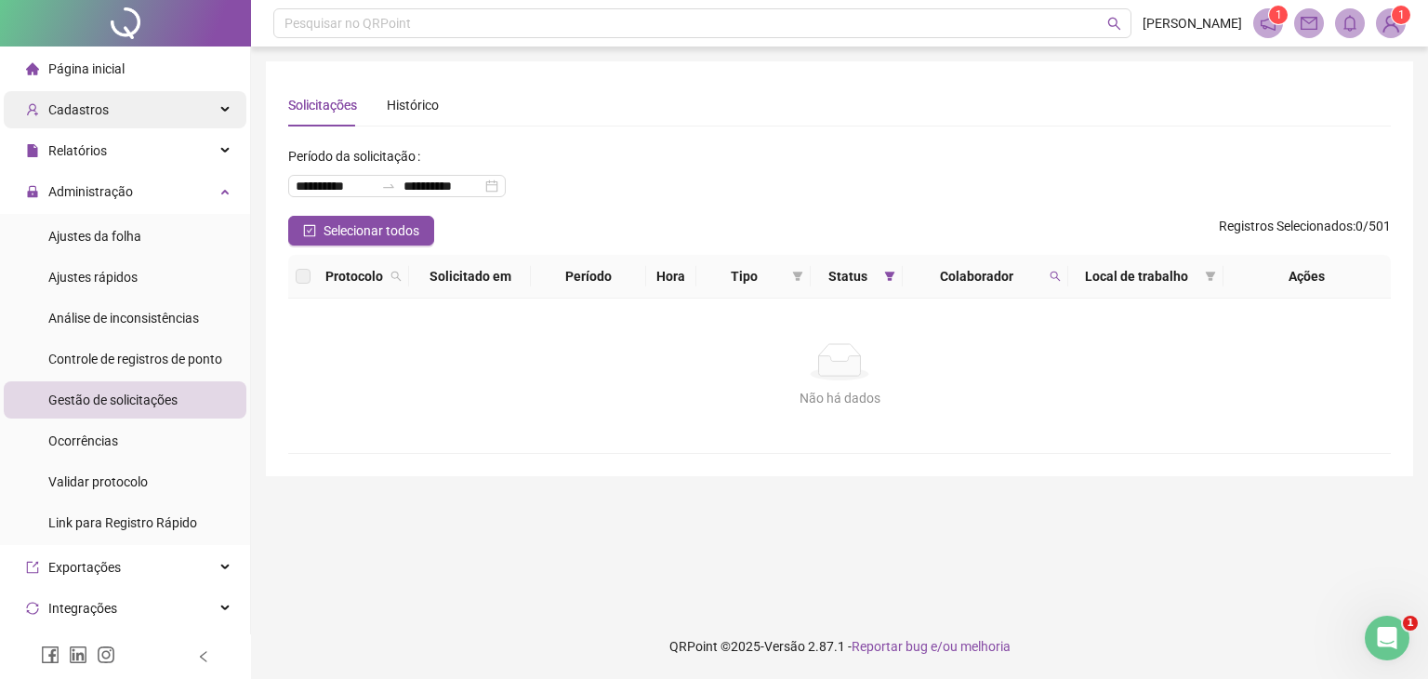
click at [183, 111] on div "Cadastros" at bounding box center [125, 109] width 243 height 37
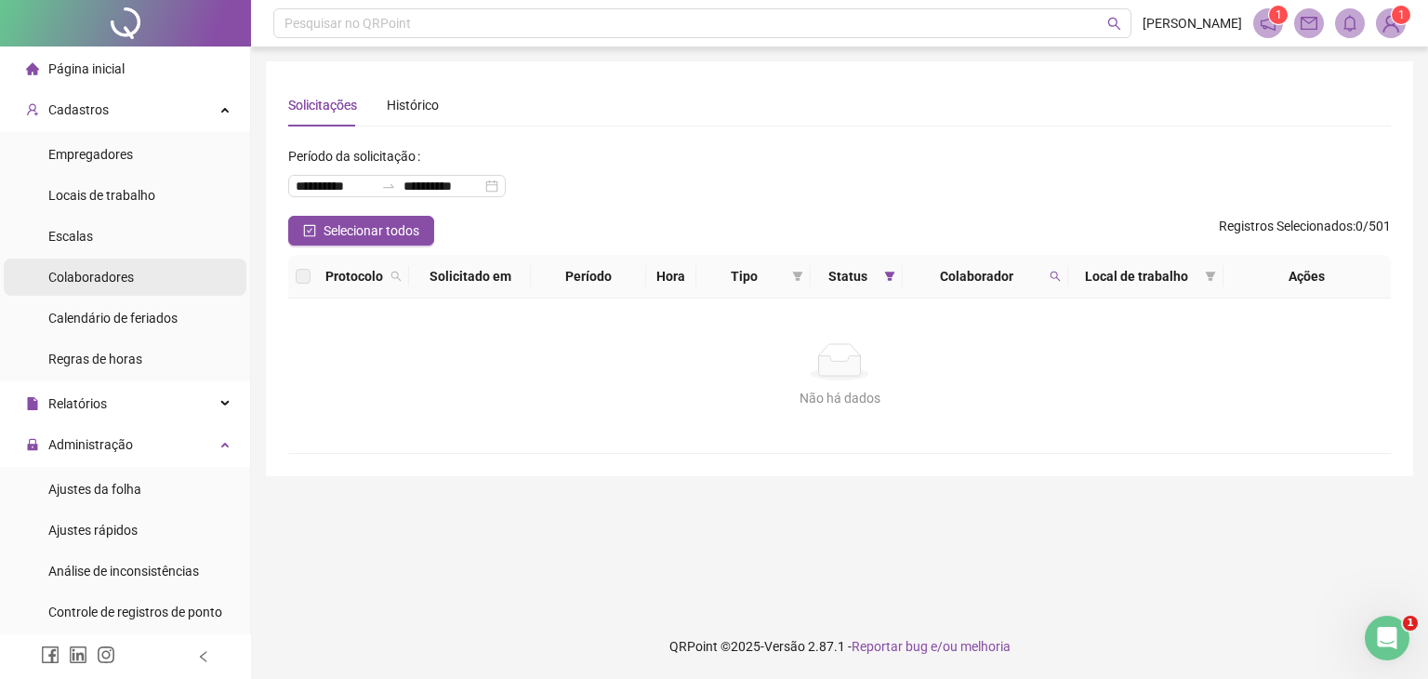
click at [145, 287] on li "Colaboradores" at bounding box center [125, 276] width 243 height 37
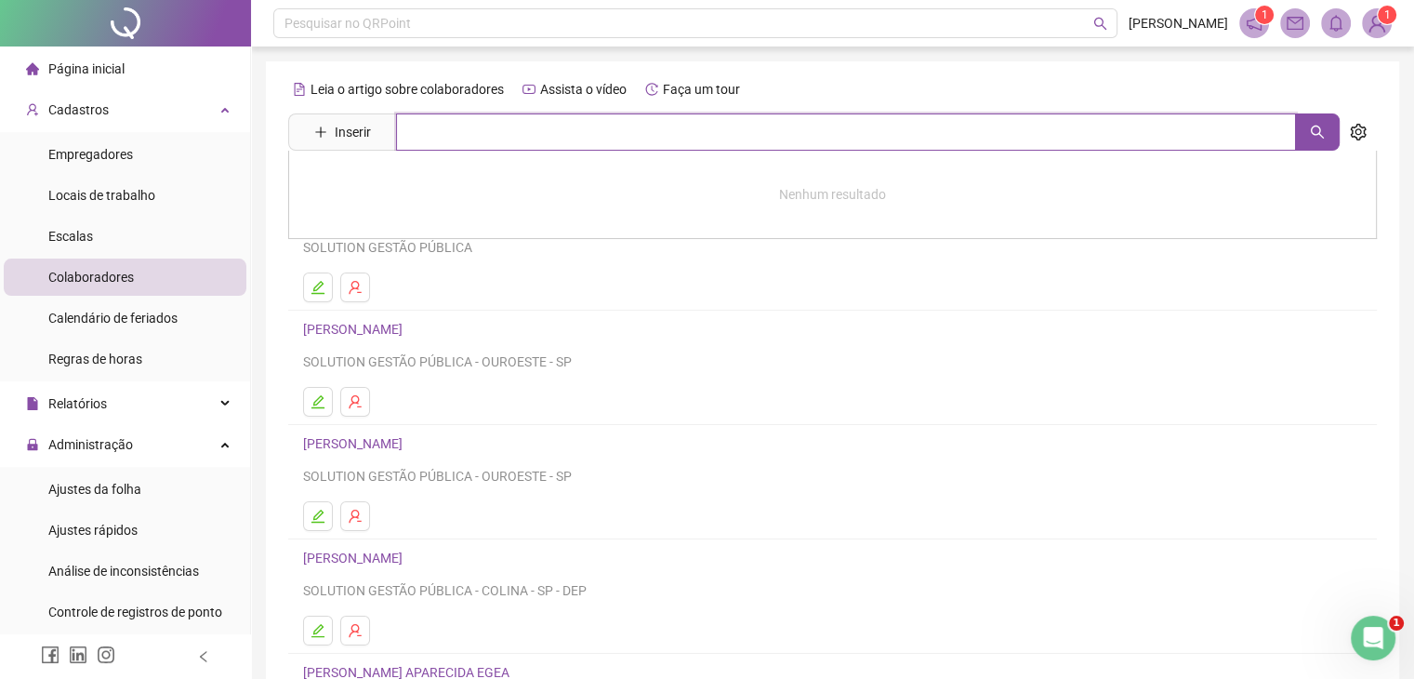
click at [620, 119] on input "text" at bounding box center [846, 131] width 900 height 37
type input "**********"
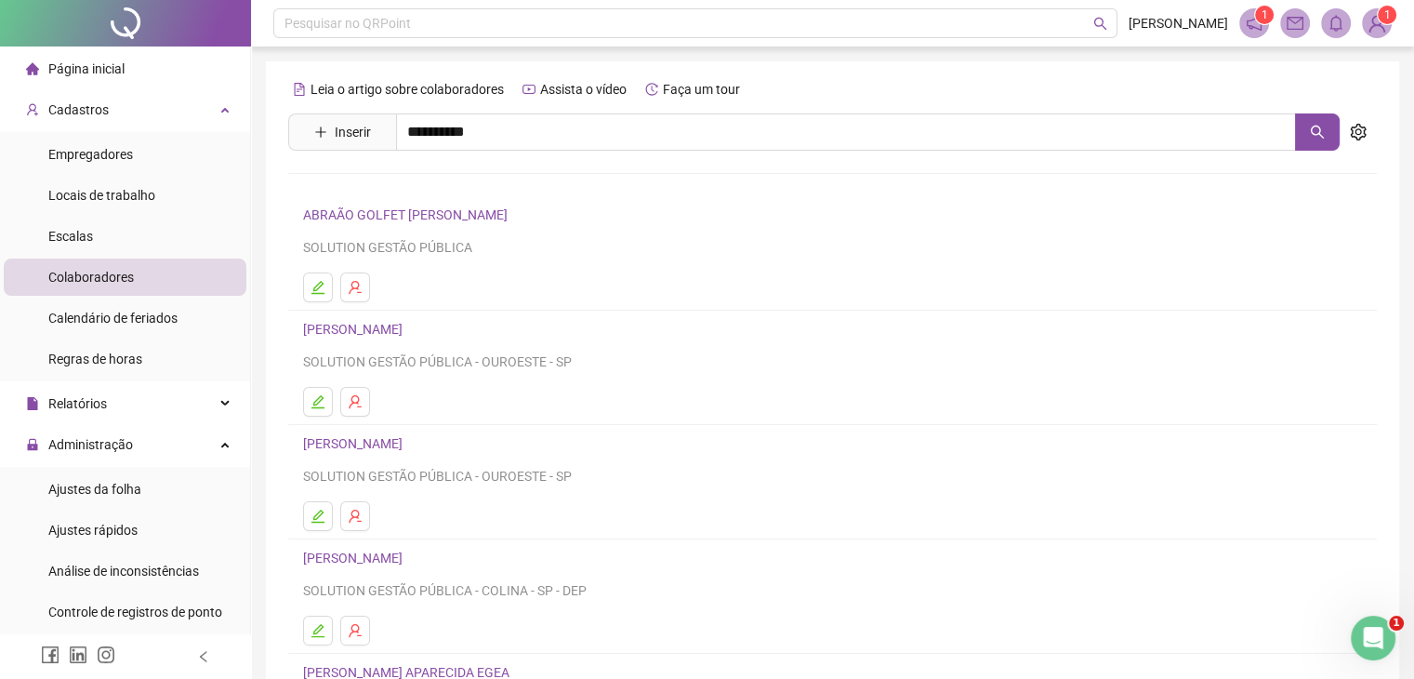
click at [398, 191] on link "FELIPE KINOCITA GARCIA" at bounding box center [372, 186] width 99 height 15
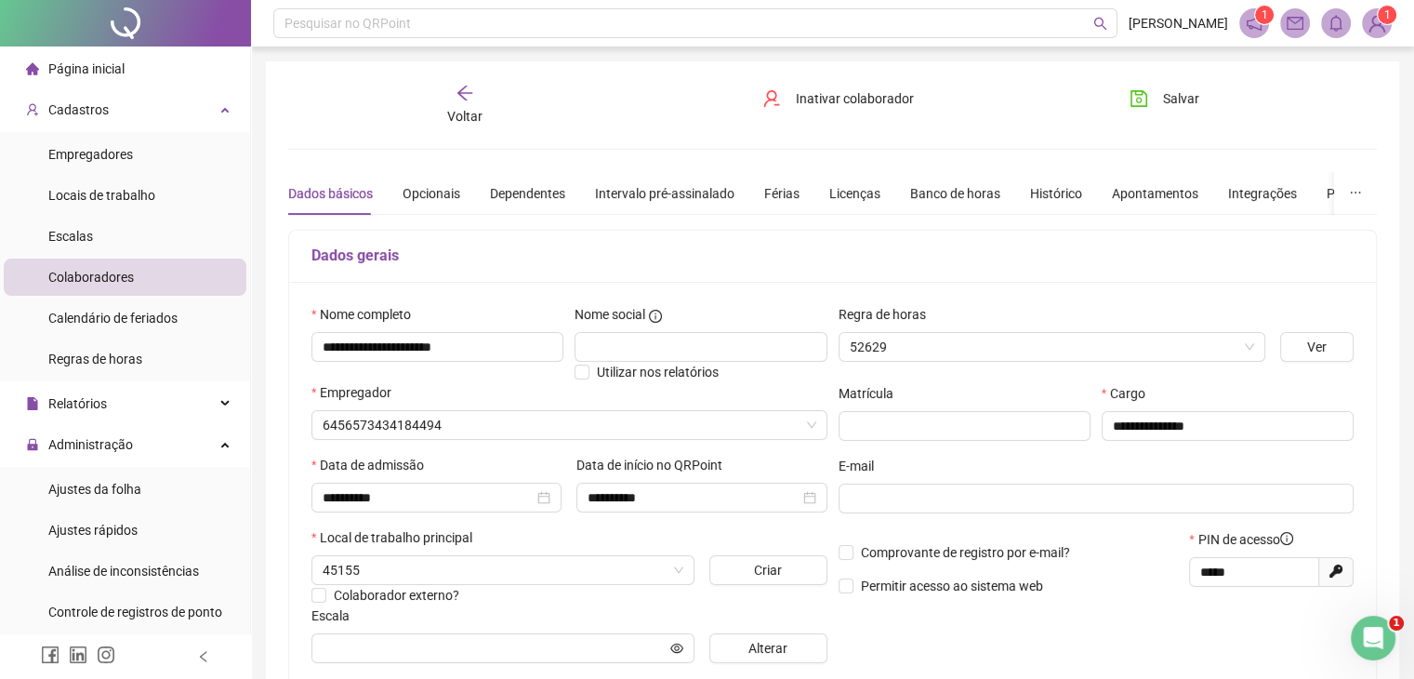
type input "**********"
click at [779, 192] on div "Férias" at bounding box center [781, 193] width 35 height 20
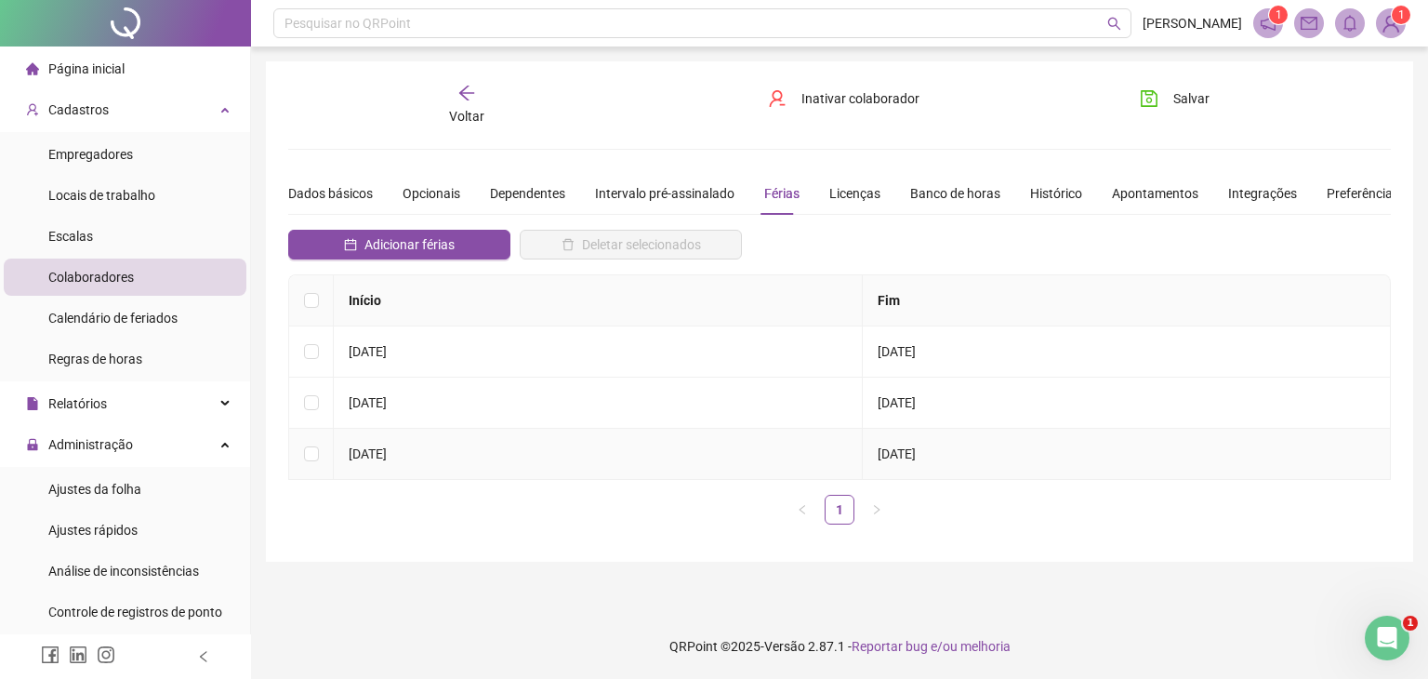
click at [298, 451] on td at bounding box center [311, 454] width 45 height 51
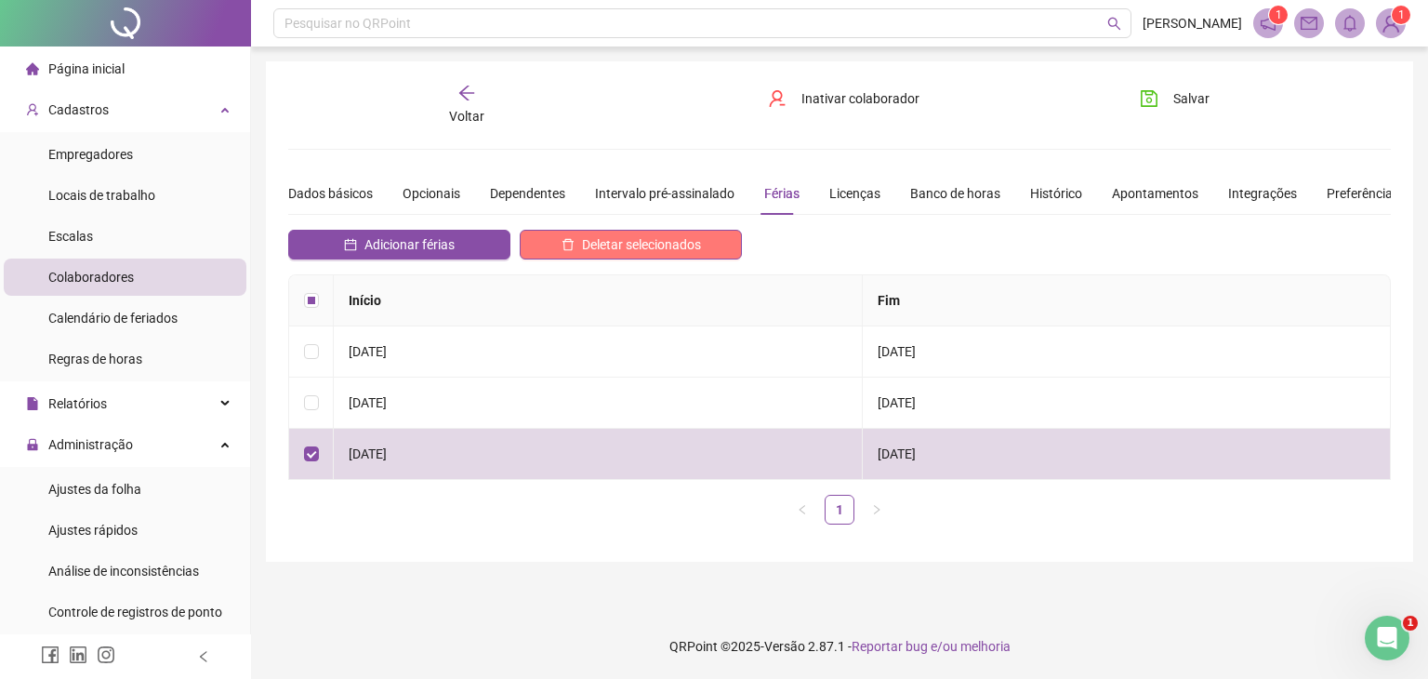
click at [594, 254] on button "Deletar selecionados" at bounding box center [631, 245] width 222 height 30
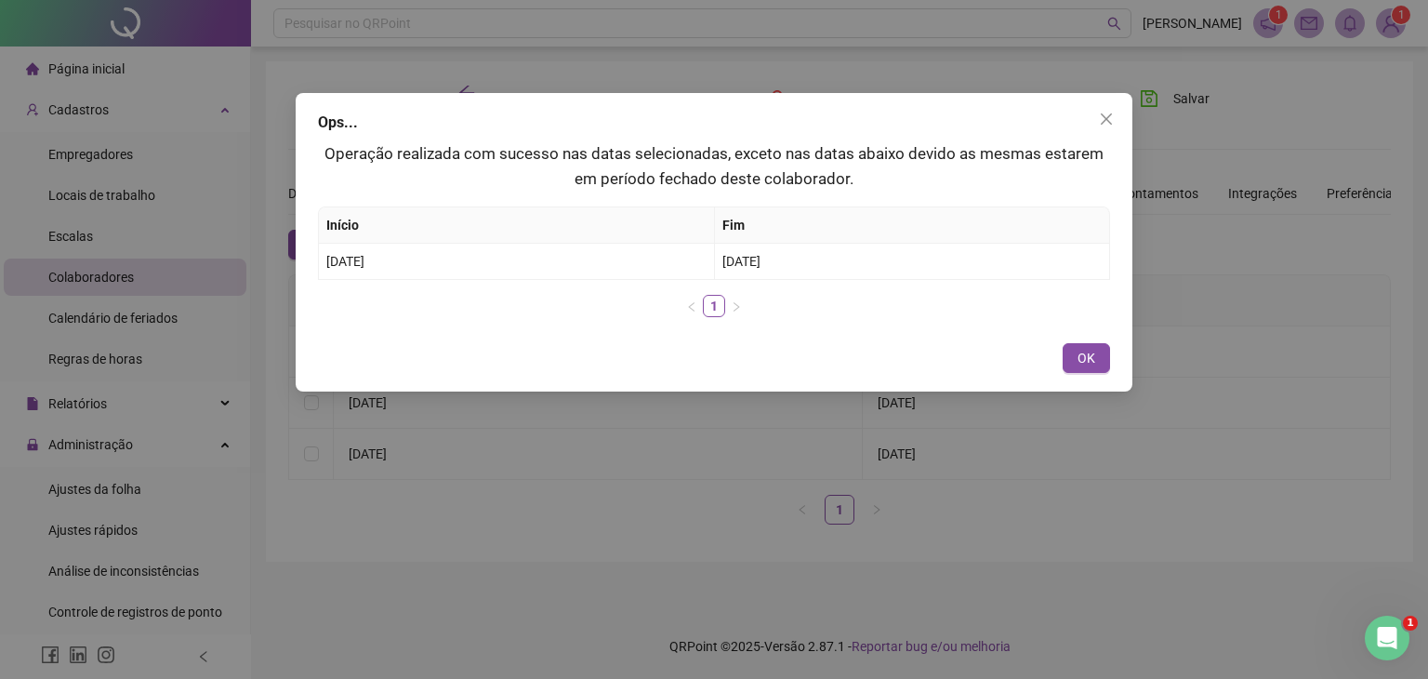
click at [1095, 347] on button "OK" at bounding box center [1086, 358] width 47 height 30
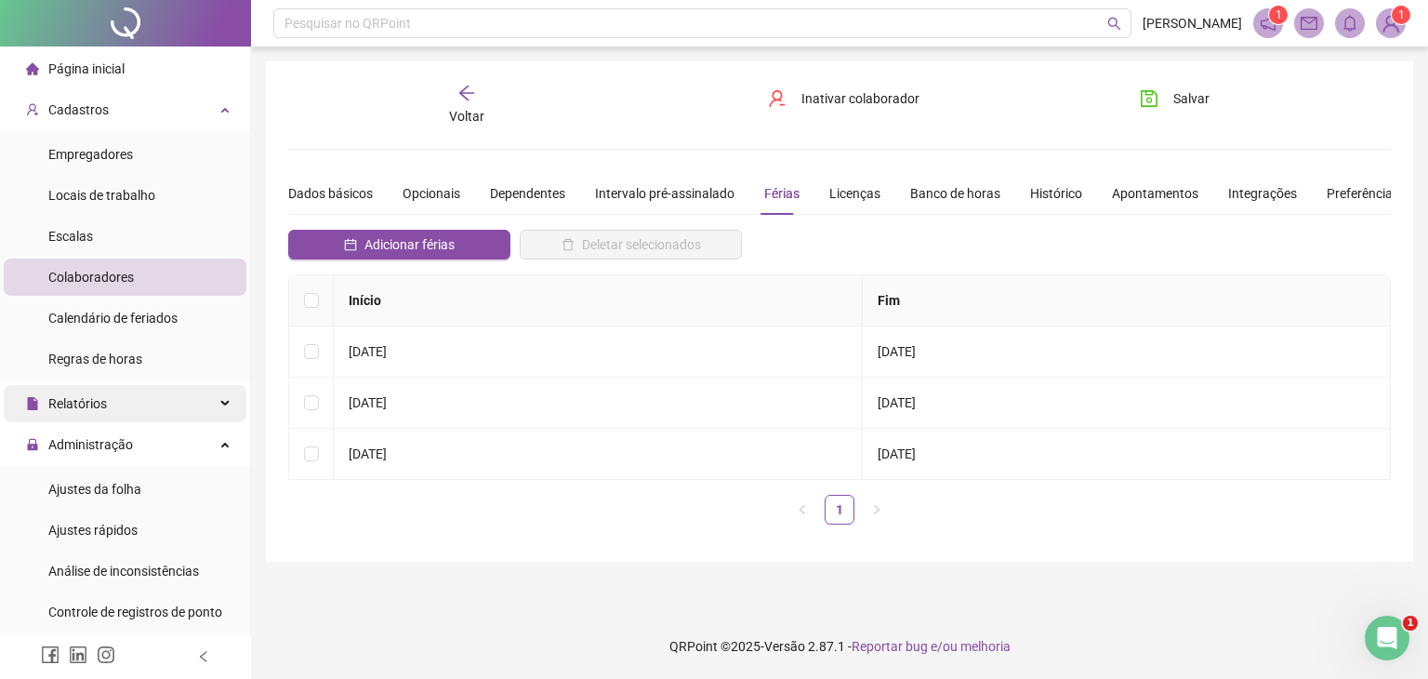
click at [129, 395] on div "Relatórios" at bounding box center [125, 403] width 243 height 37
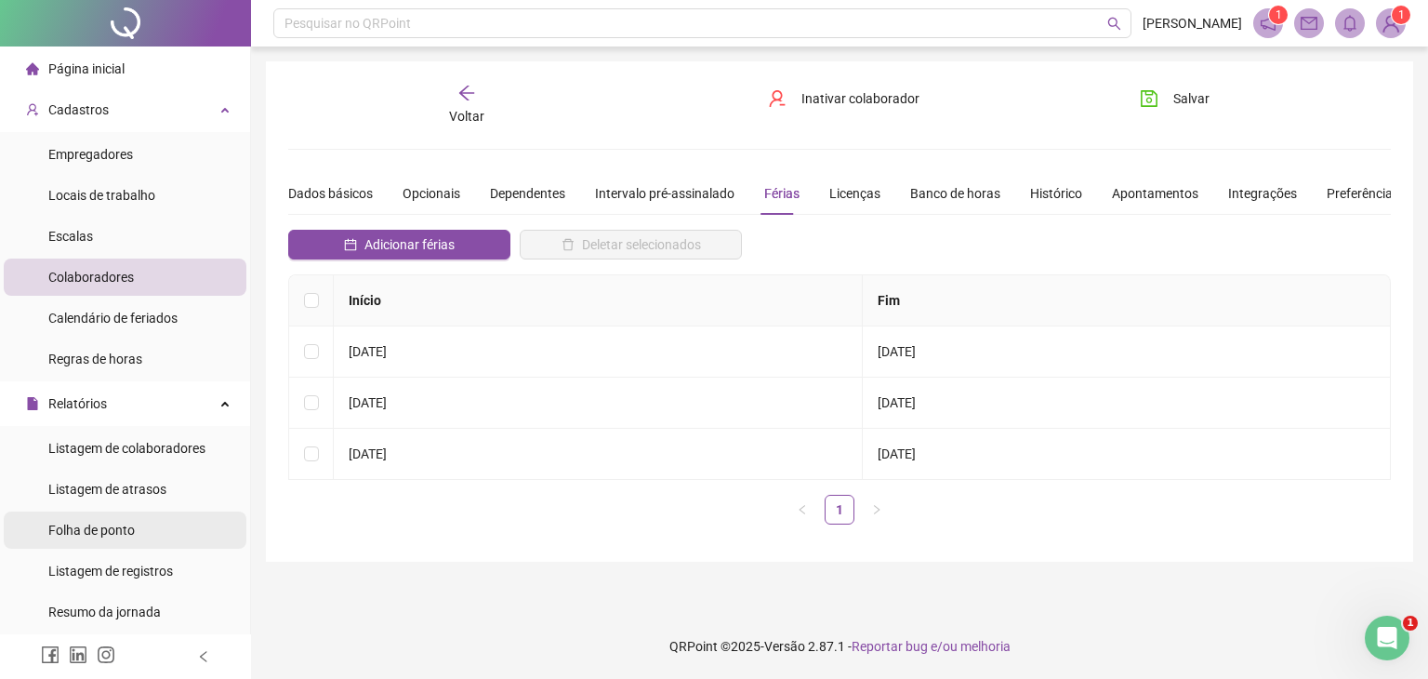
click at [170, 523] on li "Folha de ponto" at bounding box center [125, 529] width 243 height 37
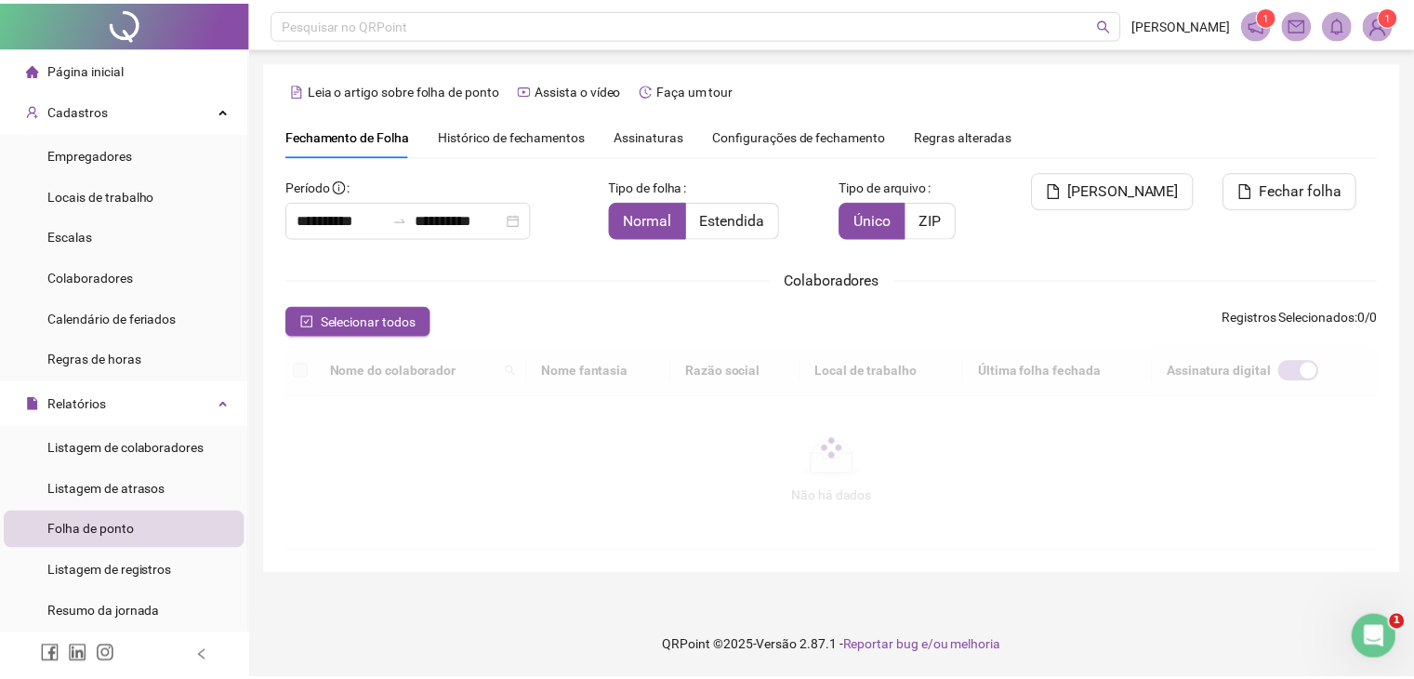
scroll to position [41, 0]
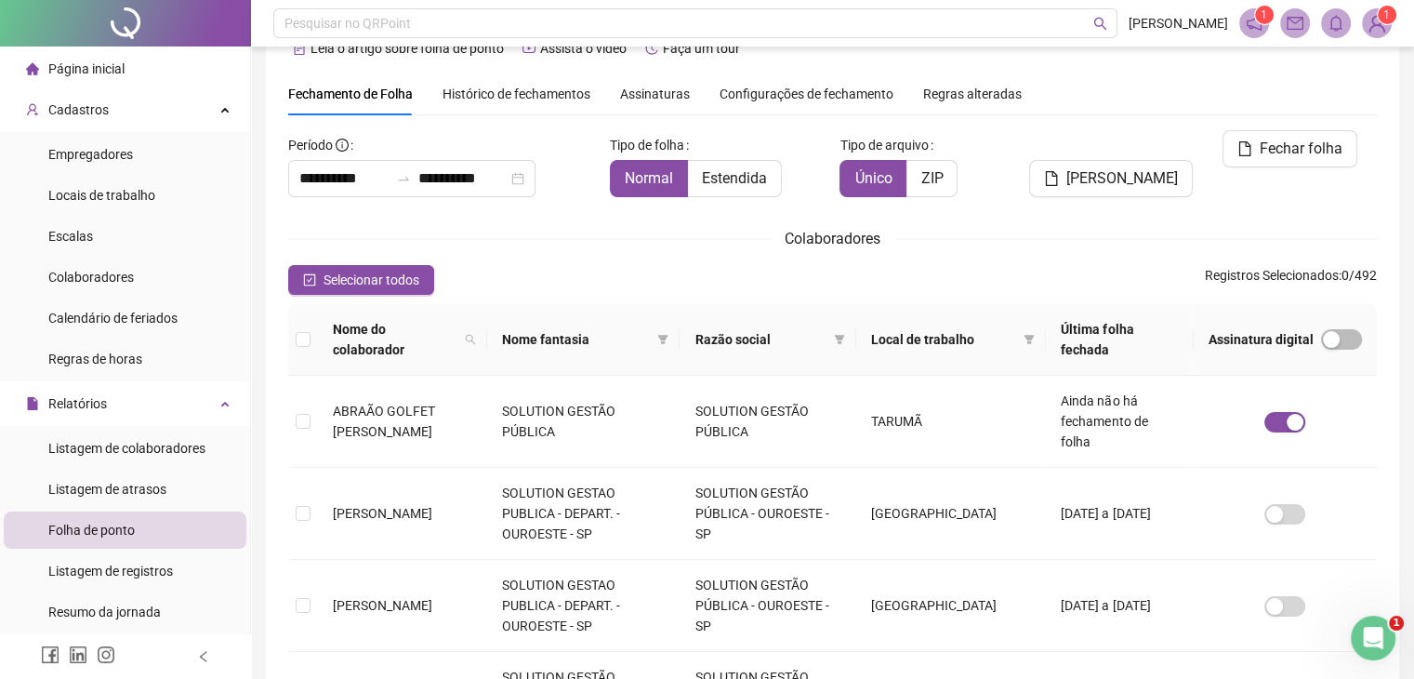
click at [565, 98] on span "Histórico de fechamentos" at bounding box center [517, 93] width 148 height 15
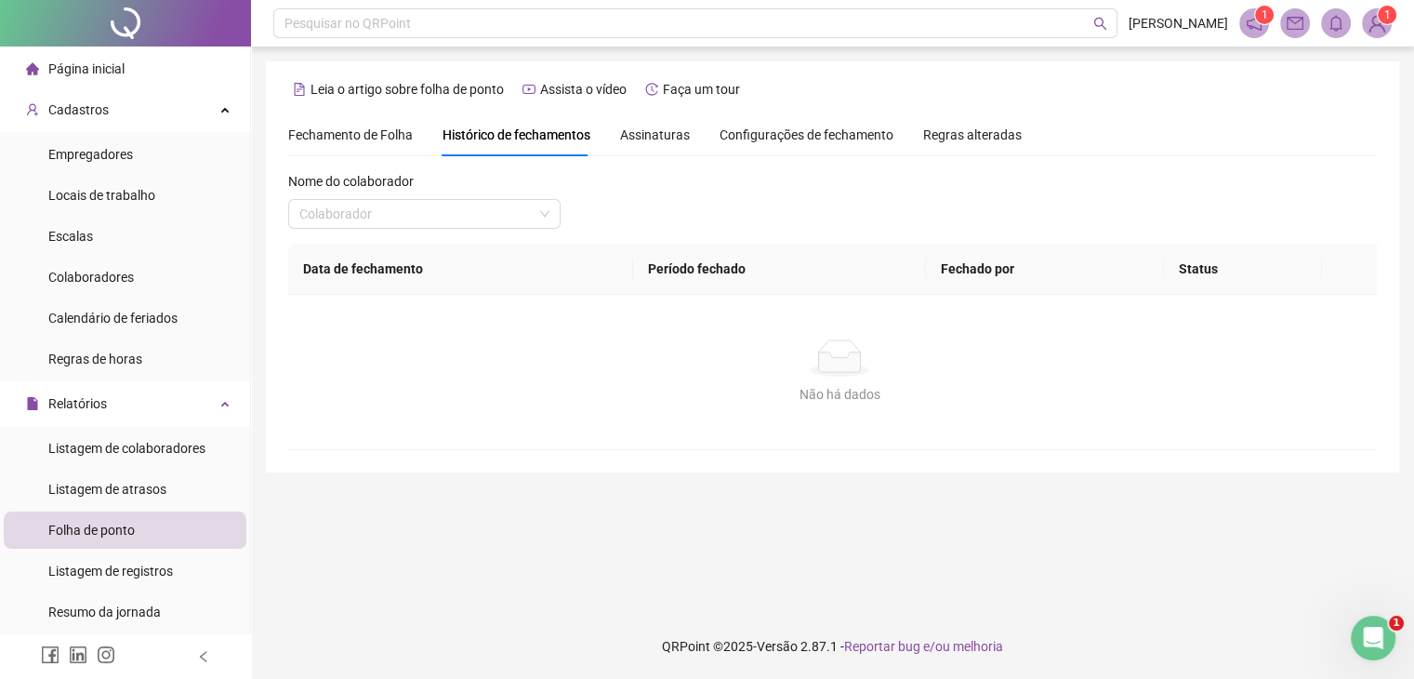
scroll to position [0, 0]
click at [350, 139] on span "Fechamento de Folha" at bounding box center [350, 134] width 125 height 15
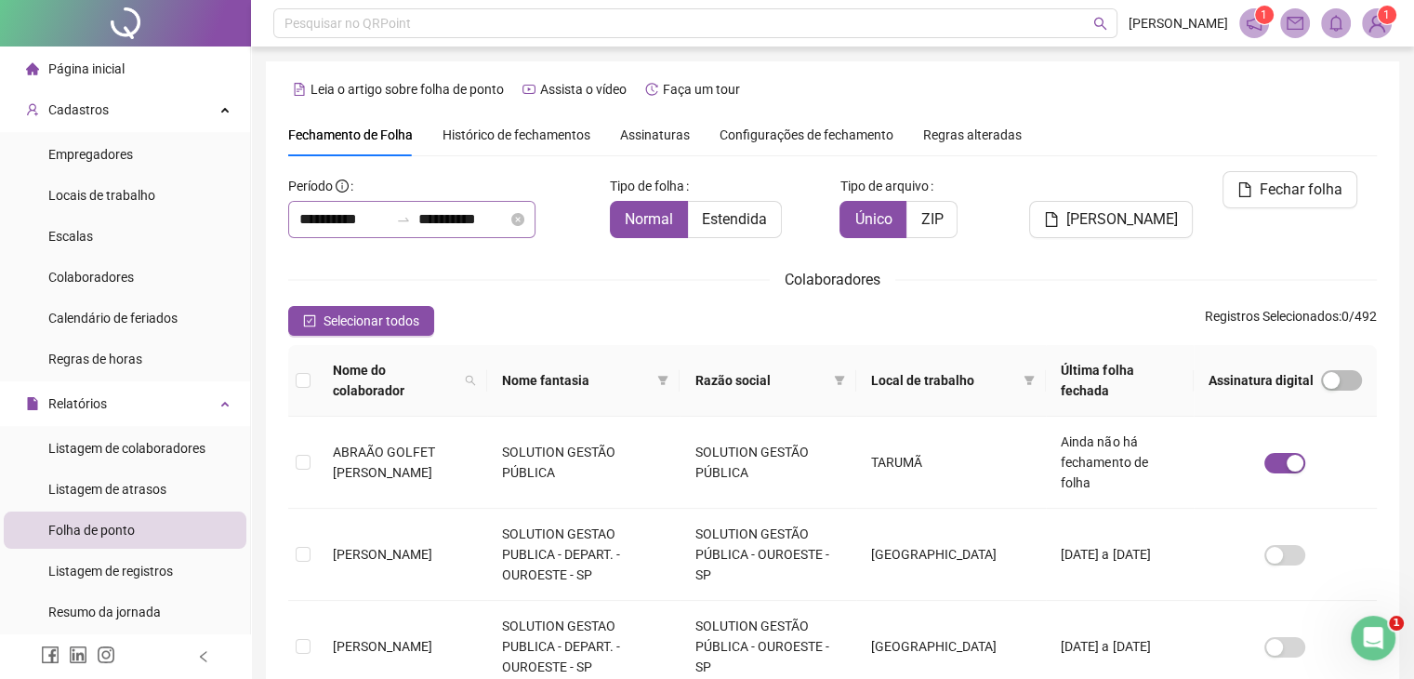
scroll to position [41, 0]
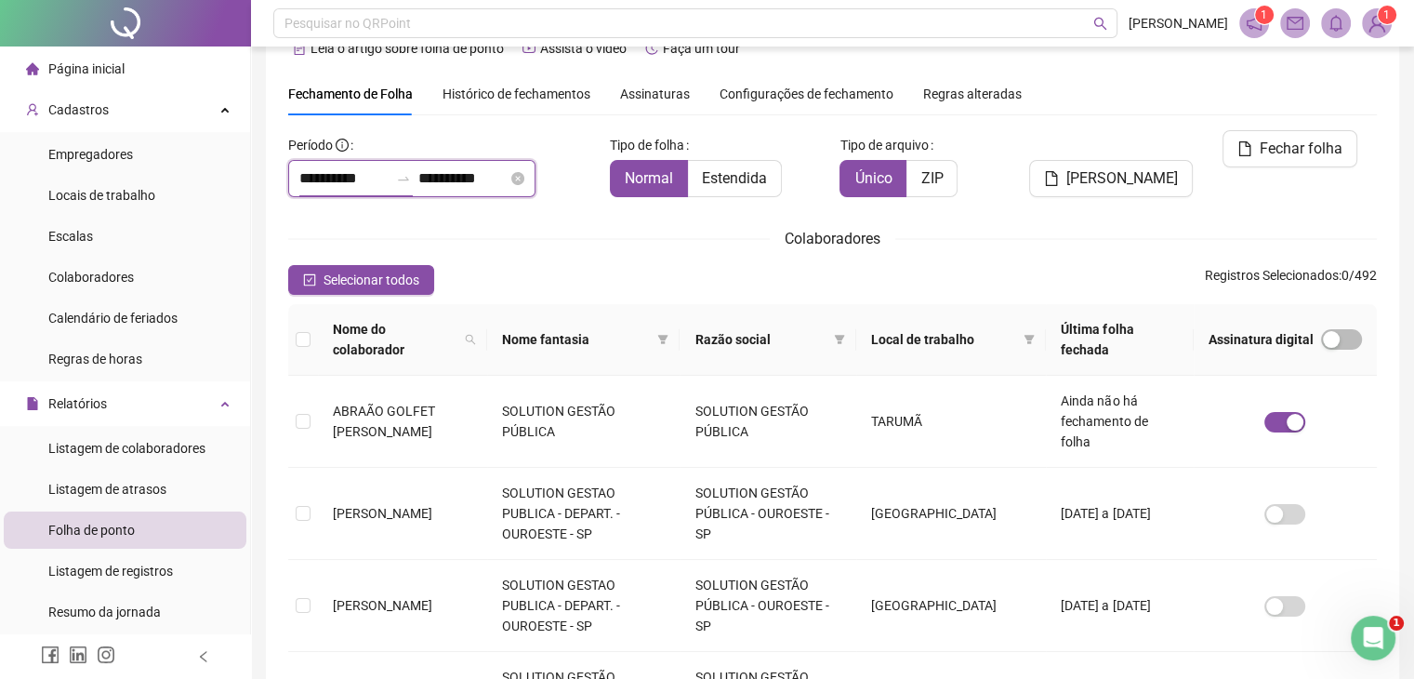
click at [336, 187] on input "**********" at bounding box center [343, 178] width 89 height 22
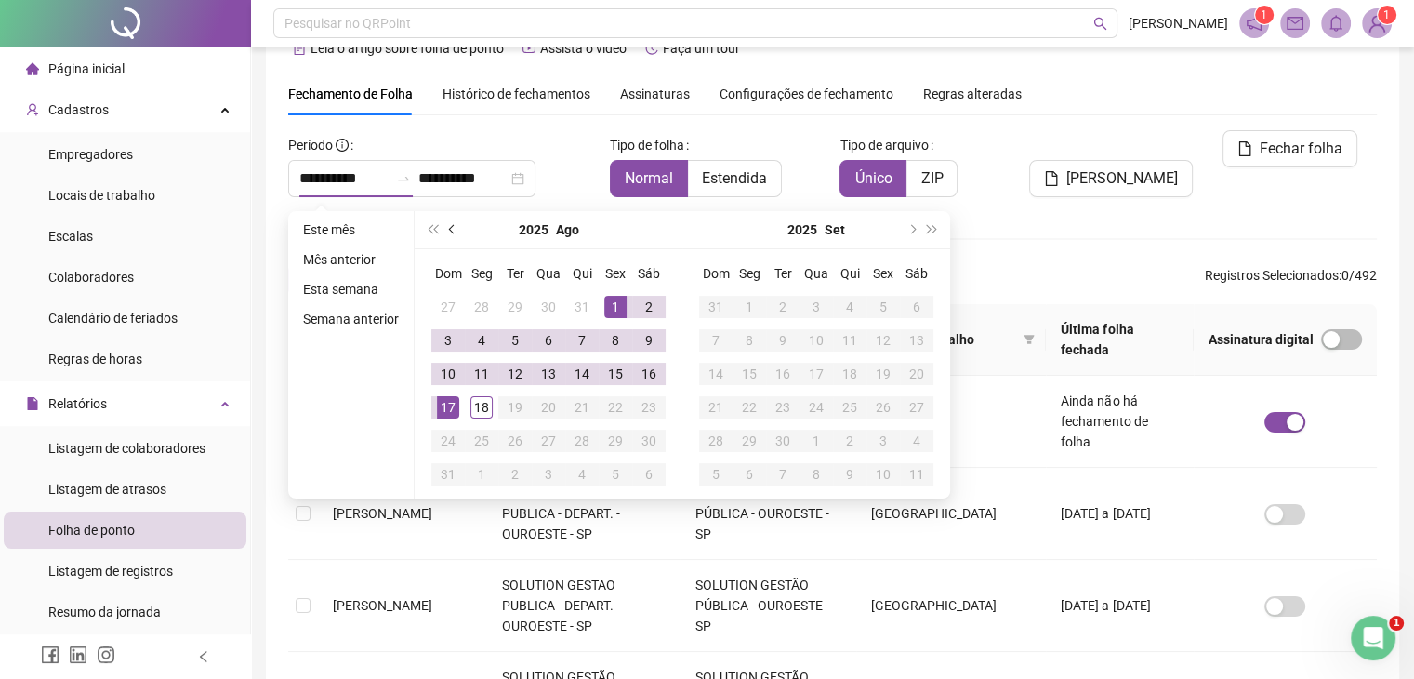
click at [447, 232] on button "prev-year" at bounding box center [453, 229] width 20 height 37
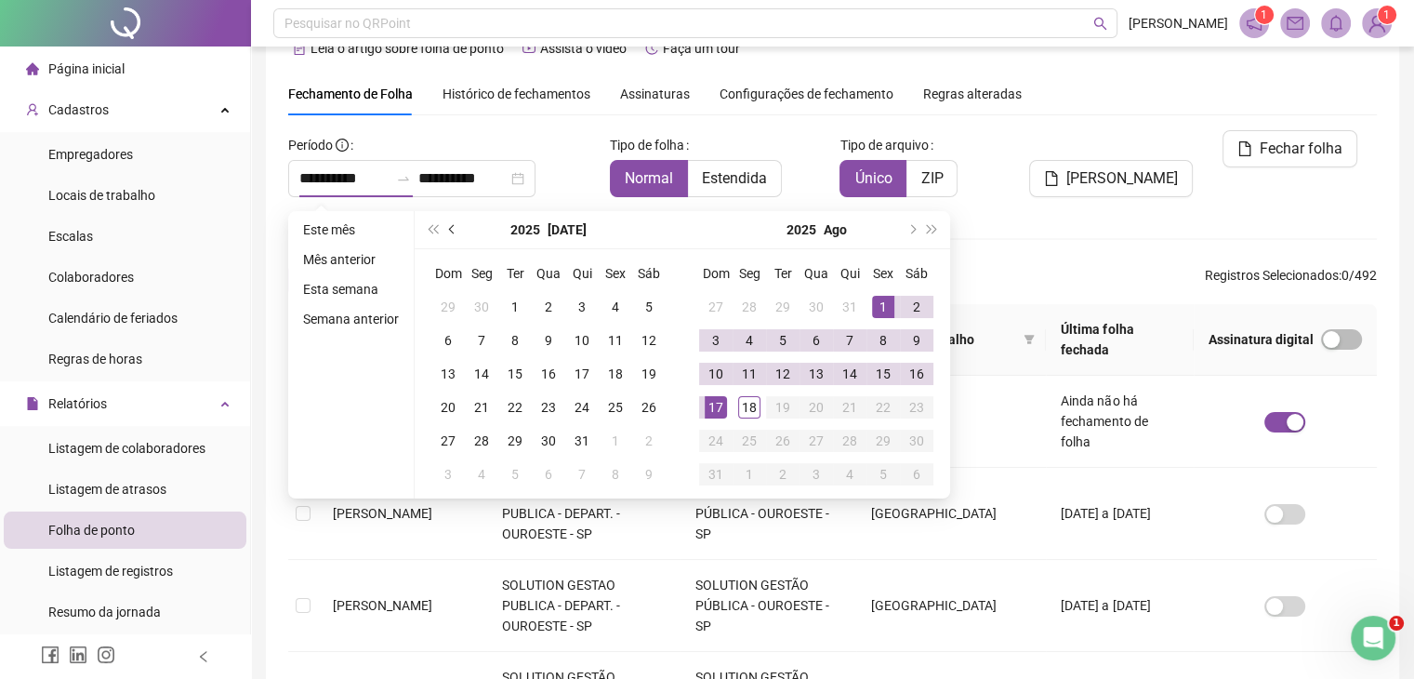
click at [447, 221] on button "prev-year" at bounding box center [453, 229] width 20 height 37
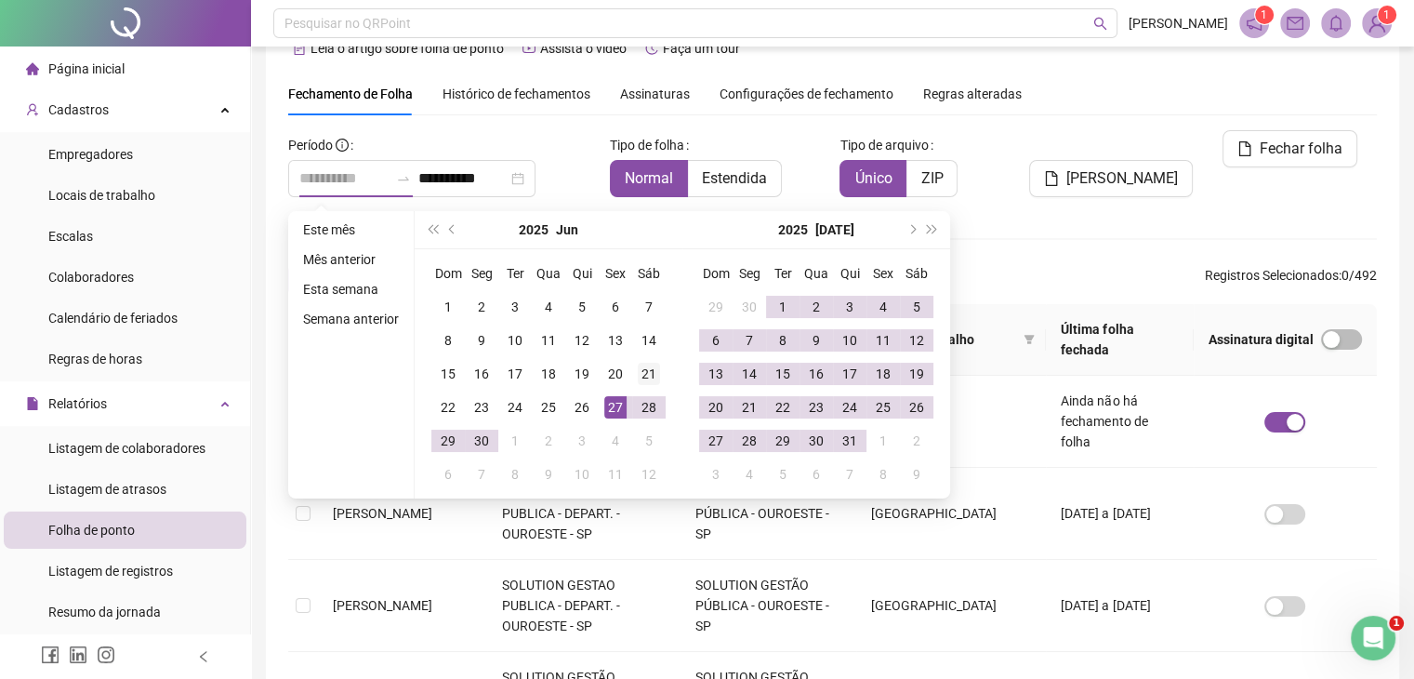
type input "**********"
click at [648, 370] on div "21" at bounding box center [649, 374] width 22 height 22
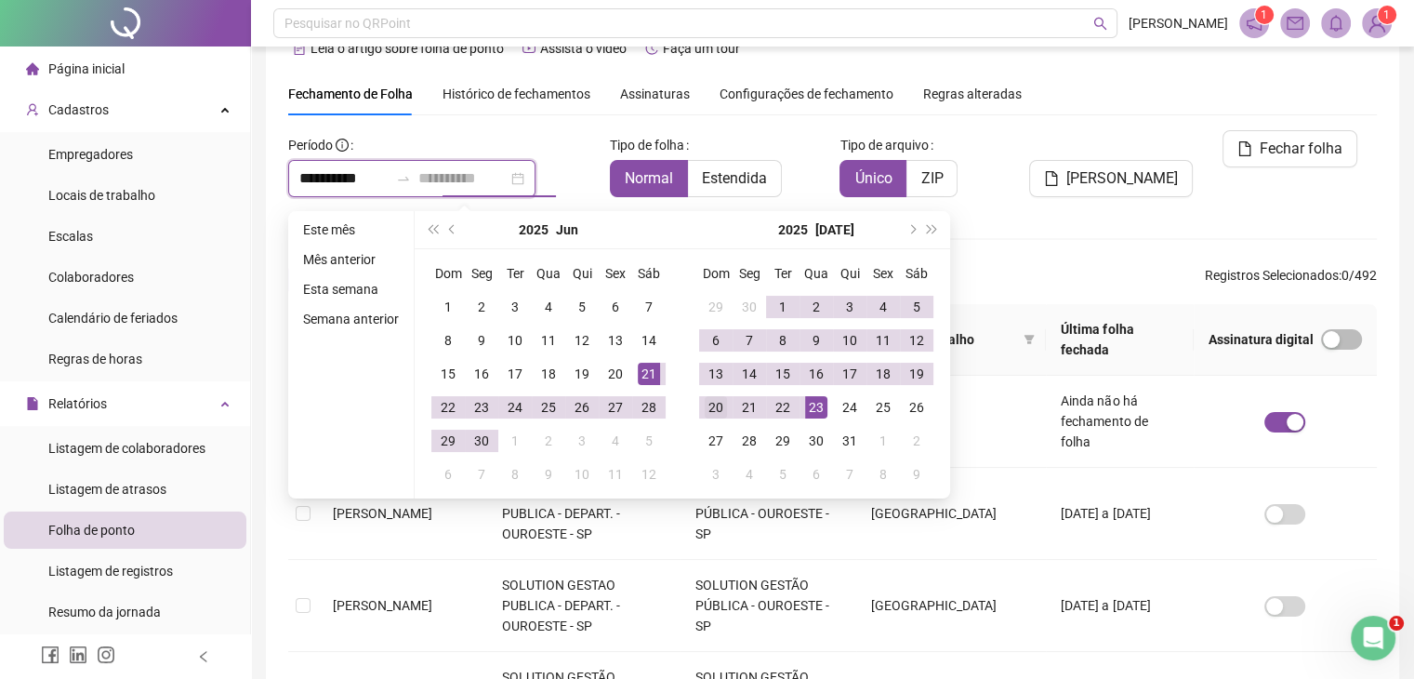
type input "**********"
click at [721, 407] on div "20" at bounding box center [716, 407] width 22 height 22
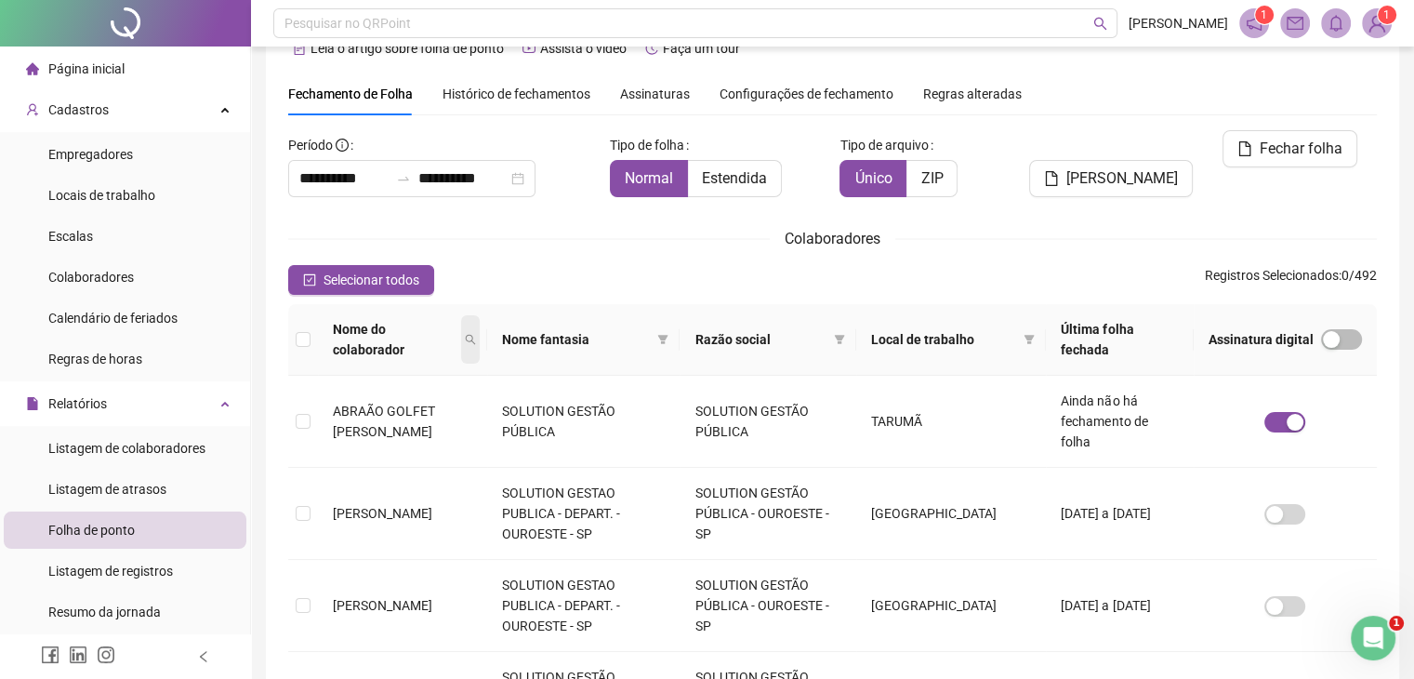
click at [476, 330] on span at bounding box center [470, 339] width 19 height 48
type input "******"
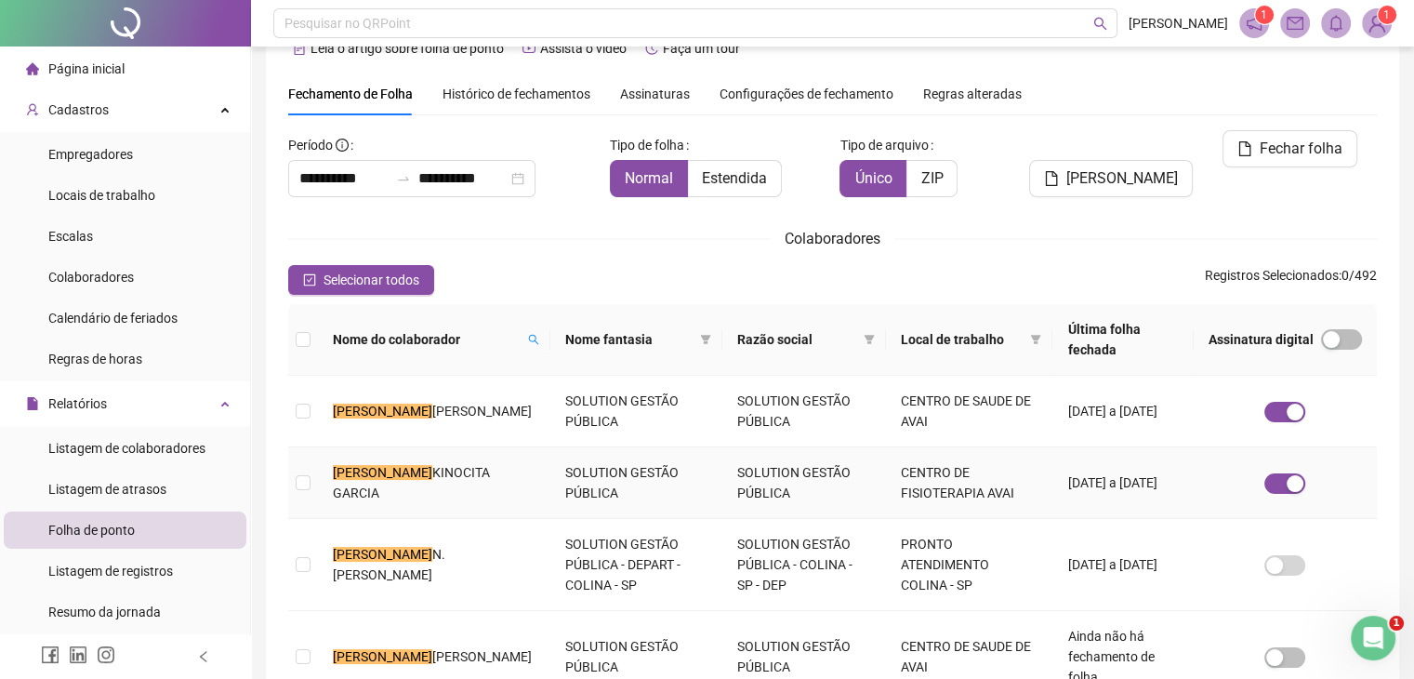
click at [433, 456] on td "FELIPE KINOCITA GARCIA" at bounding box center [434, 483] width 232 height 72
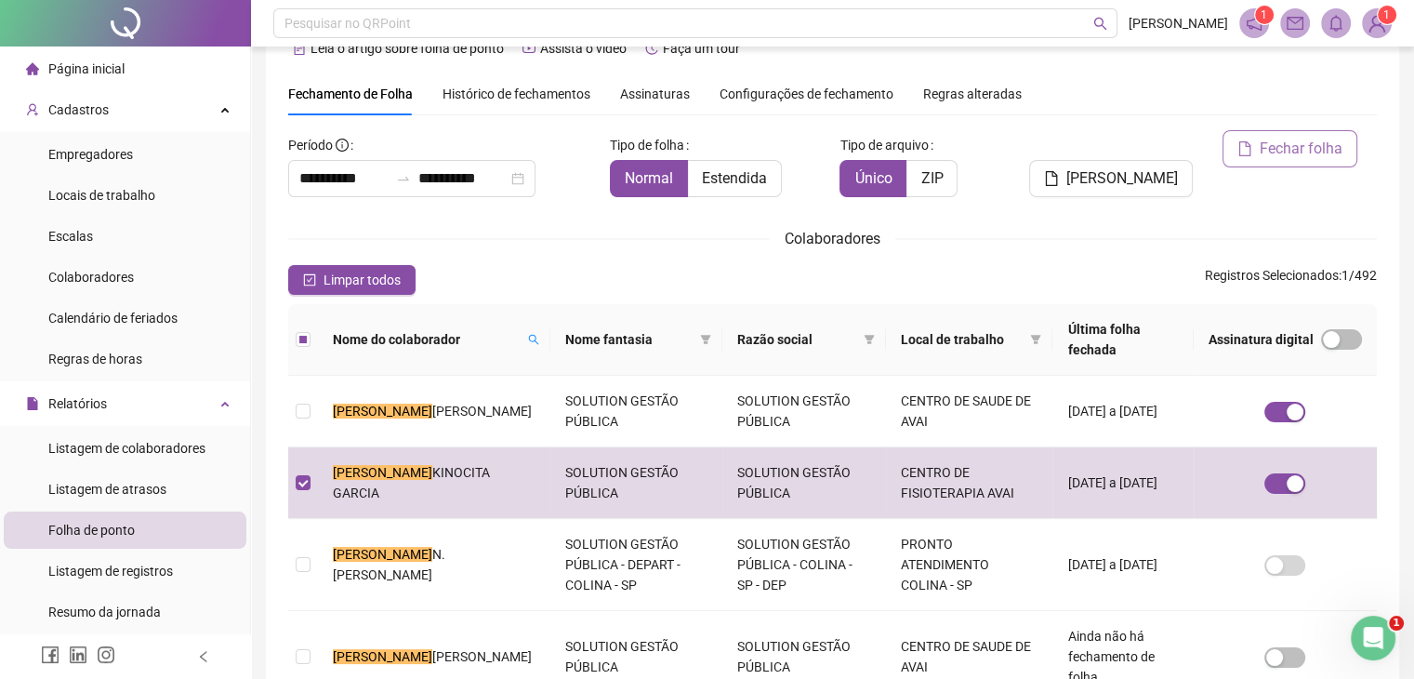
click at [1302, 143] on span "Fechar folha" at bounding box center [1301, 149] width 83 height 22
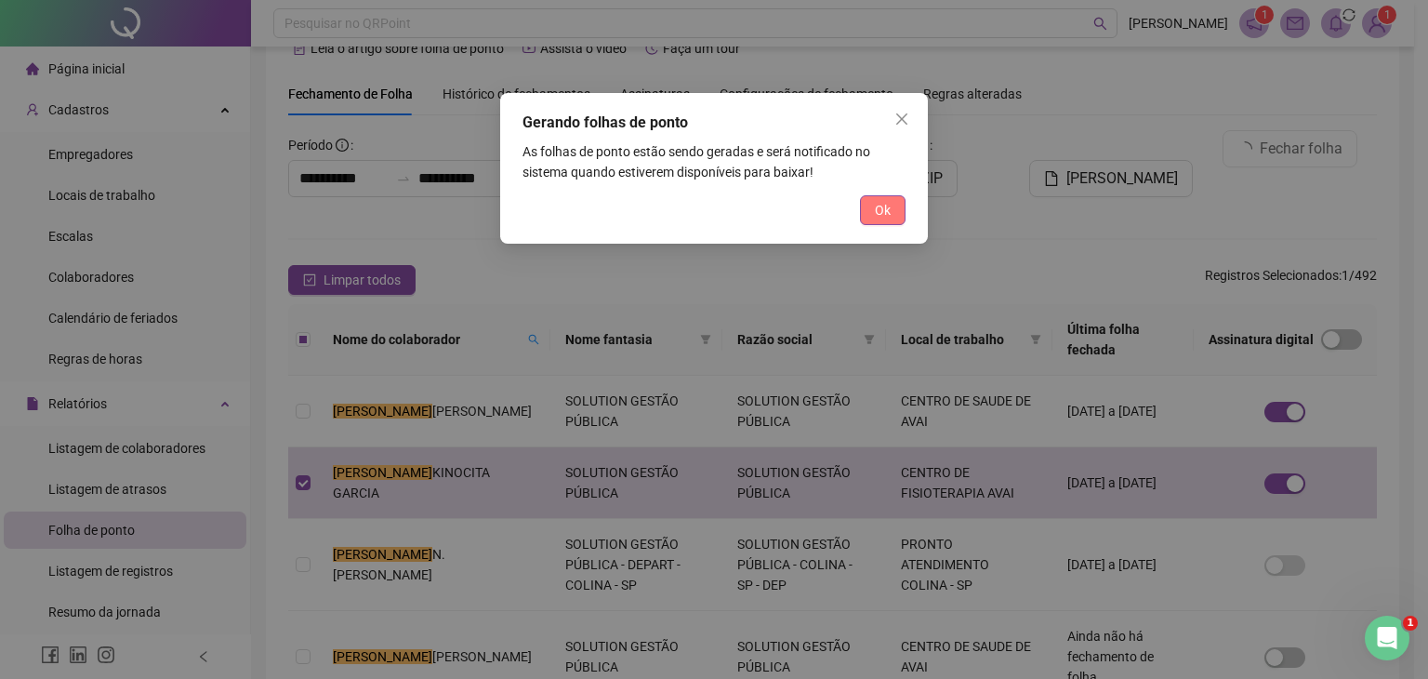
click at [889, 213] on span "Ok" at bounding box center [883, 210] width 16 height 20
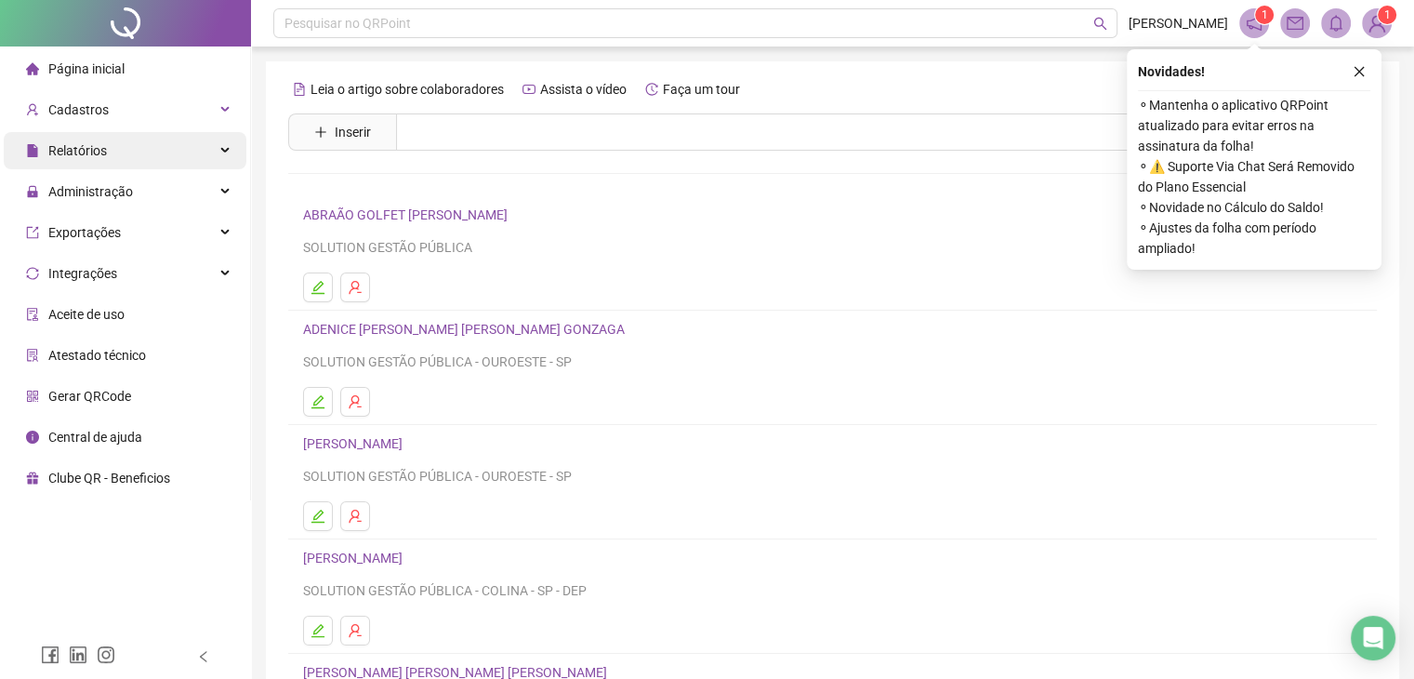
click at [202, 159] on div "Relatórios" at bounding box center [125, 150] width 243 height 37
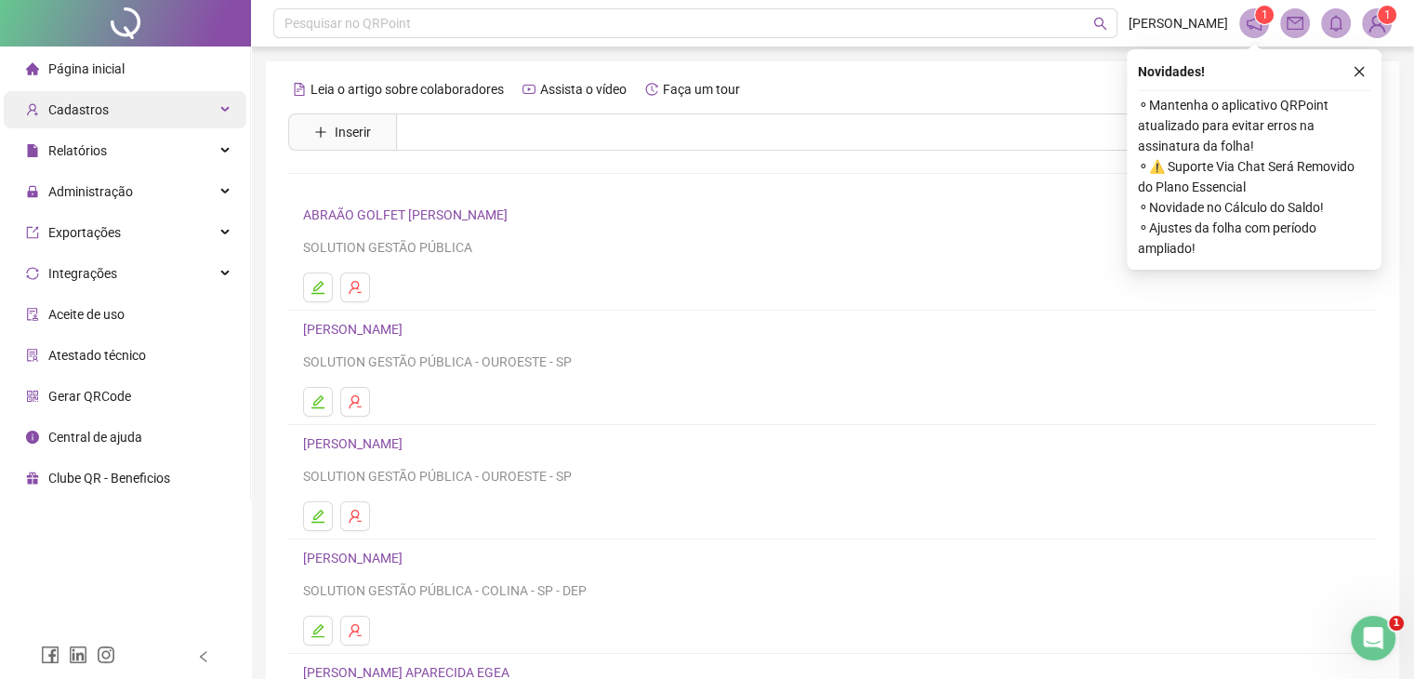
click at [200, 110] on div "Cadastros" at bounding box center [125, 109] width 243 height 37
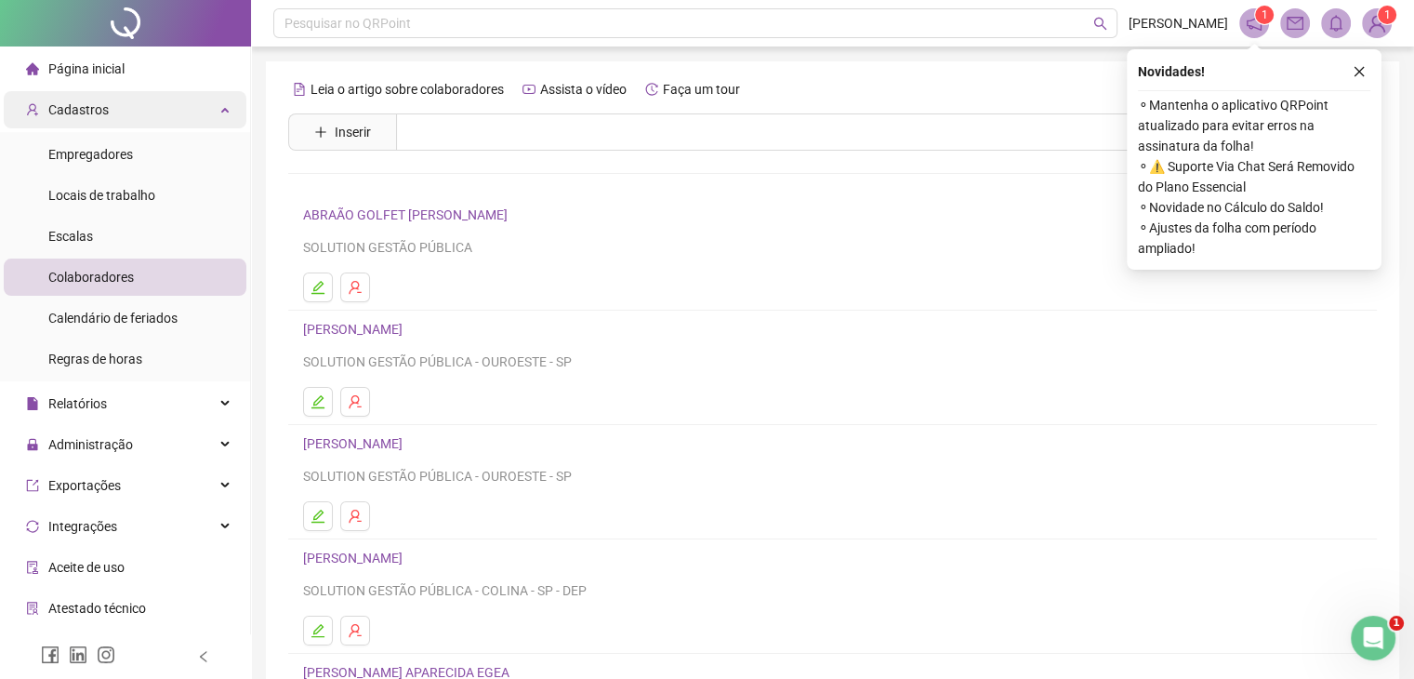
click at [200, 108] on div "Cadastros" at bounding box center [125, 109] width 243 height 37
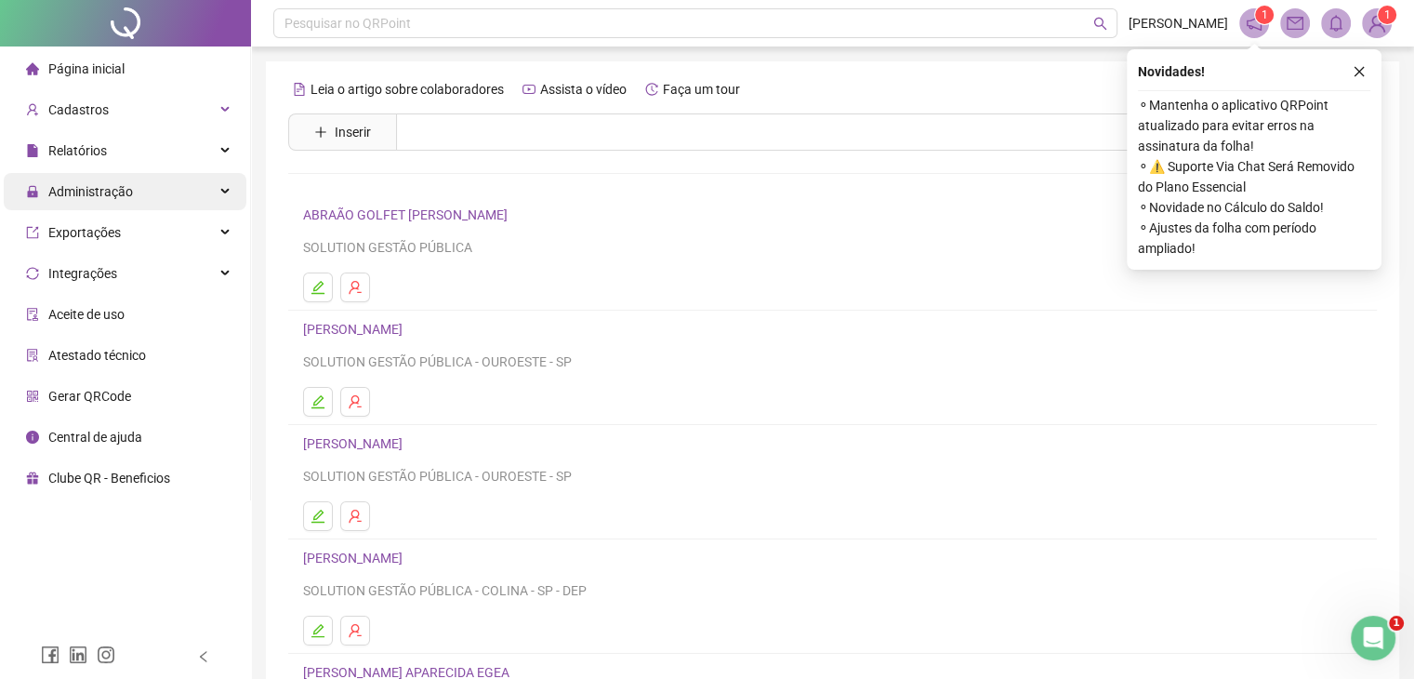
click at [181, 175] on div "Administração" at bounding box center [125, 191] width 243 height 37
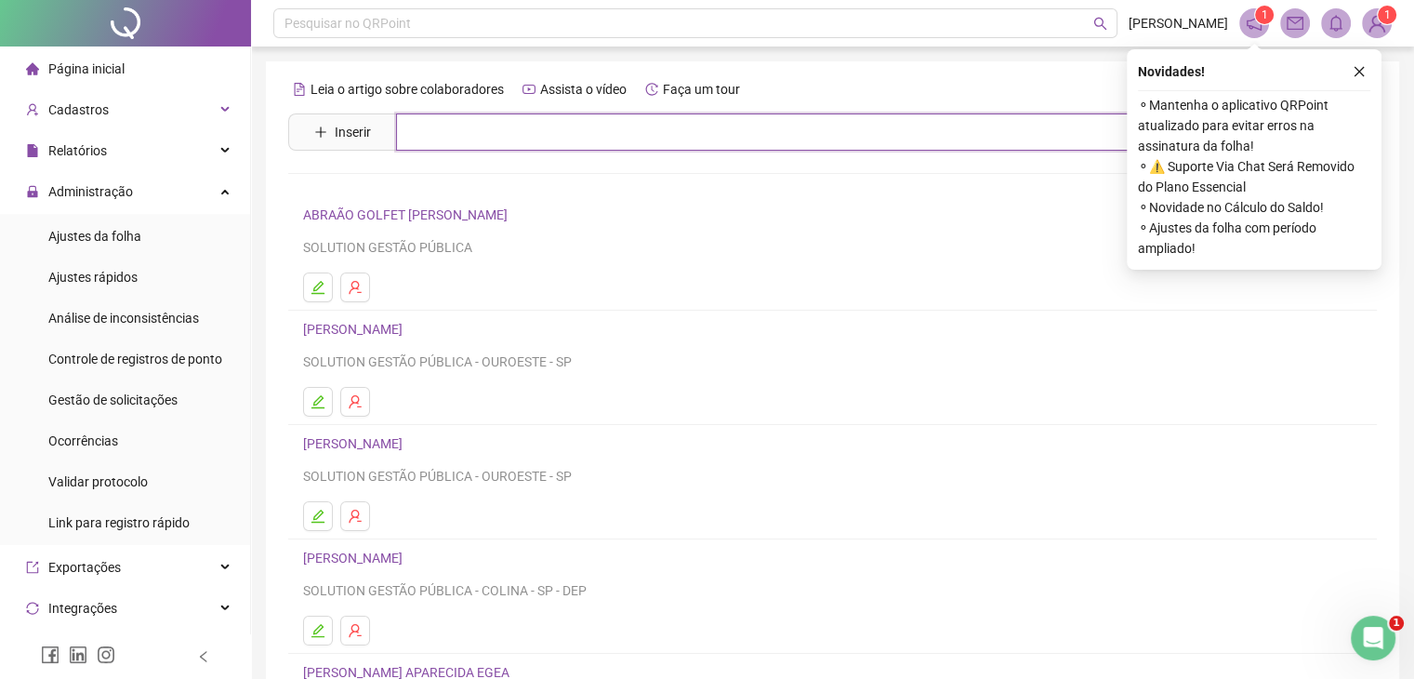
click at [643, 140] on input "text" at bounding box center [846, 131] width 900 height 37
type input "*****"
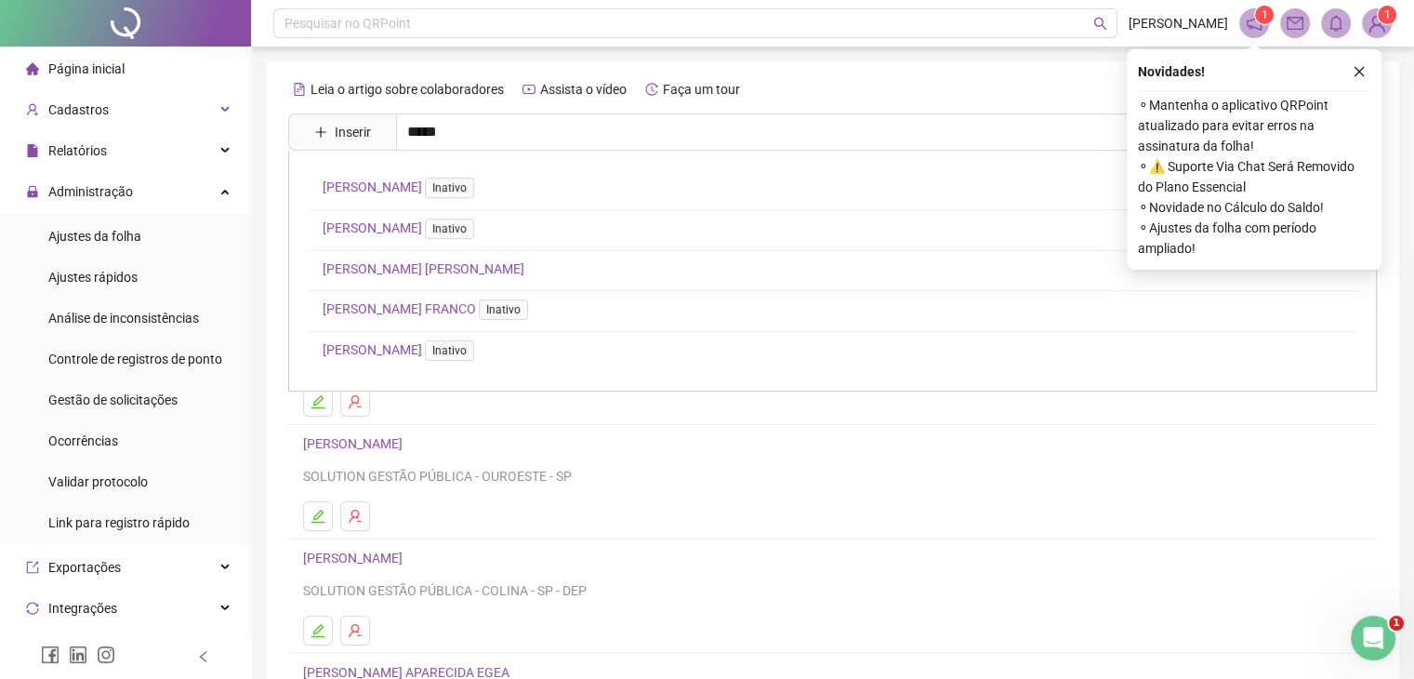
click at [484, 265] on link "[PERSON_NAME] [PERSON_NAME]" at bounding box center [424, 268] width 202 height 15
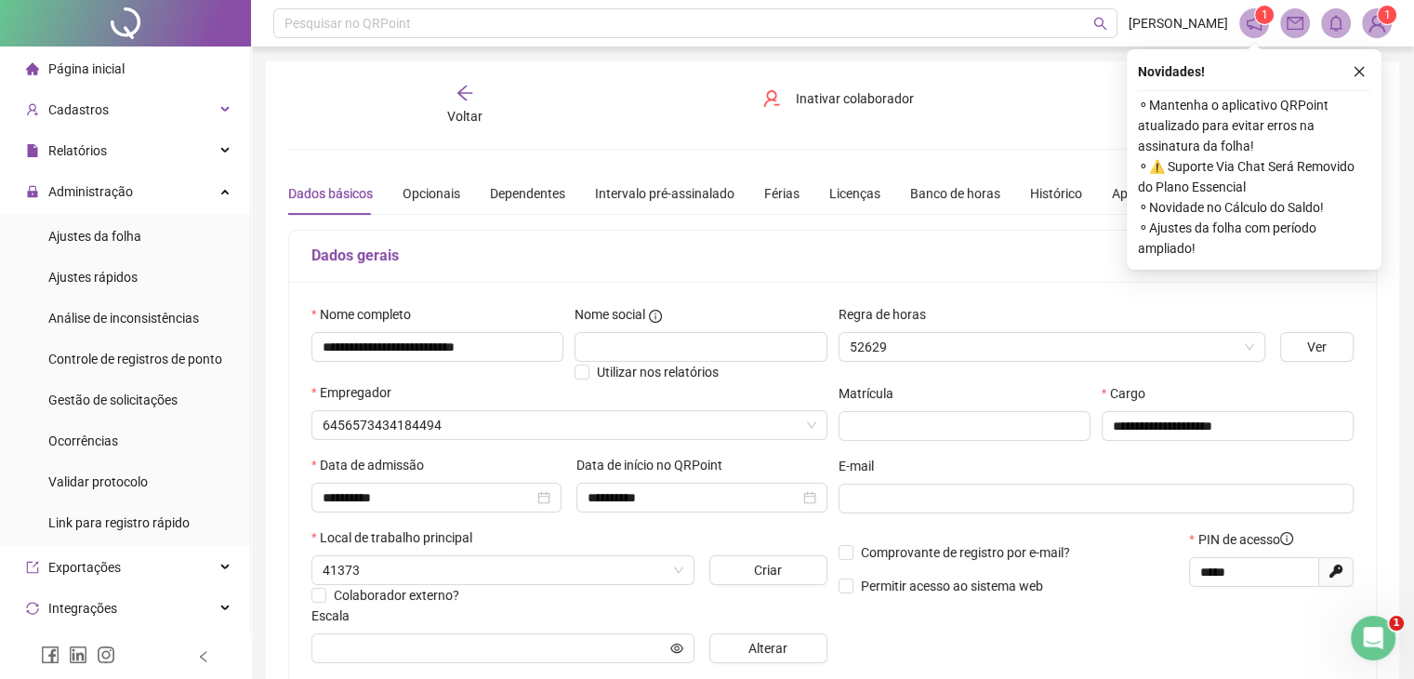
type input "*****"
click at [1363, 73] on icon "close" at bounding box center [1359, 71] width 13 height 13
